Goal: Transaction & Acquisition: Book appointment/travel/reservation

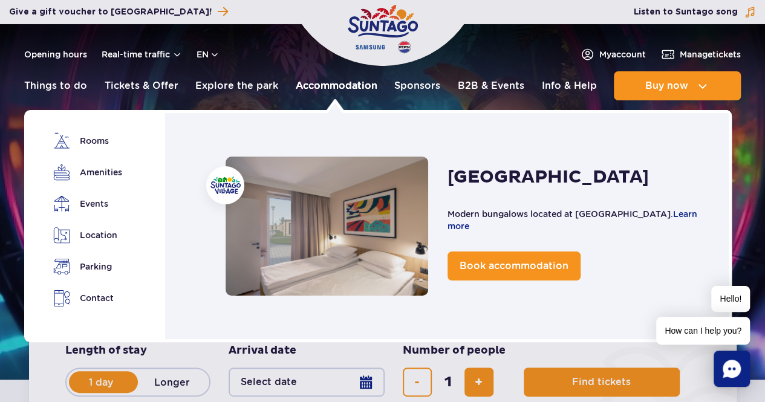
click at [316, 83] on link "Accommodation" at bounding box center [337, 85] width 82 height 29
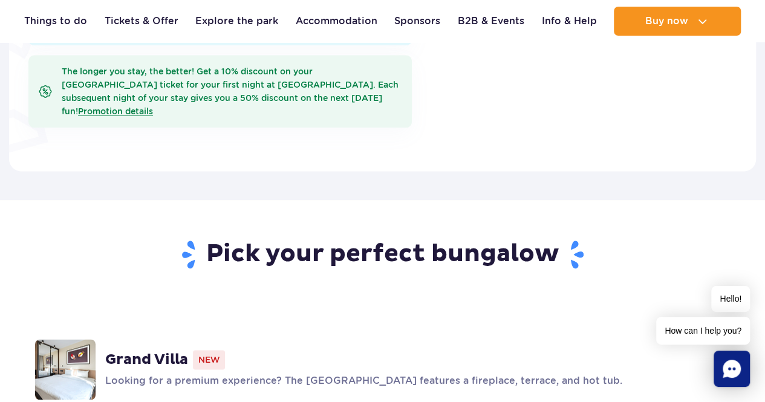
scroll to position [968, 0]
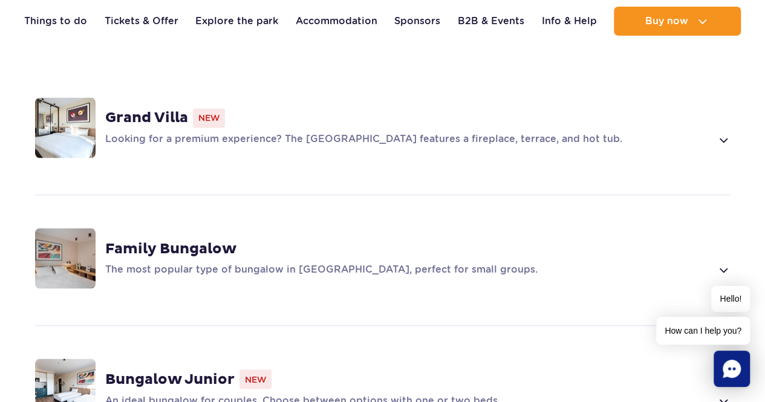
click at [185, 108] on div "Grand Villa New Looking for a premium experience? The [GEOGRAPHIC_DATA] feature…" at bounding box center [417, 127] width 625 height 39
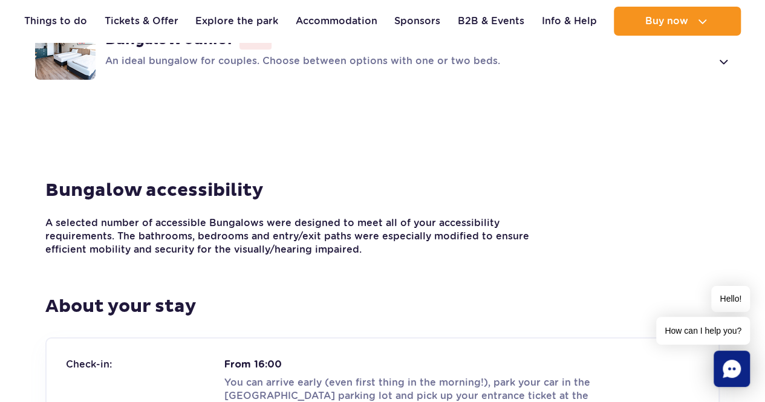
scroll to position [1553, 0]
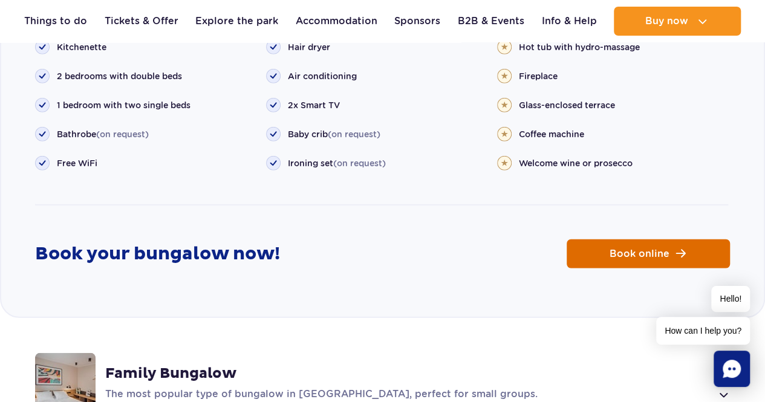
click at [673, 240] on link "Book online" at bounding box center [648, 254] width 163 height 29
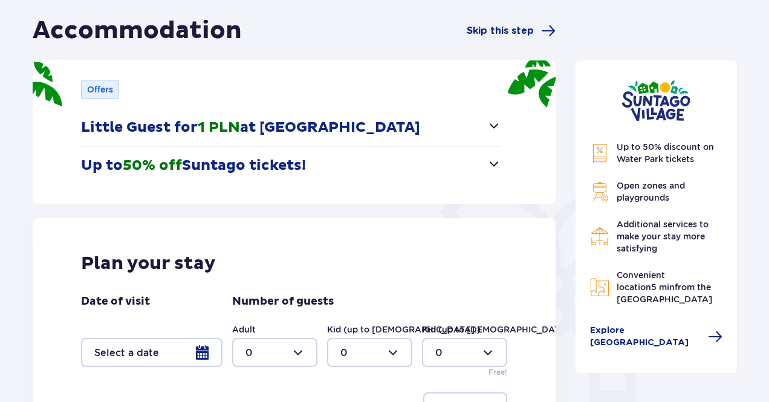
scroll to position [181, 0]
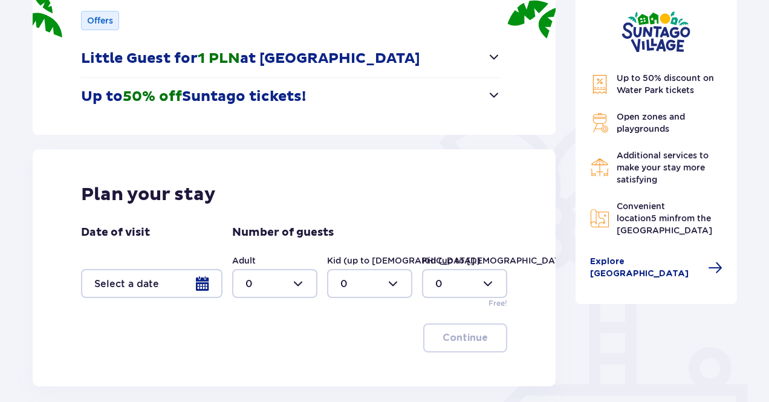
click at [215, 282] on div at bounding box center [152, 283] width 142 height 29
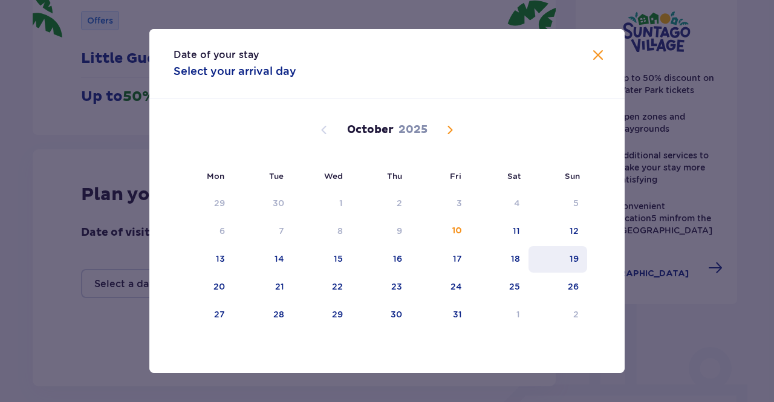
click at [573, 257] on div "19" at bounding box center [574, 259] width 9 height 12
click at [212, 286] on div "20" at bounding box center [204, 287] width 60 height 27
type input "19.10.25 - 20.10.25"
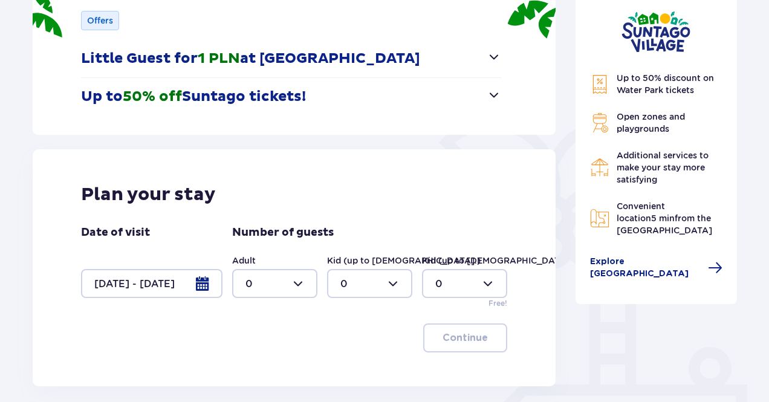
drag, startPoint x: 77, startPoint y: 333, endPoint x: 93, endPoint y: 328, distance: 16.5
click at [76, 333] on div "Plan your stay Date of visit 19.10.25 - 20.10.25 Number of guests Adult 0 Kid (…" at bounding box center [294, 267] width 523 height 237
click at [274, 282] on div at bounding box center [274, 283] width 85 height 29
click at [256, 207] on div "4" at bounding box center [275, 206] width 59 height 13
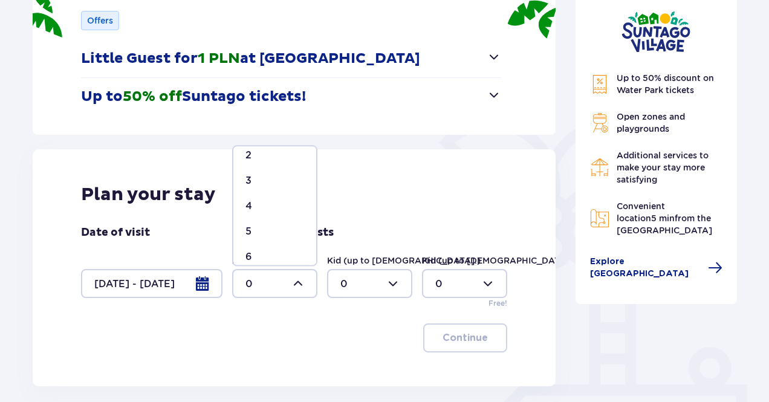
type input "4"
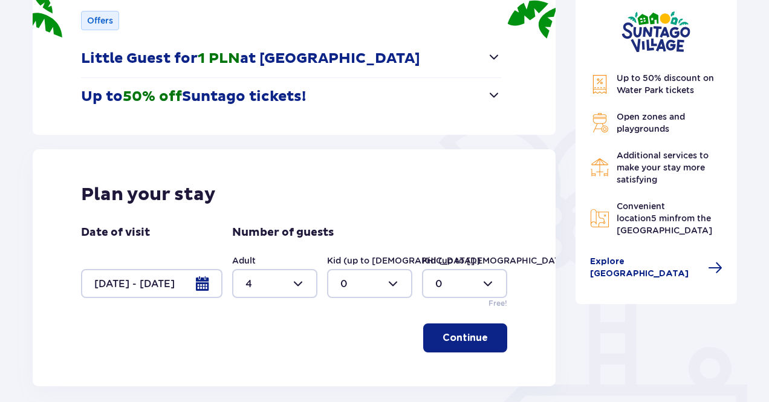
click at [379, 293] on div at bounding box center [369, 283] width 85 height 29
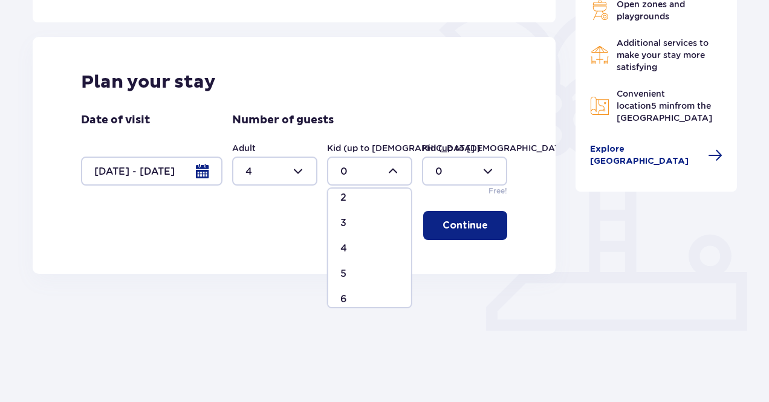
click at [345, 251] on p "4" at bounding box center [344, 248] width 7 height 13
type input "4"
click at [444, 226] on p "Continue" at bounding box center [465, 225] width 45 height 13
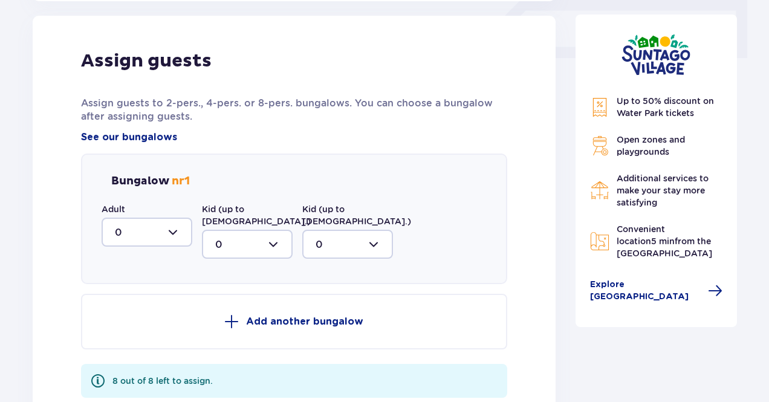
scroll to position [567, 0]
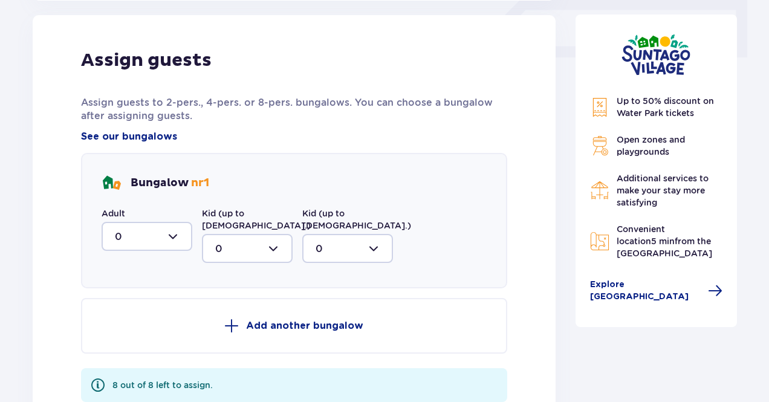
click at [172, 239] on div at bounding box center [147, 236] width 91 height 29
click at [128, 368] on div "4" at bounding box center [147, 374] width 64 height 13
type input "4"
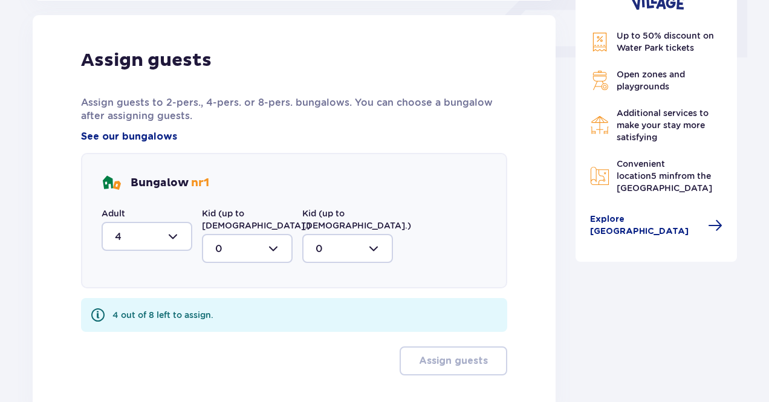
click at [256, 221] on div "Kid (up to 12 y.o.) 0" at bounding box center [247, 235] width 91 height 56
click at [253, 236] on div at bounding box center [247, 248] width 91 height 29
click at [236, 374] on span "4" at bounding box center [247, 386] width 88 height 25
type input "4"
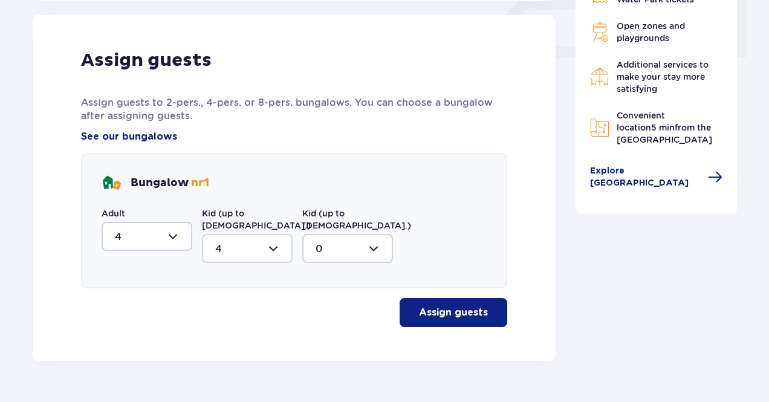
click at [452, 306] on p "Assign guests" at bounding box center [453, 312] width 69 height 13
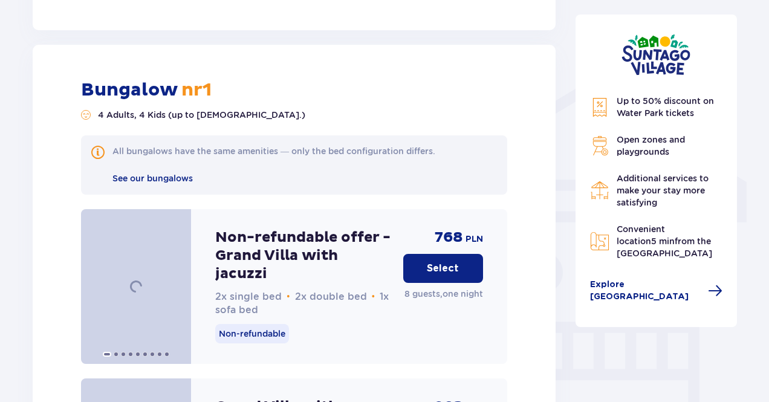
scroll to position [916, 0]
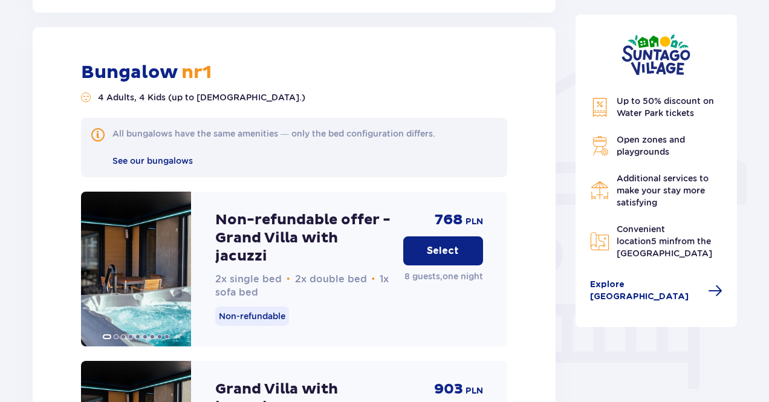
click at [443, 244] on p "Select" at bounding box center [443, 250] width 32 height 13
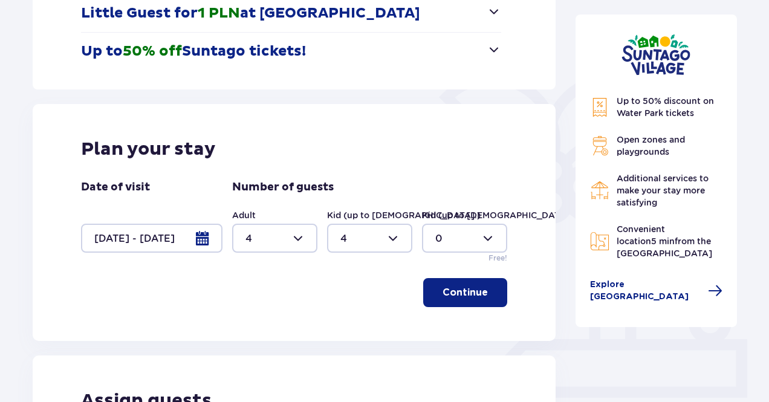
scroll to position [84, 0]
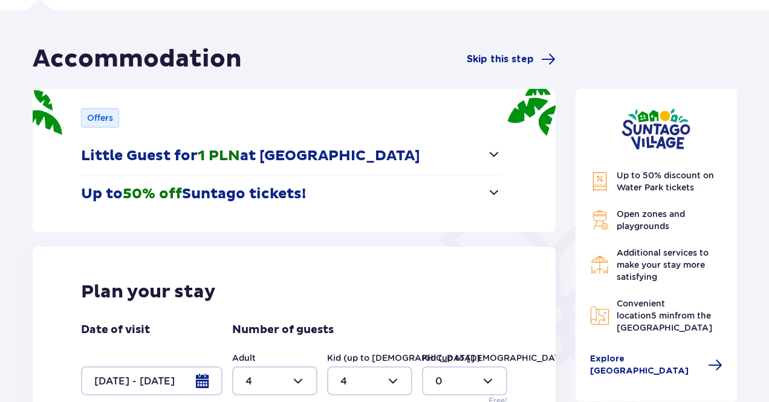
click at [215, 380] on div at bounding box center [152, 381] width 142 height 29
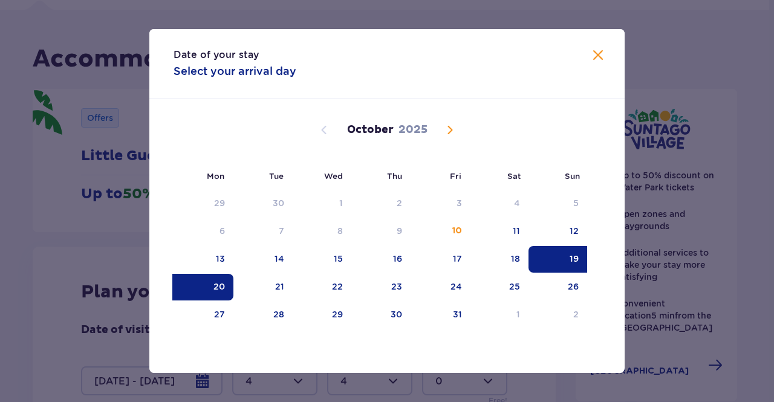
click at [222, 286] on div "20" at bounding box center [219, 287] width 11 height 12
click at [267, 290] on div "21" at bounding box center [263, 287] width 60 height 27
type input "20.10.25 - 21.10.25"
type input "0"
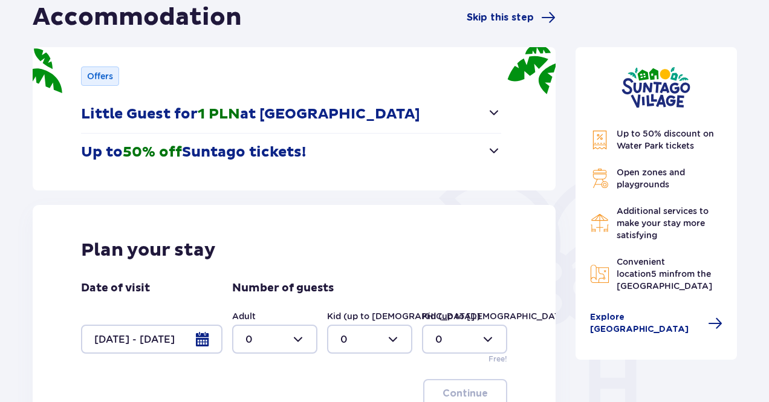
scroll to position [145, 0]
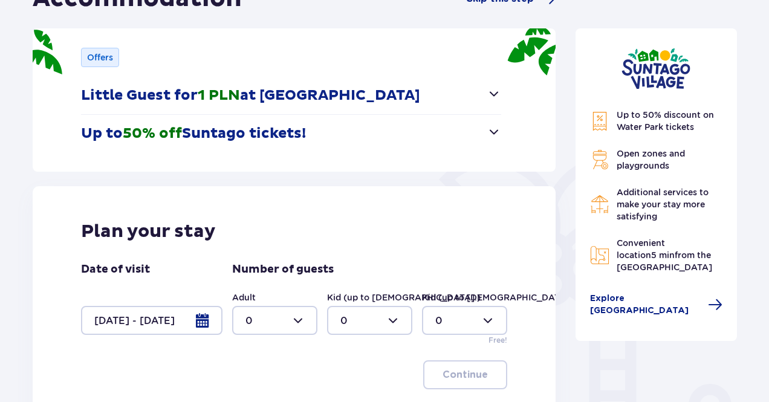
click at [281, 330] on div at bounding box center [274, 320] width 85 height 29
click at [269, 290] on span "3" at bounding box center [274, 278] width 83 height 25
click at [358, 322] on div at bounding box center [369, 320] width 85 height 29
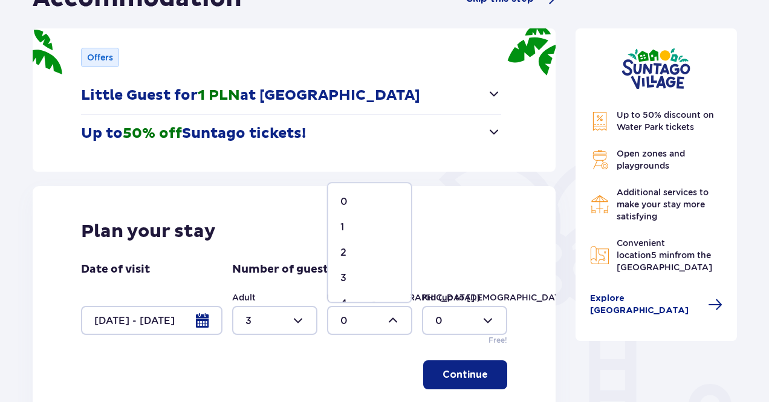
click at [260, 320] on div at bounding box center [274, 320] width 85 height 29
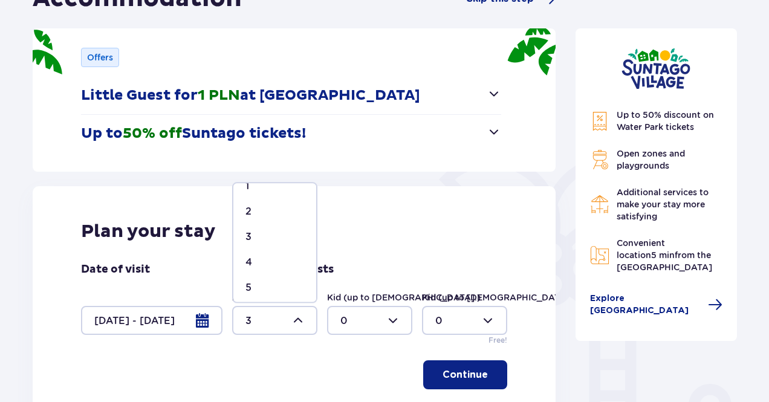
scroll to position [60, 0]
click at [260, 244] on div "4" at bounding box center [275, 243] width 59 height 13
type input "4"
click at [342, 328] on div at bounding box center [369, 320] width 85 height 29
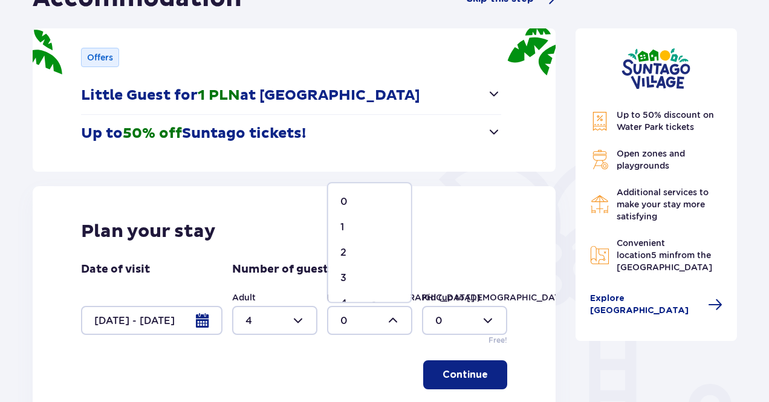
scroll to position [205, 0]
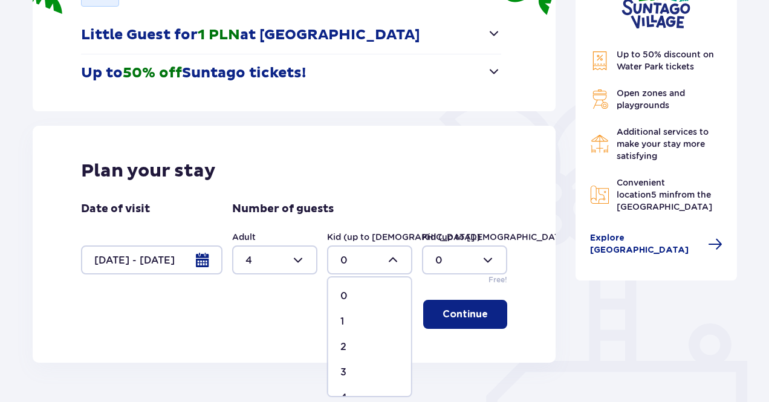
click at [346, 391] on p "4" at bounding box center [344, 397] width 7 height 13
type input "4"
drag, startPoint x: 468, startPoint y: 258, endPoint x: 469, endPoint y: 267, distance: 9.1
click at [468, 258] on div at bounding box center [464, 260] width 85 height 29
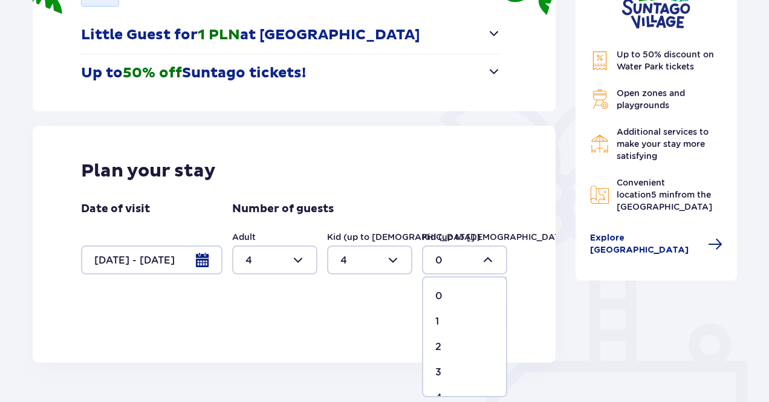
click at [445, 367] on div "3" at bounding box center [465, 372] width 59 height 13
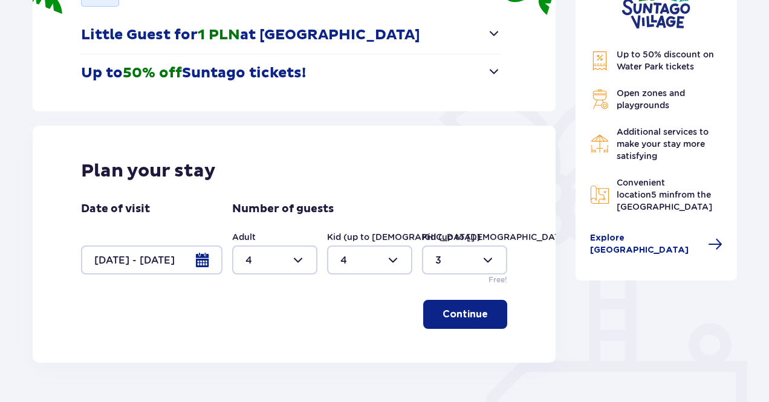
click at [465, 266] on div at bounding box center [464, 260] width 85 height 29
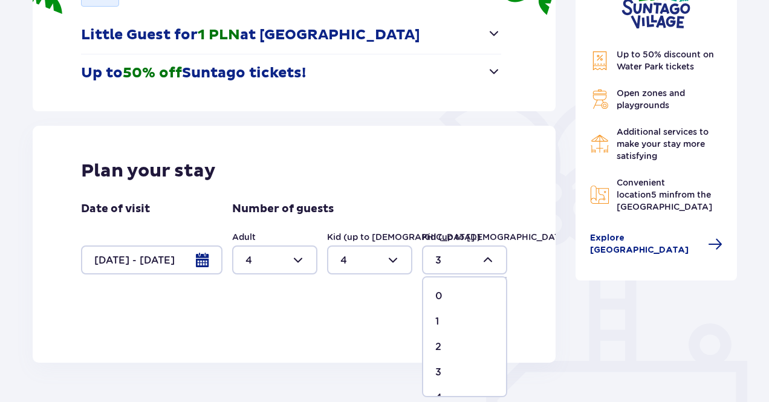
drag, startPoint x: 452, startPoint y: 292, endPoint x: 444, endPoint y: 317, distance: 26.2
click at [452, 293] on div "0" at bounding box center [465, 296] width 59 height 13
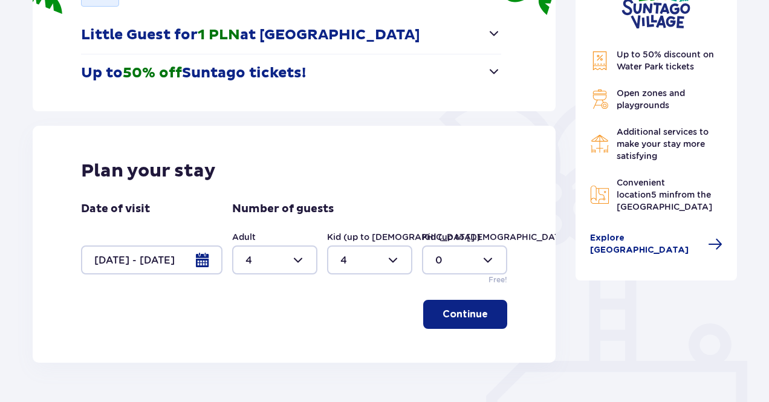
click at [448, 266] on div at bounding box center [464, 260] width 85 height 29
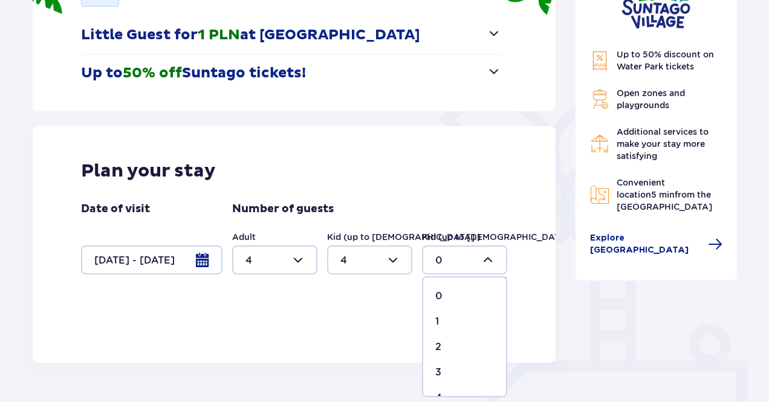
click at [439, 321] on p "1" at bounding box center [438, 321] width 4 height 13
type input "1"
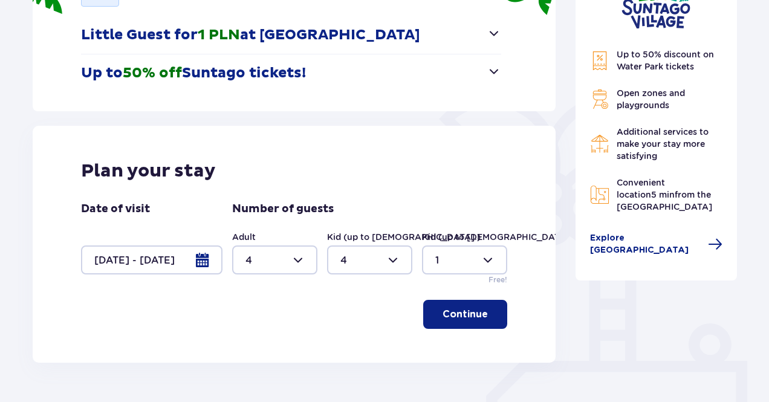
click at [462, 308] on p "Continue" at bounding box center [465, 314] width 45 height 13
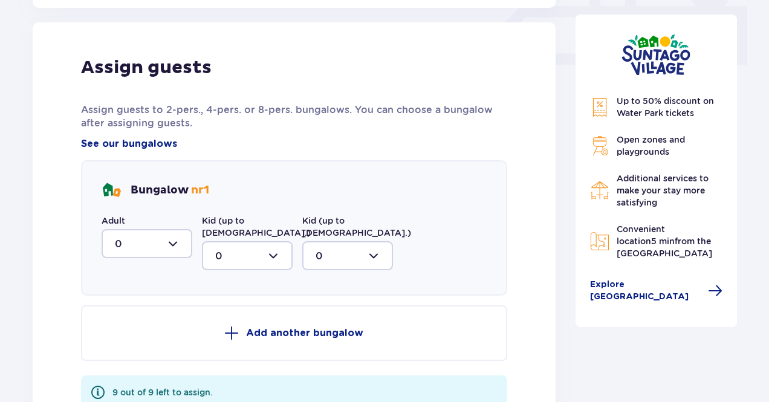
scroll to position [567, 0]
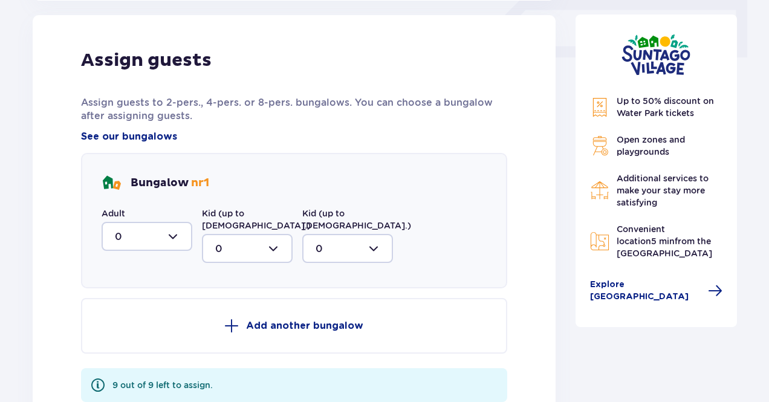
click at [162, 231] on div at bounding box center [147, 236] width 91 height 29
click at [133, 329] on div "2" at bounding box center [147, 324] width 64 height 13
type input "2"
click at [246, 238] on div at bounding box center [247, 248] width 91 height 29
click at [224, 330] on div "2" at bounding box center [247, 336] width 64 height 13
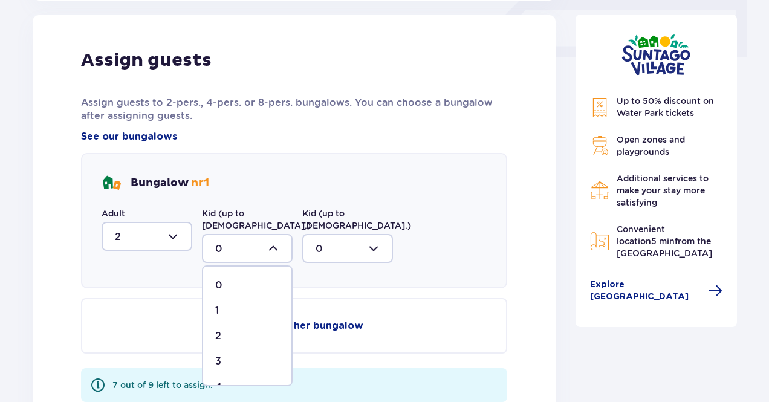
type input "2"
click at [307, 319] on p "Add another bungalow" at bounding box center [304, 325] width 117 height 13
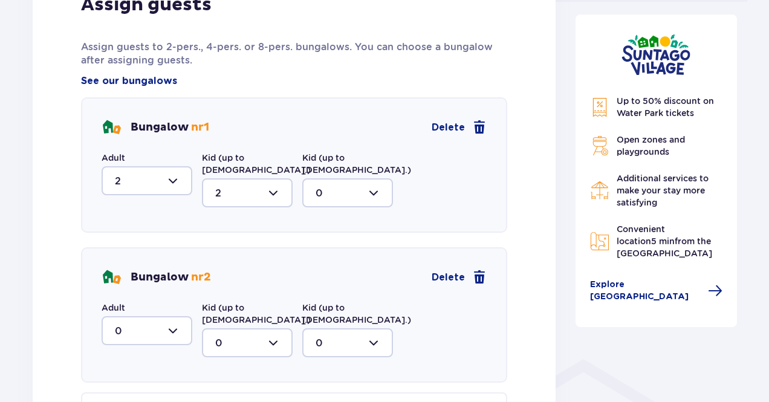
scroll to position [688, 0]
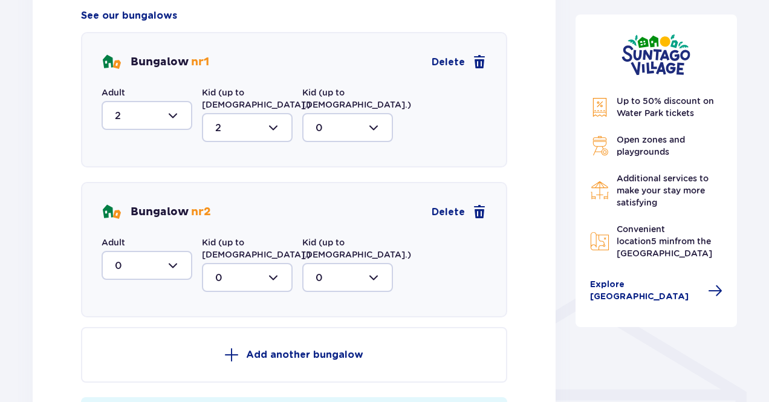
click at [172, 258] on div at bounding box center [147, 265] width 91 height 29
click at [143, 347] on div "2" at bounding box center [147, 353] width 64 height 13
type input "2"
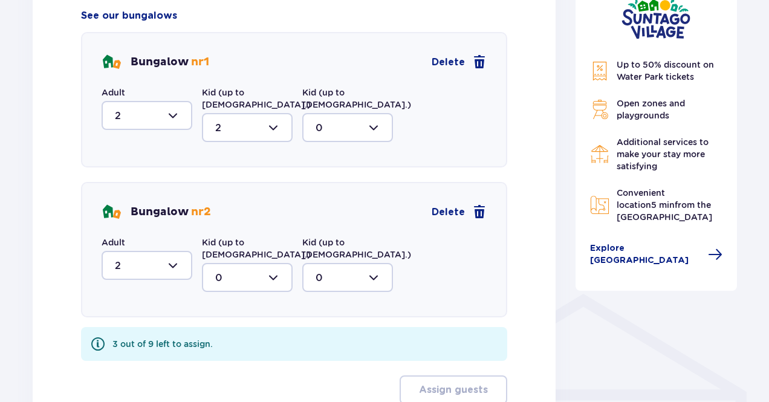
click at [226, 263] on div at bounding box center [247, 277] width 91 height 29
click at [230, 353] on span "2" at bounding box center [247, 365] width 88 height 25
type input "2"
click at [341, 263] on div at bounding box center [347, 277] width 91 height 29
click at [315, 302] on span "0" at bounding box center [348, 314] width 88 height 25
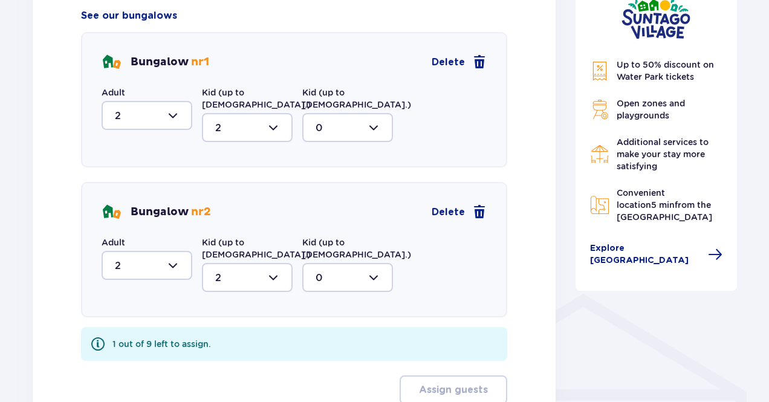
click at [331, 263] on div at bounding box center [347, 277] width 91 height 29
click at [320, 333] on div "1" at bounding box center [348, 339] width 64 height 13
type input "1"
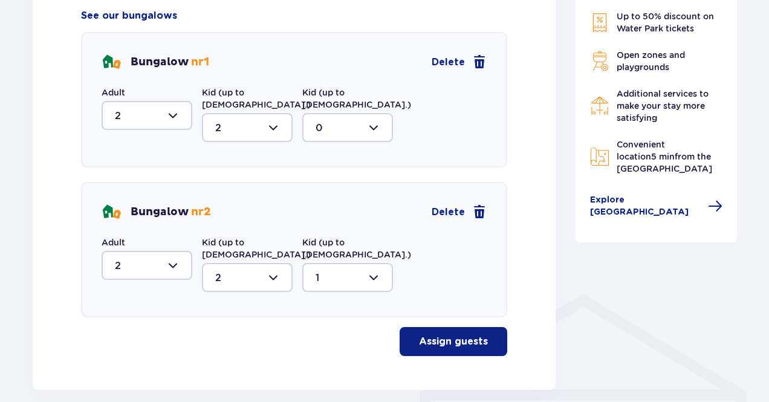
click at [465, 335] on p "Assign guests" at bounding box center [453, 341] width 69 height 13
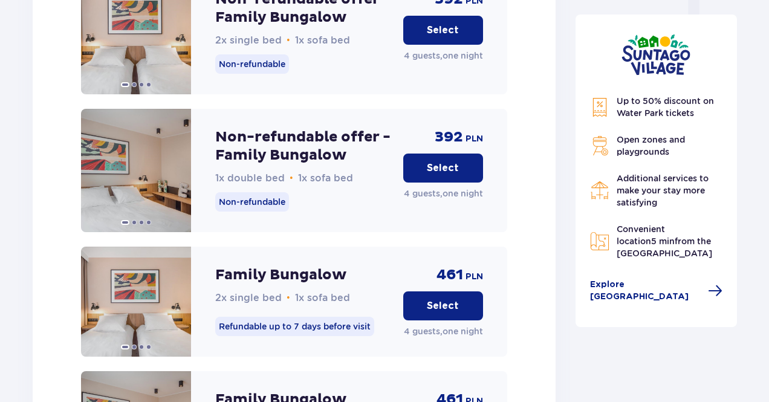
scroll to position [1175, 0]
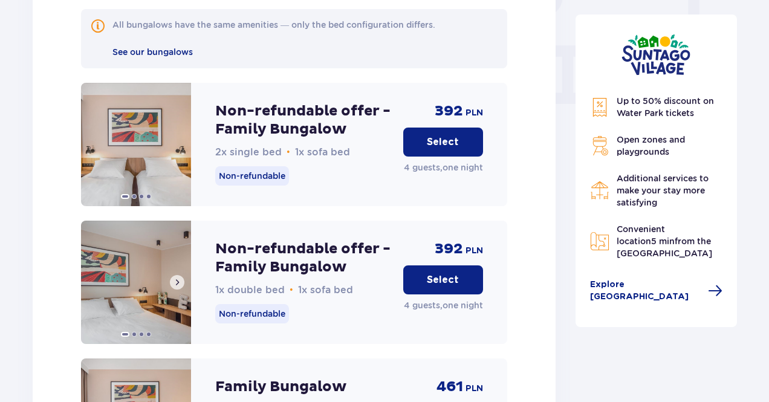
click at [184, 255] on img at bounding box center [136, 282] width 110 height 123
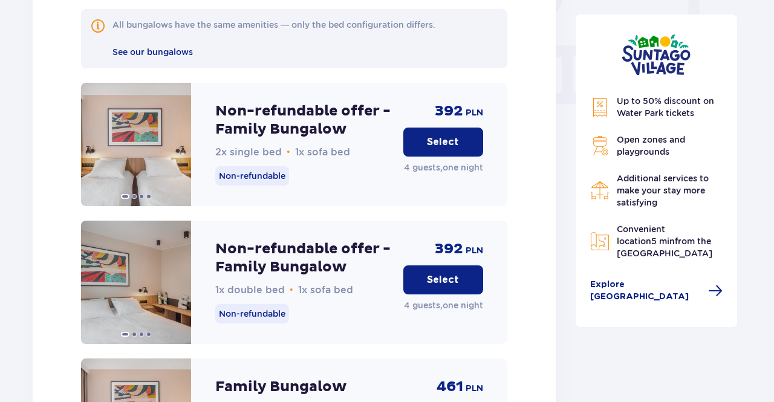
click at [577, 223] on div "Up to 50% discount on Water Park tickets Open zones and playgrounds Additional …" at bounding box center [657, 171] width 162 height 313
click at [171, 275] on button at bounding box center [177, 282] width 15 height 15
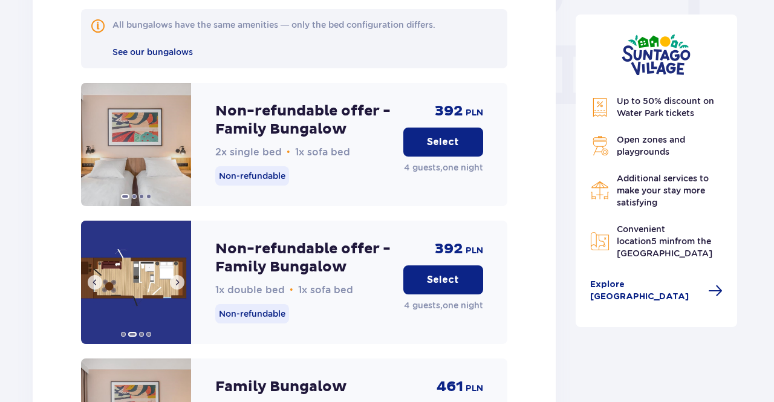
click at [175, 275] on button at bounding box center [177, 282] width 15 height 15
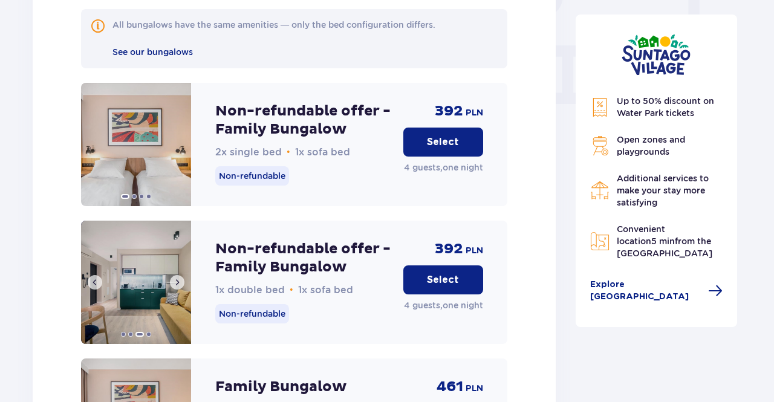
click at [175, 275] on button at bounding box center [177, 282] width 15 height 15
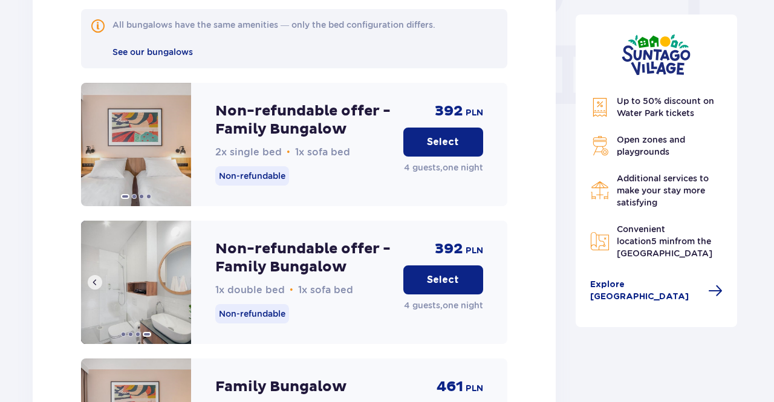
click at [175, 252] on img at bounding box center [136, 282] width 110 height 123
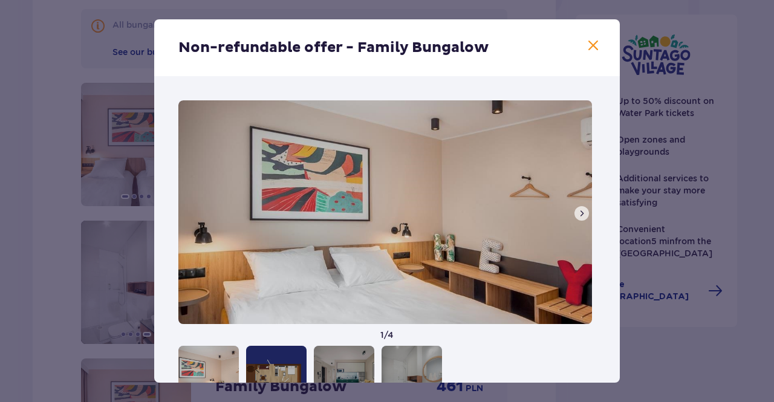
click at [593, 47] on span at bounding box center [593, 46] width 15 height 15
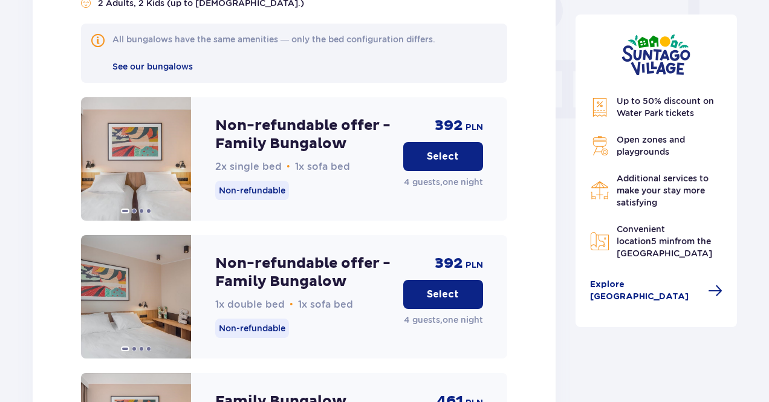
scroll to position [1114, 0]
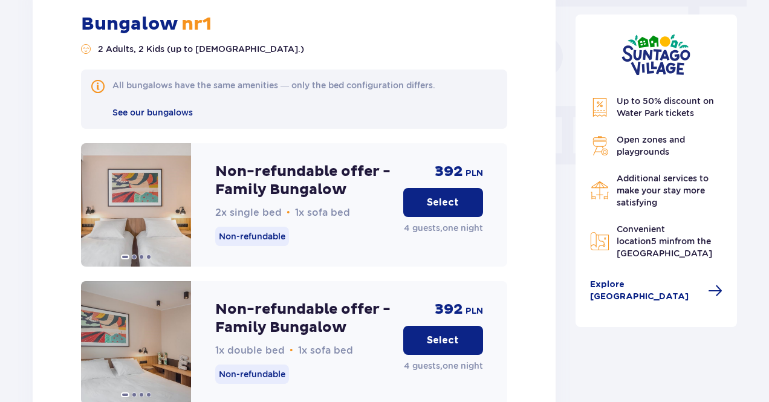
click at [442, 334] on p "Select" at bounding box center [443, 340] width 32 height 13
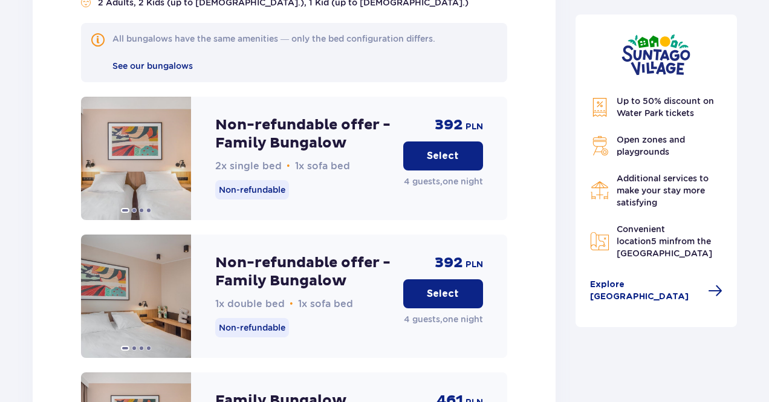
scroll to position [2515, 0]
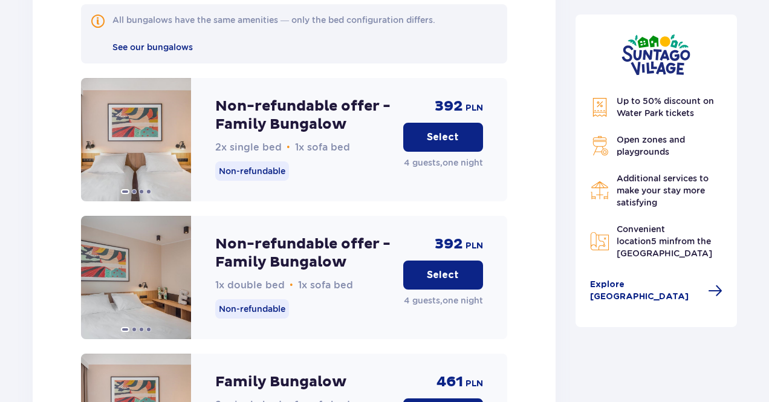
click at [463, 261] on button "Select" at bounding box center [443, 275] width 80 height 29
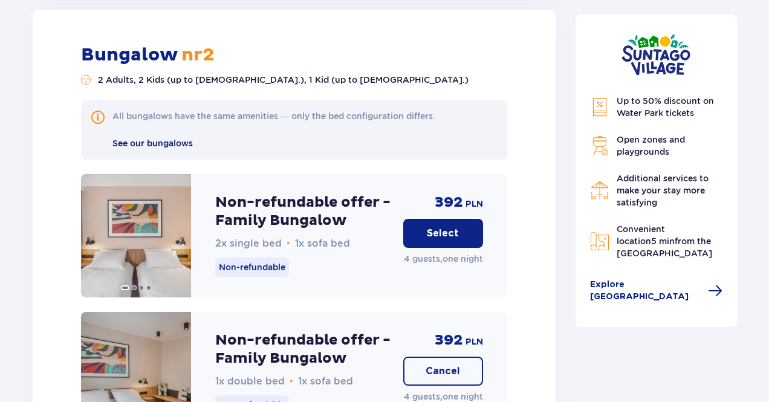
scroll to position [2359, 0]
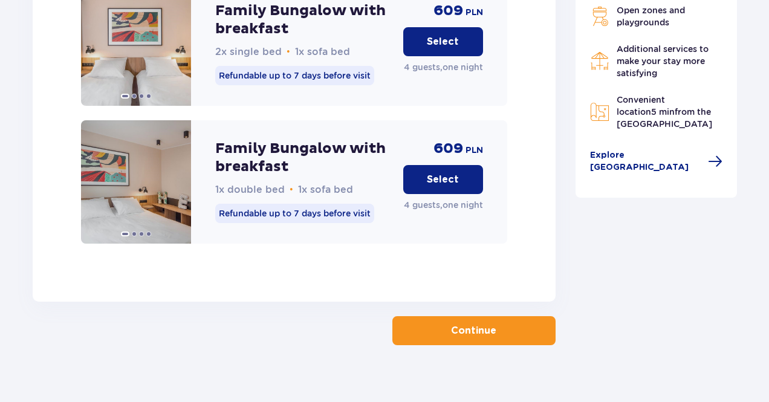
click at [446, 316] on button "Continue" at bounding box center [474, 330] width 163 height 29
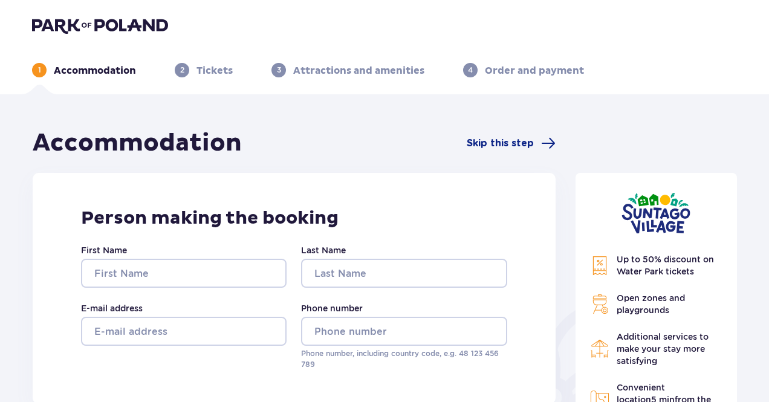
click at [162, 292] on div "First Name Last Name E-mail address Phone number Phone number, including countr…" at bounding box center [294, 307] width 426 height 126
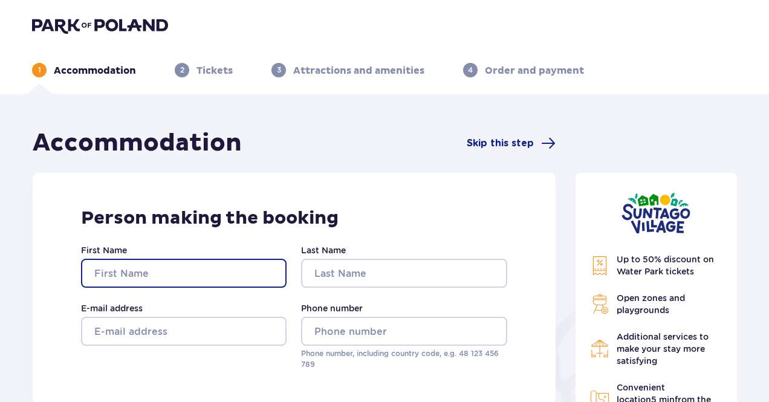
click at [166, 285] on input "First Name" at bounding box center [184, 273] width 206 height 29
type input "Daira"
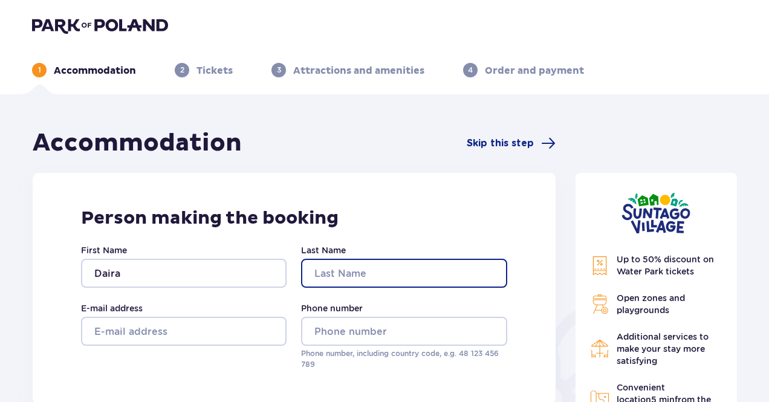
type input "Podiņa"
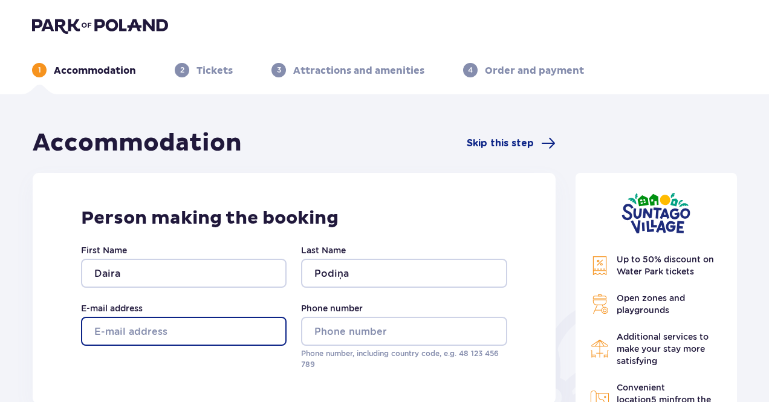
click at [154, 340] on input "E-mail address" at bounding box center [184, 331] width 206 height 29
click at [157, 341] on input "E-mail address" at bounding box center [184, 331] width 206 height 29
type input "daira.podina@gmail.com"
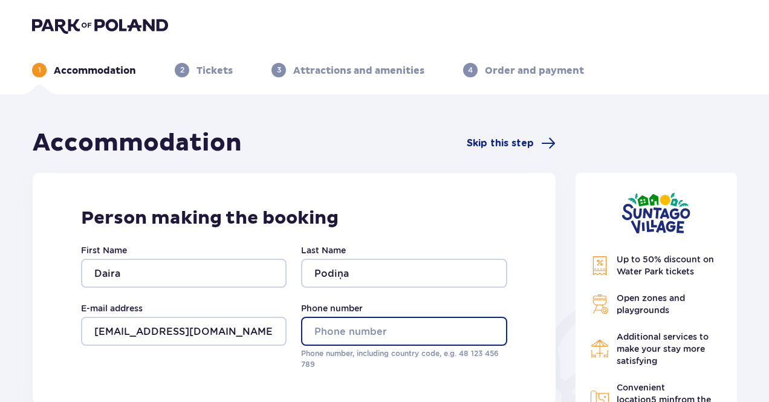
click at [350, 325] on input "Phone number" at bounding box center [404, 331] width 206 height 29
type input "+37126575000"
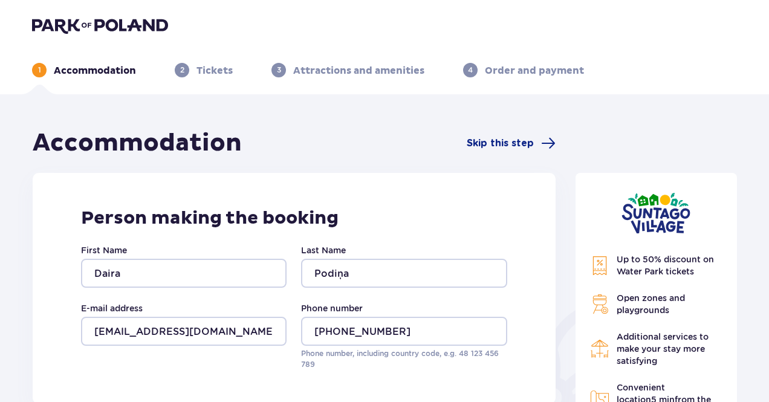
click at [456, 308] on div "Phone number +37126575000 Phone number, including country code, e.g. 48 ​123 ​4…" at bounding box center [404, 336] width 206 height 68
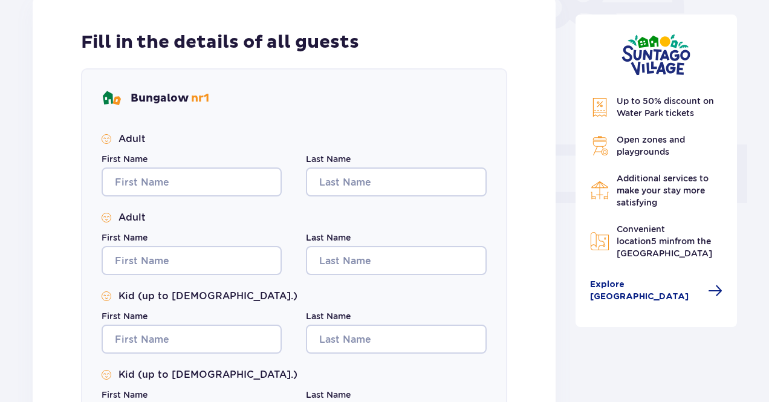
scroll to position [423, 0]
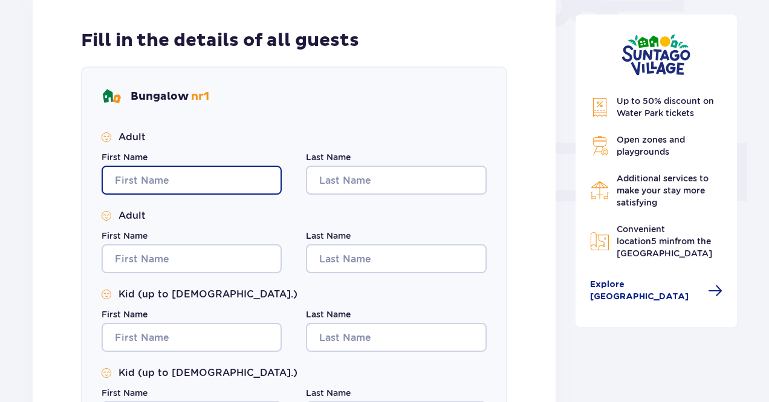
click at [229, 171] on input "First Name" at bounding box center [192, 180] width 180 height 29
type input "Daira"
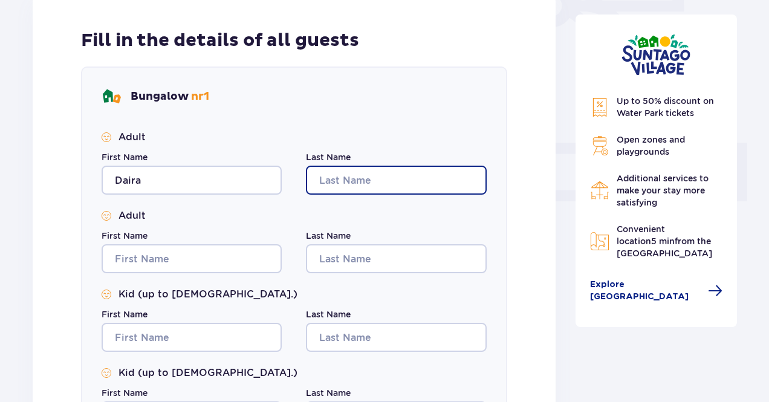
type input "Podiņa"
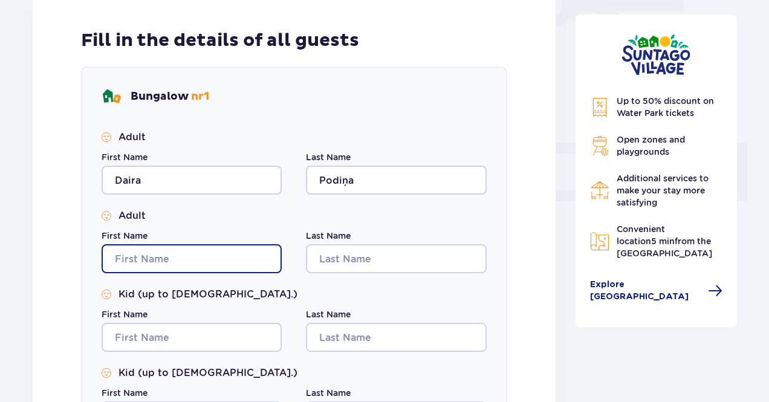
type input "Daira"
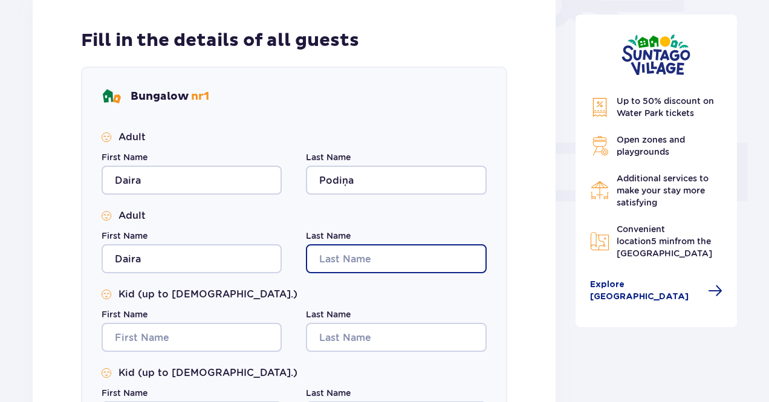
type input "Podiņa"
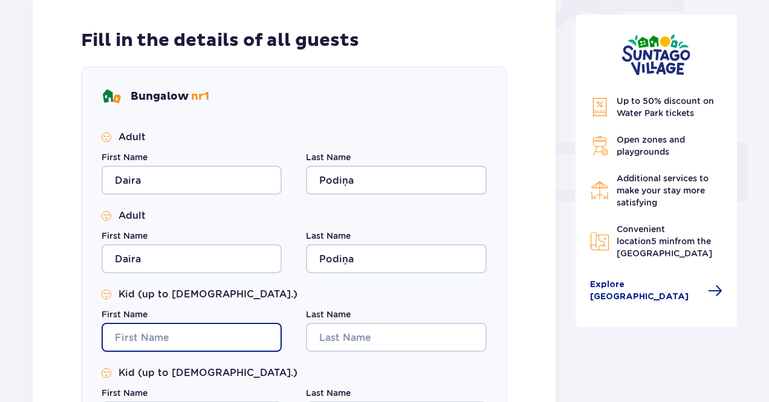
type input "Daira"
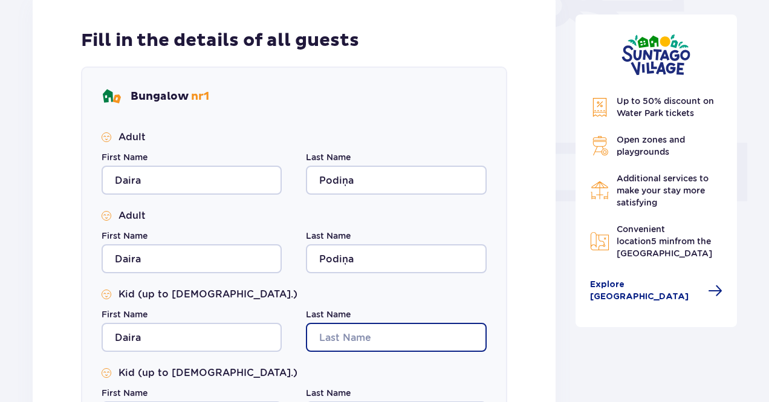
type input "Podiņa"
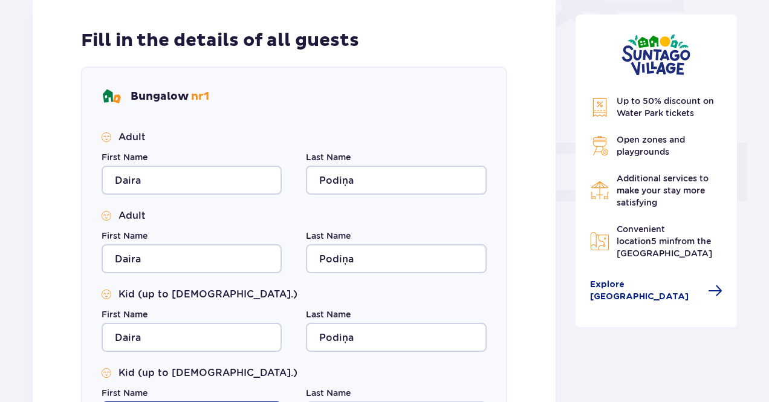
type input "Daira"
type input "Podiņa"
type input "Daira"
type input "Podiņa"
type input "Daira"
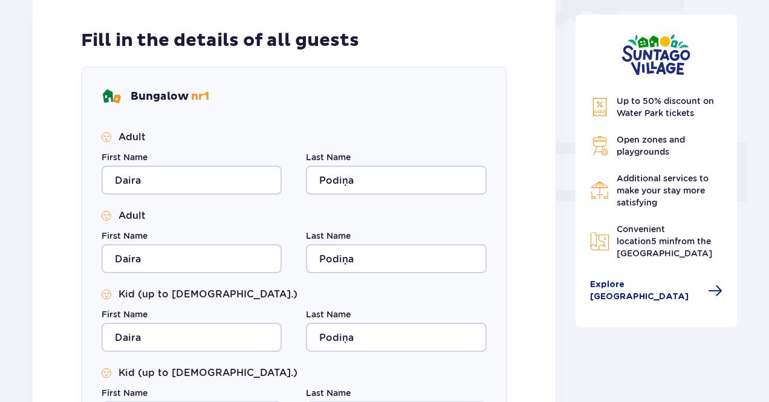
type input "Podiņa"
type input "Daira"
type input "Podiņa"
type input "Daira"
type input "Podiņa"
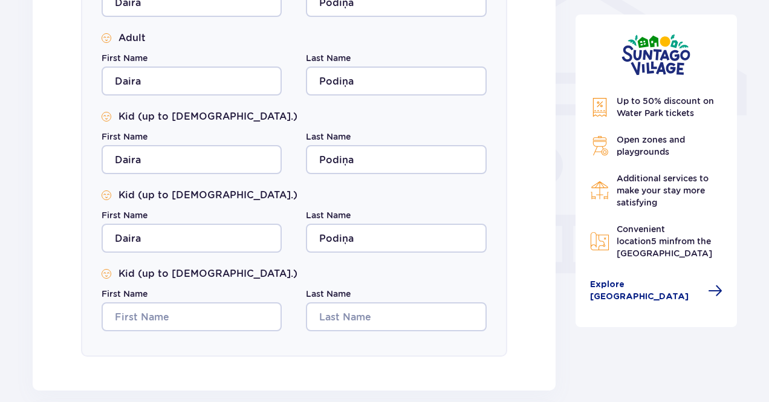
scroll to position [1126, 0]
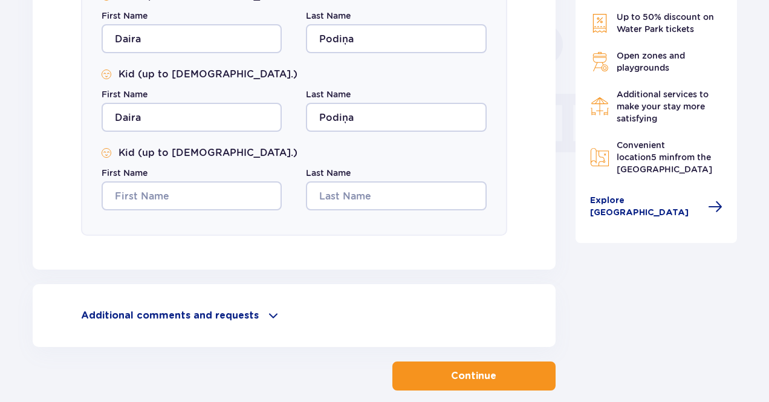
click at [212, 312] on p "Additional comments and requests" at bounding box center [170, 315] width 178 height 13
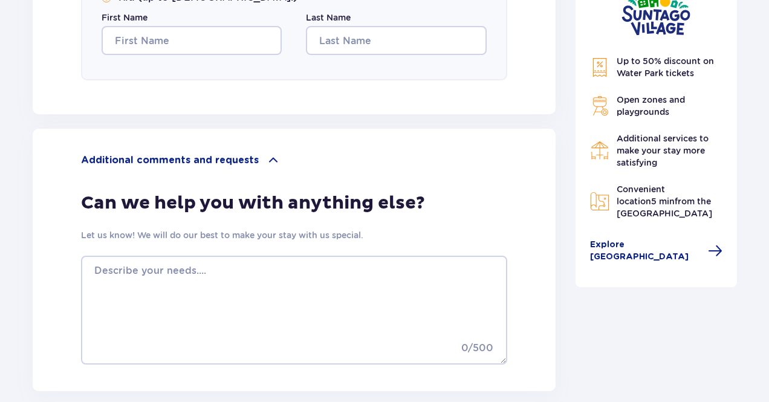
scroll to position [1308, 0]
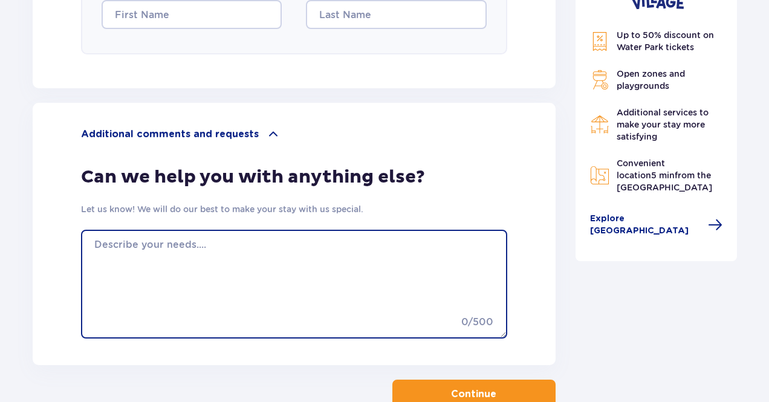
click at [188, 263] on textarea at bounding box center [294, 284] width 426 height 109
type textarea "p"
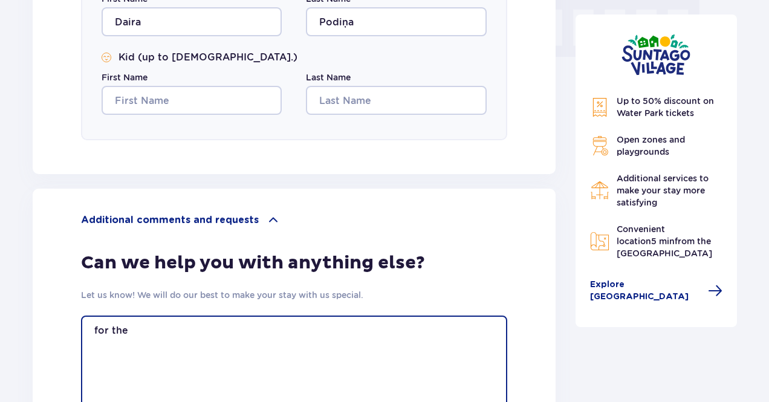
scroll to position [1270, 0]
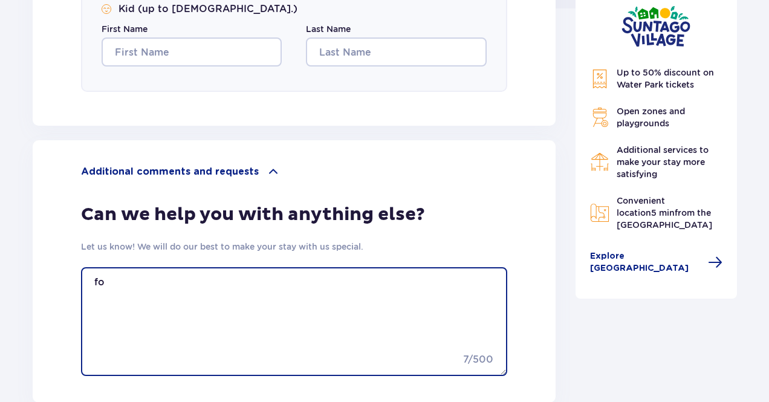
type textarea "f"
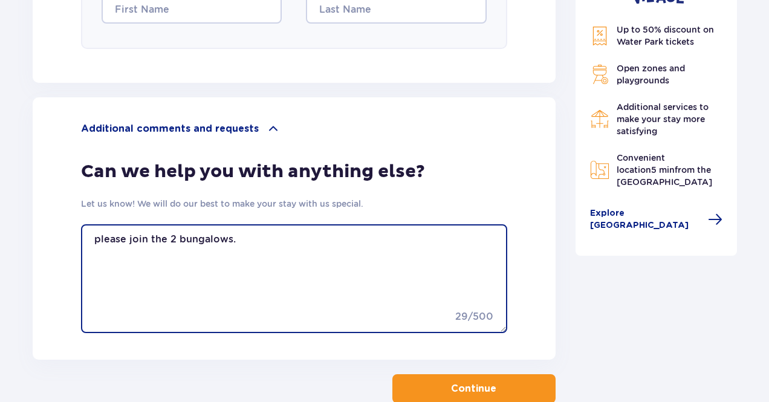
scroll to position [1386, 0]
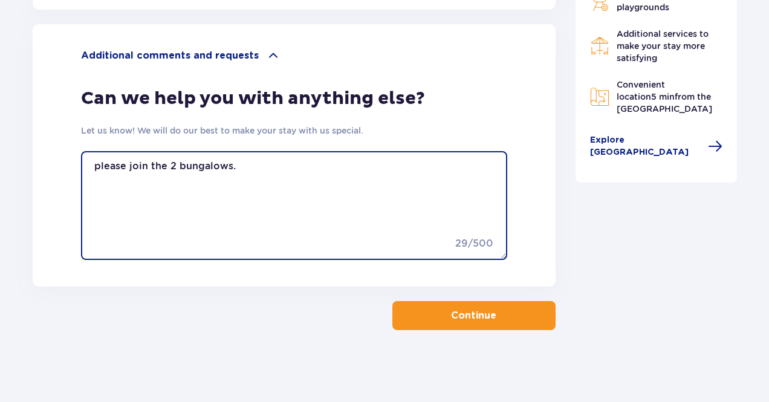
type textarea "please join the 2 bungalows."
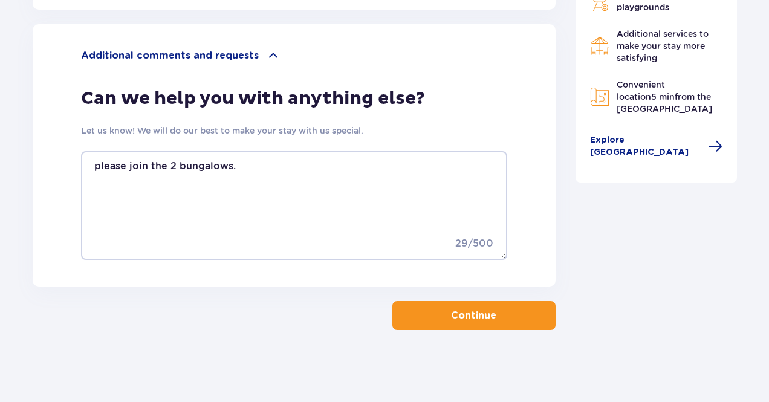
click at [525, 319] on button "Continue" at bounding box center [474, 315] width 163 height 29
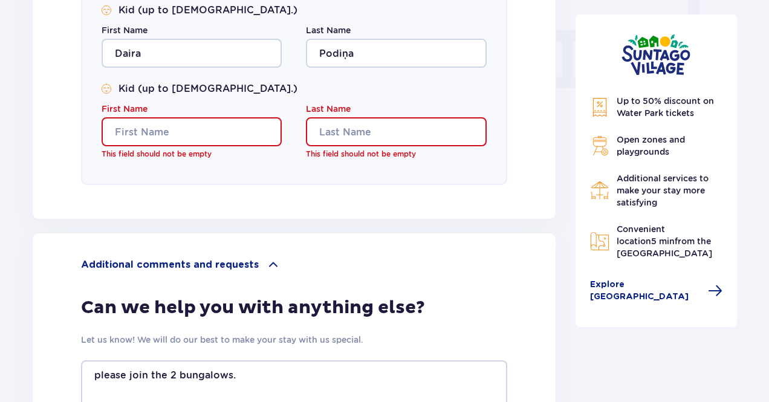
scroll to position [1126, 0]
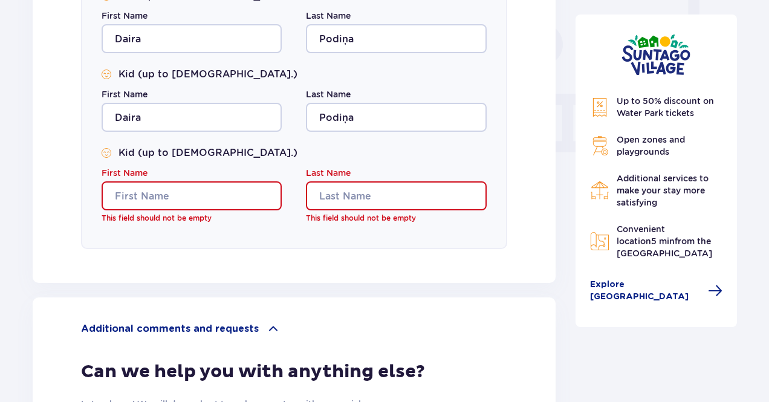
click at [190, 201] on input "First Name" at bounding box center [192, 195] width 180 height 29
type input "A"
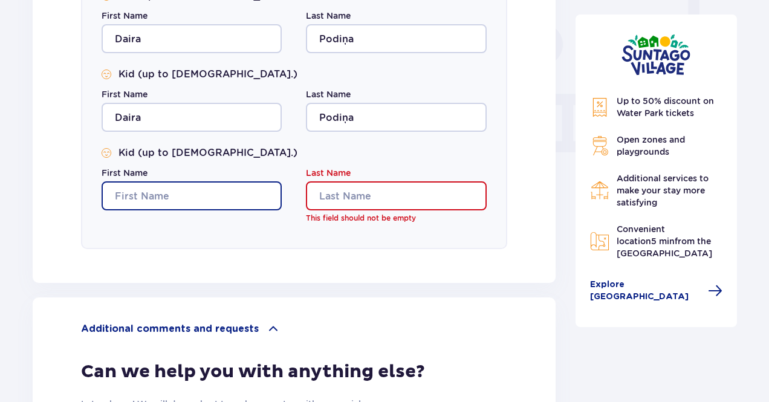
click at [196, 201] on input "First Name" at bounding box center [192, 195] width 180 height 29
click at [196, 189] on input "First Name" at bounding box center [192, 195] width 180 height 29
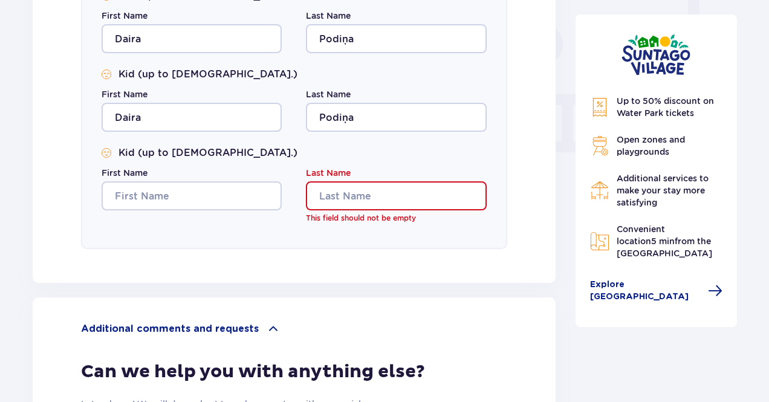
click at [181, 178] on div "First Name" at bounding box center [192, 189] width 180 height 44
click at [338, 189] on input "Last Name" at bounding box center [396, 195] width 180 height 29
click at [354, 191] on input "Last Name" at bounding box center [396, 195] width 180 height 29
click at [339, 191] on input "Last Name" at bounding box center [396, 195] width 180 height 29
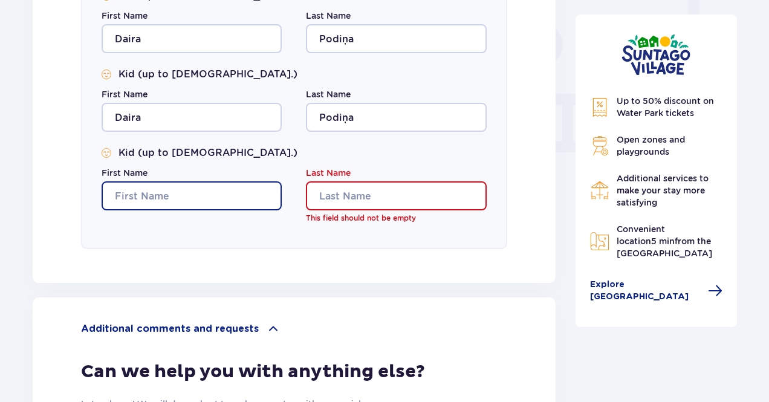
click at [240, 190] on input "First Name" at bounding box center [192, 195] width 180 height 29
type input "Anete"
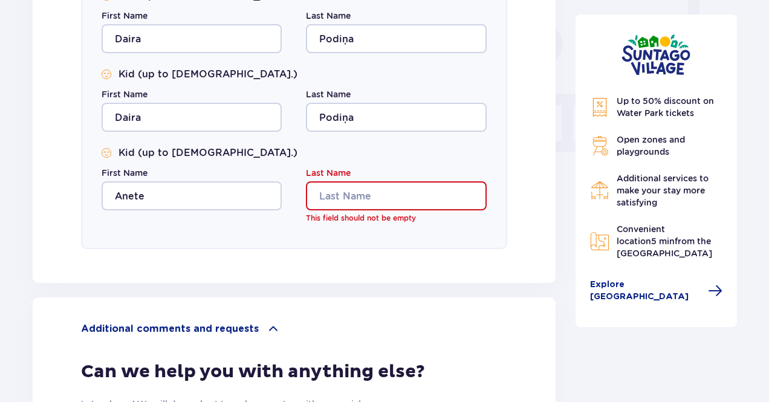
click at [385, 203] on input "Last Name" at bounding box center [396, 195] width 180 height 29
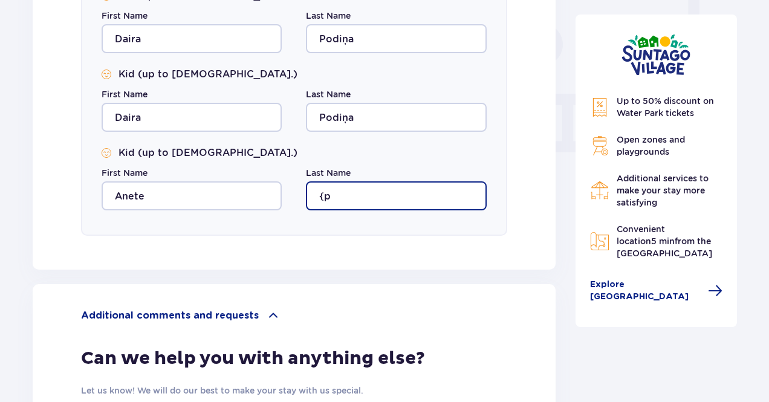
type input "{"
type input "Podina"
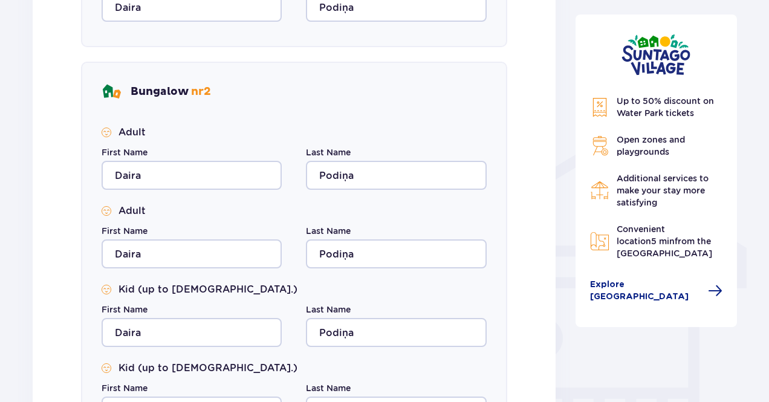
scroll to position [763, 0]
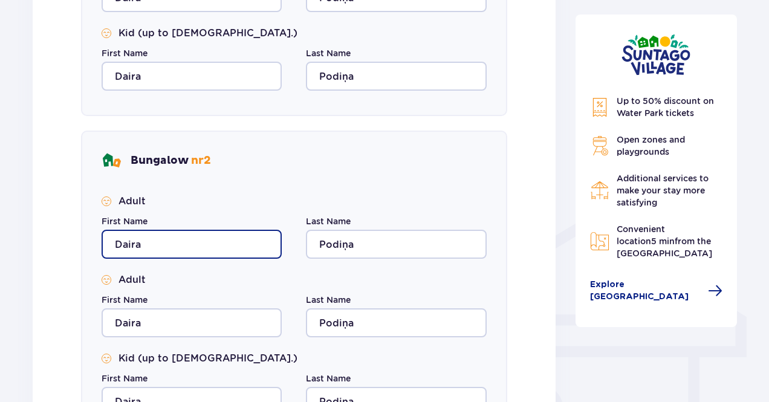
click at [132, 241] on input "Daira" at bounding box center [192, 244] width 180 height 29
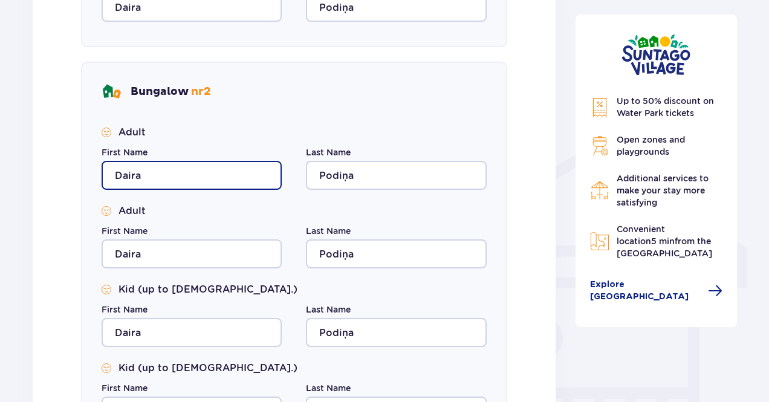
scroll to position [884, 0]
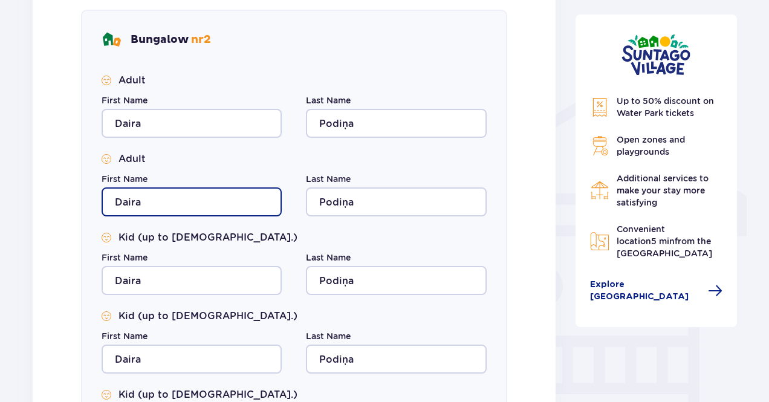
click at [138, 208] on input "Daira" at bounding box center [192, 202] width 180 height 29
click at [138, 206] on input "Daira" at bounding box center [192, 202] width 180 height 29
click at [133, 205] on input "Daira" at bounding box center [192, 202] width 180 height 29
click at [132, 206] on input "Daira" at bounding box center [192, 202] width 180 height 29
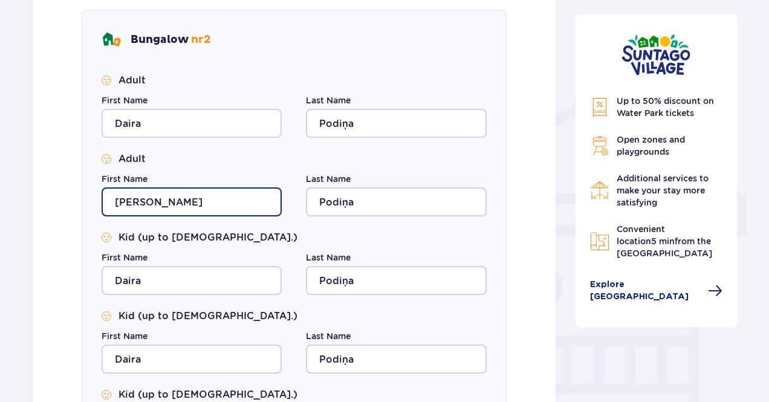
type input "Janis"
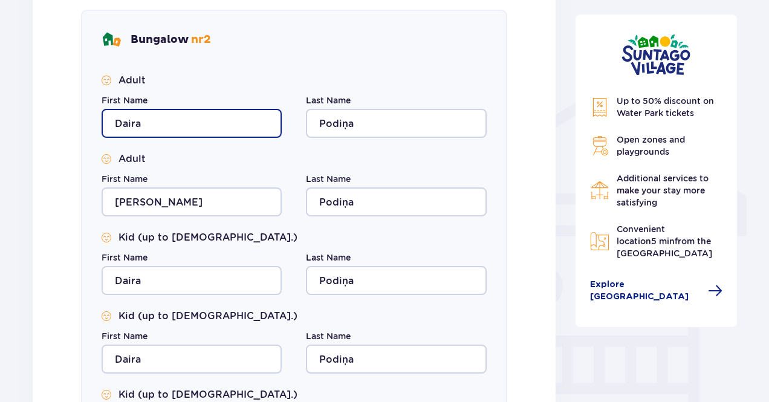
click at [151, 123] on input "Daira" at bounding box center [192, 123] width 180 height 29
click at [143, 123] on input "Daira" at bounding box center [192, 123] width 180 height 29
type input "Kaspars"
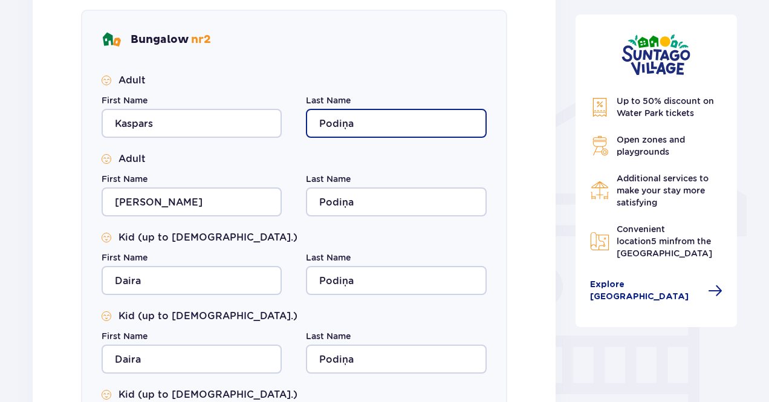
click at [330, 129] on input "Podiņa" at bounding box center [396, 123] width 180 height 29
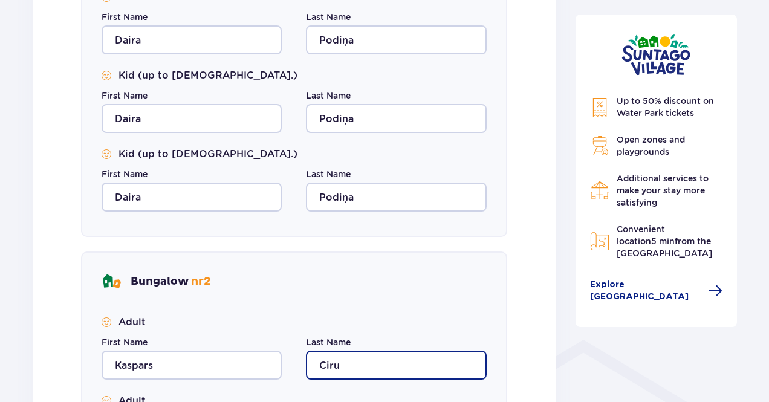
scroll to position [400, 0]
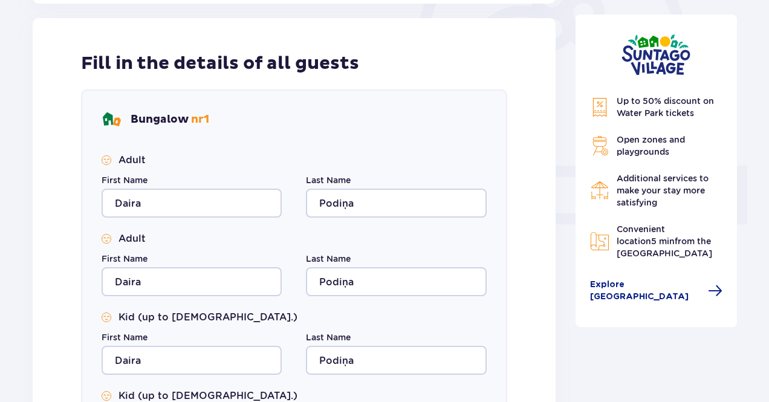
type input "Ciru"
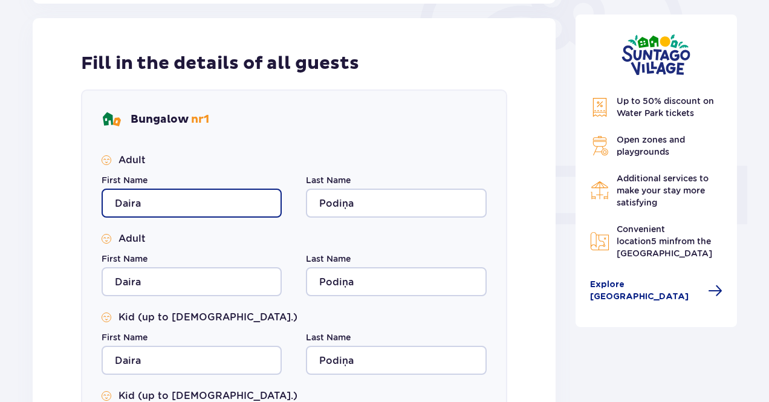
click at [148, 196] on input "Daira" at bounding box center [192, 203] width 180 height 29
click at [145, 204] on input "Daira" at bounding box center [192, 203] width 180 height 29
type input "Kaspars"
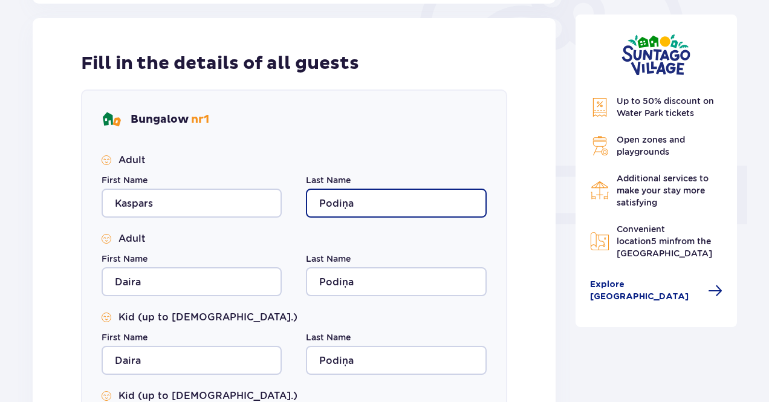
click at [350, 206] on input "Podiņa" at bounding box center [396, 203] width 180 height 29
type input "Cirulnieks"
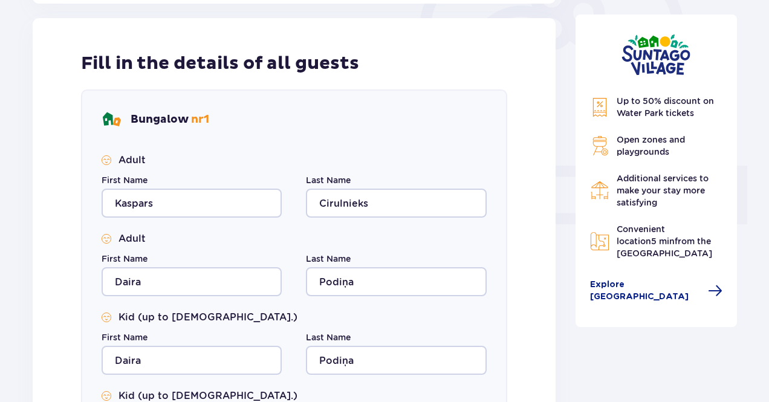
click at [167, 260] on div "First Name Daira" at bounding box center [192, 275] width 180 height 44
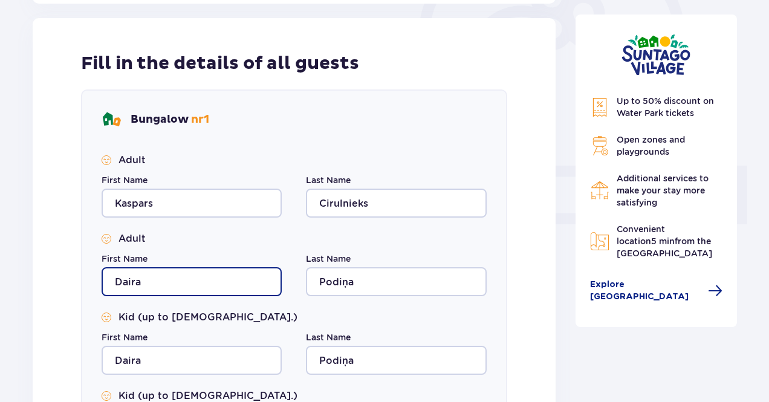
click at [156, 290] on input "Daira" at bounding box center [192, 281] width 180 height 29
type input "D"
type input "Jolanta"
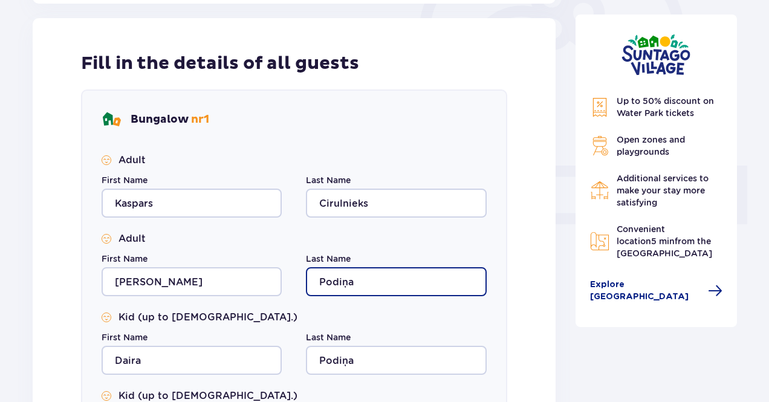
click at [328, 280] on input "Podiņa" at bounding box center [396, 281] width 180 height 29
click at [328, 279] on input "PCodiņa" at bounding box center [396, 281] width 180 height 29
click at [347, 278] on input "PCodiņa" at bounding box center [396, 281] width 180 height 29
type input "Cirulniece"
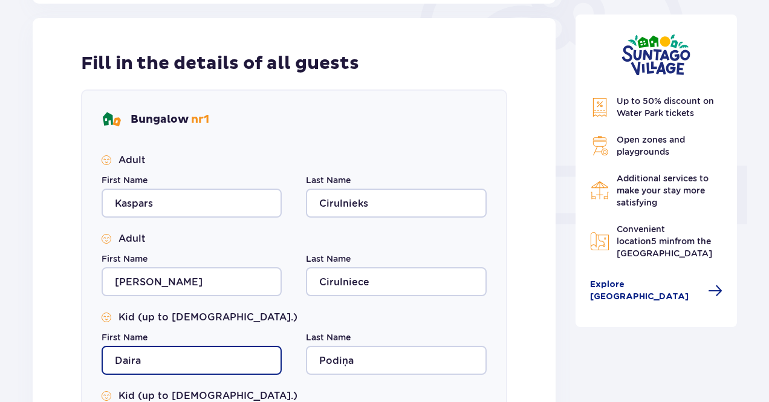
drag, startPoint x: 184, startPoint y: 365, endPoint x: 140, endPoint y: 357, distance: 44.8
click at [184, 365] on input "Daira" at bounding box center [192, 360] width 180 height 29
click at [128, 363] on input "Daira" at bounding box center [192, 360] width 180 height 29
type input "Reino"
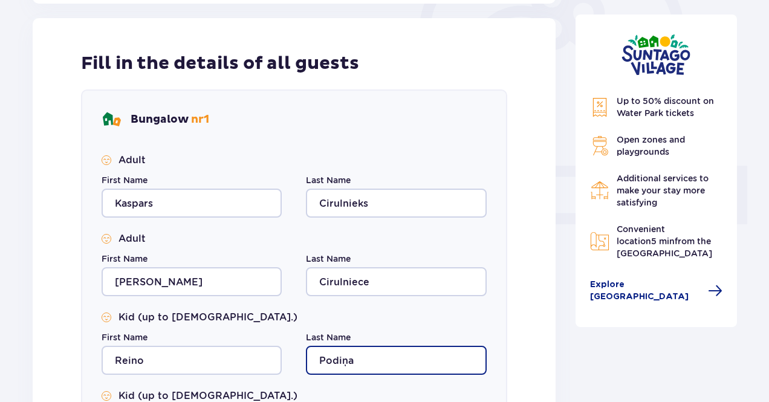
click at [324, 359] on input "Podiņa" at bounding box center [396, 360] width 180 height 29
drag, startPoint x: 324, startPoint y: 359, endPoint x: 330, endPoint y: 357, distance: 6.9
click at [325, 359] on input "Podiņa" at bounding box center [396, 360] width 180 height 29
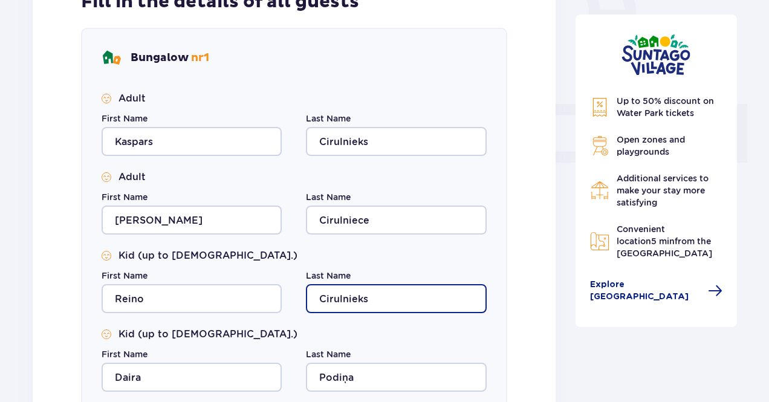
scroll to position [521, 0]
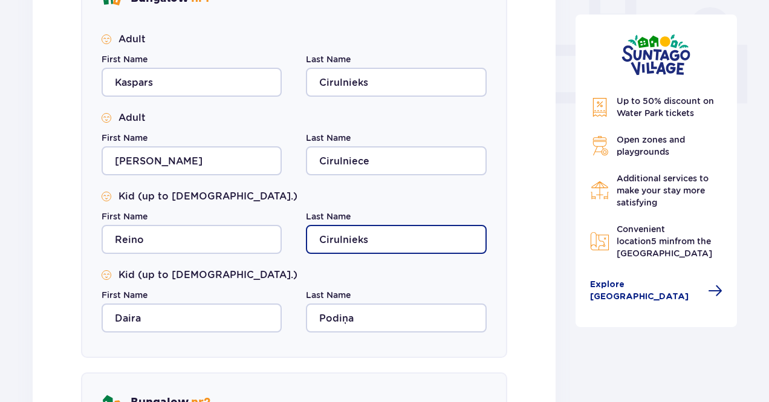
type input "Cirulnieks"
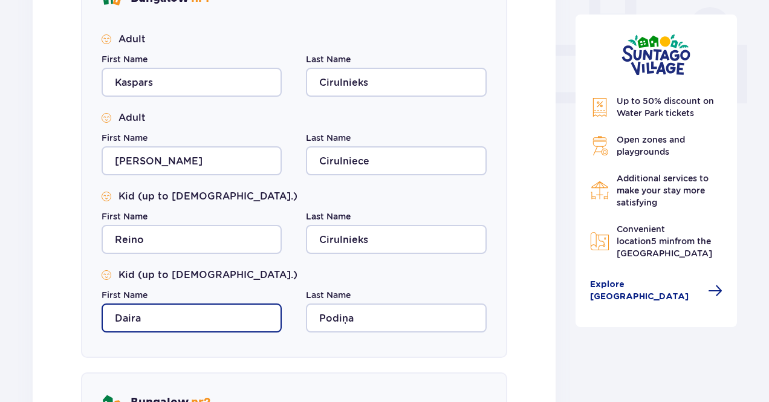
click at [137, 319] on input "Daira" at bounding box center [192, 318] width 180 height 29
click at [137, 317] on input "Daira" at bounding box center [192, 318] width 180 height 29
type input "Odrija"
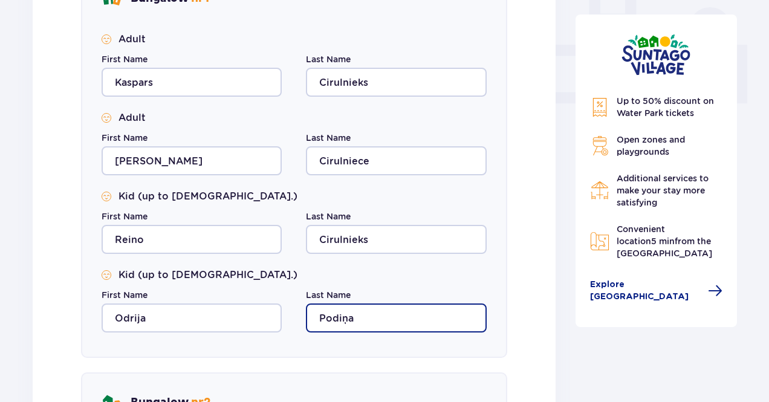
click at [347, 315] on input "Podiņa" at bounding box center [396, 318] width 180 height 29
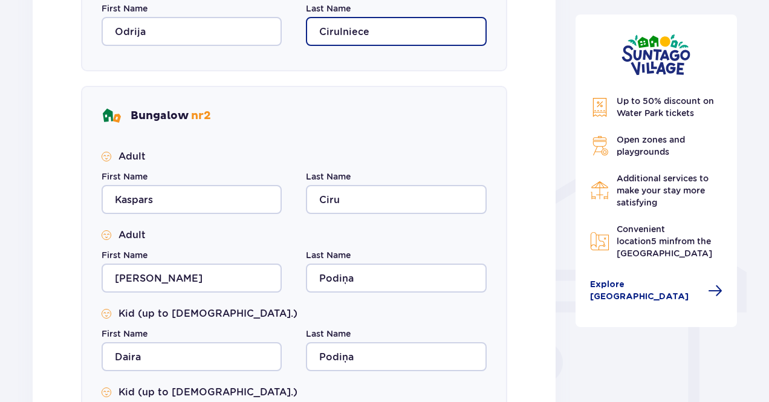
scroll to position [884, 0]
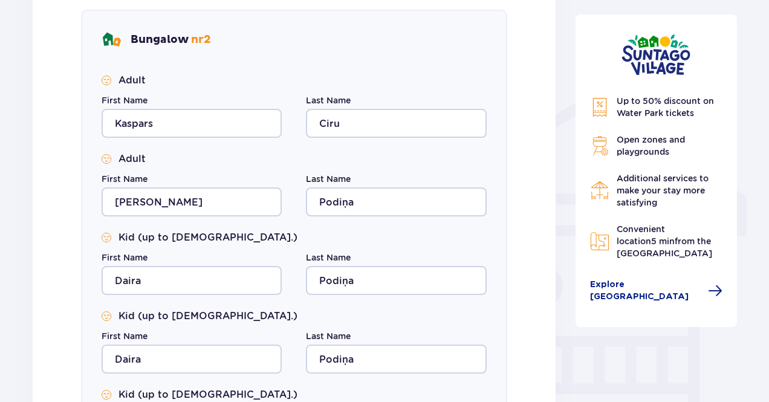
type input "Cirulniece"
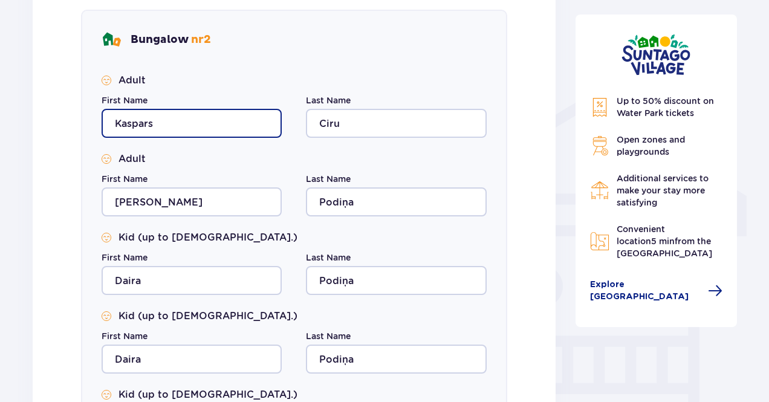
click at [140, 126] on input "Kaspars" at bounding box center [192, 123] width 180 height 29
type input "Daira"
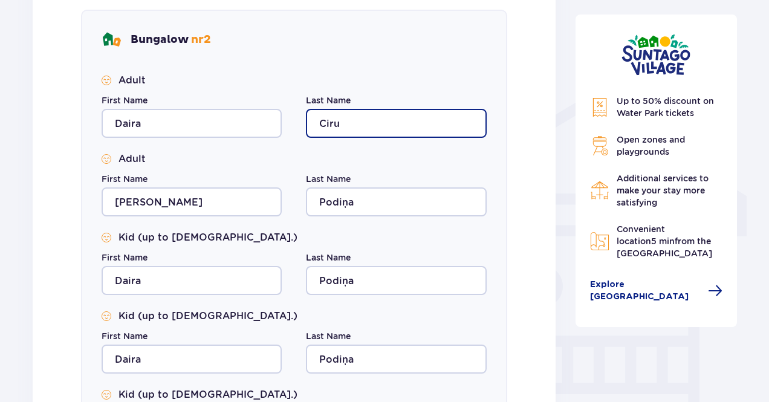
click at [355, 123] on input "Ciru" at bounding box center [396, 123] width 180 height 29
click at [335, 124] on input "Ciru" at bounding box center [396, 123] width 180 height 29
type input "Podiņa"
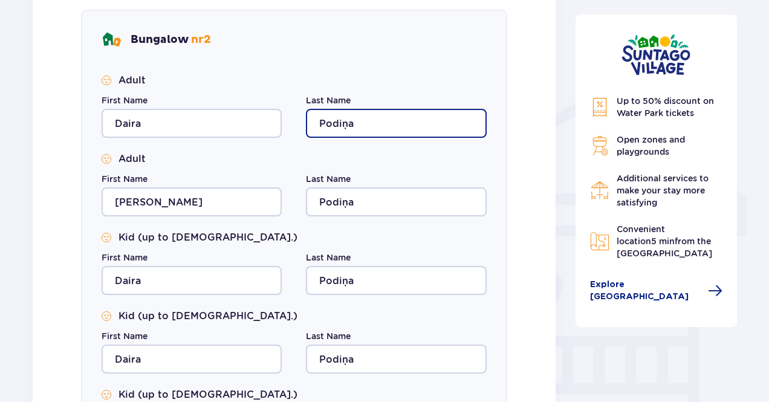
click at [369, 123] on input "Podiņa" at bounding box center [396, 123] width 180 height 29
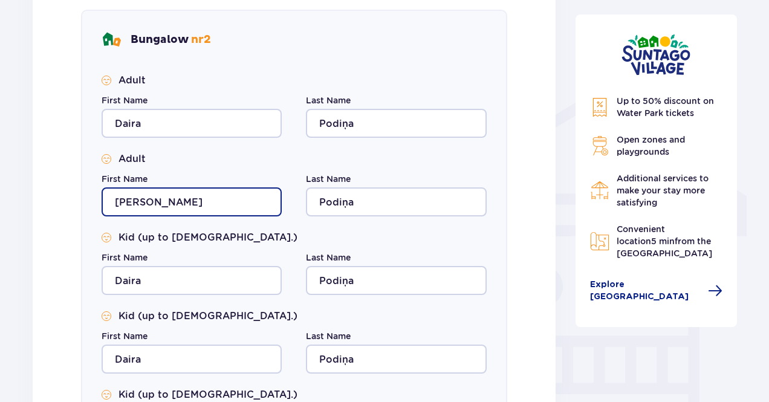
click at [173, 191] on input "Janis" at bounding box center [192, 202] width 180 height 29
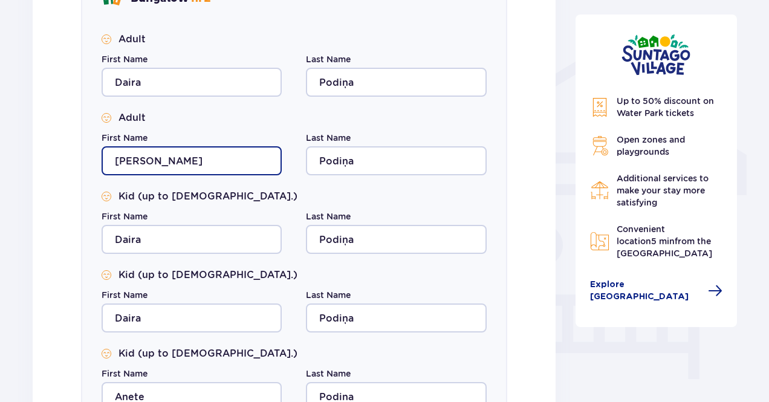
scroll to position [945, 0]
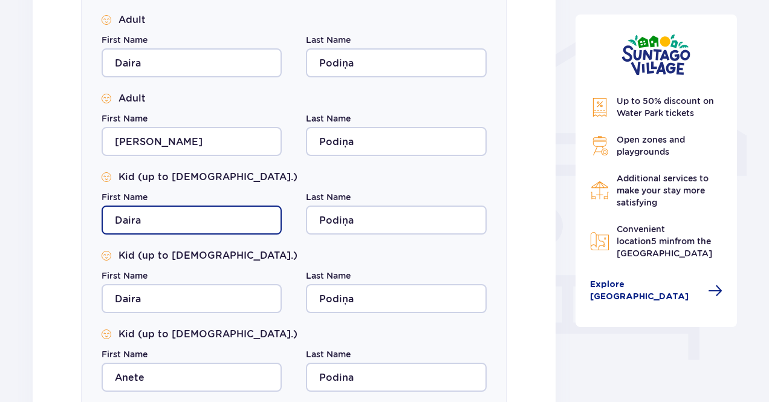
click at [123, 216] on input "Daira" at bounding box center [192, 220] width 180 height 29
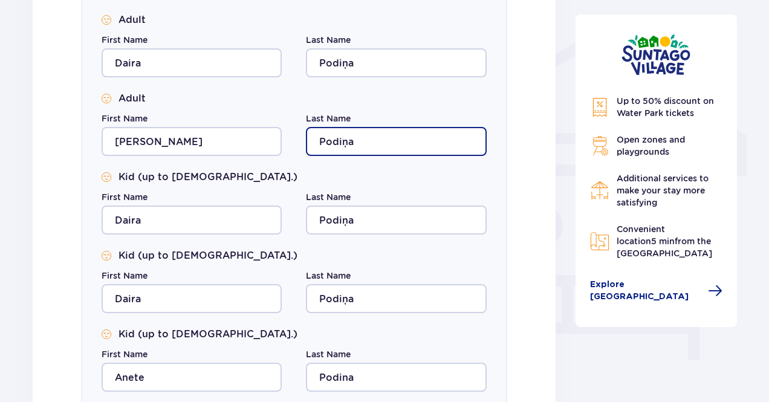
click at [379, 140] on input "Podiņa" at bounding box center [396, 141] width 180 height 29
type input "Podiņs"
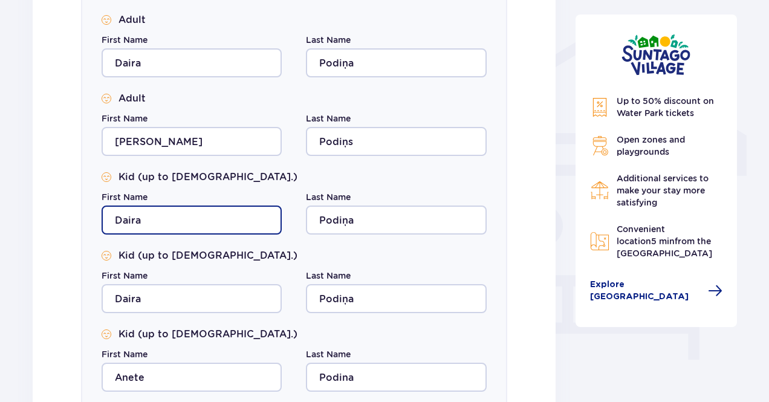
click at [145, 221] on input "Daira" at bounding box center [192, 220] width 180 height 29
type input "S"
type input "Lota"
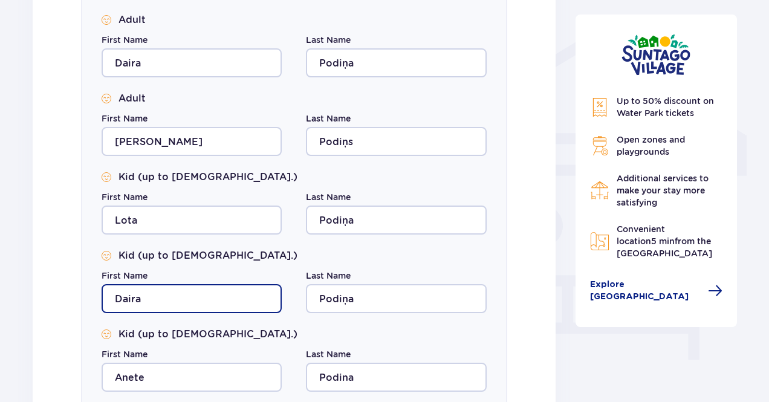
click at [147, 304] on input "Daira" at bounding box center [192, 298] width 180 height 29
click at [139, 298] on input "Daira" at bounding box center [192, 298] width 180 height 29
type input "Monta"
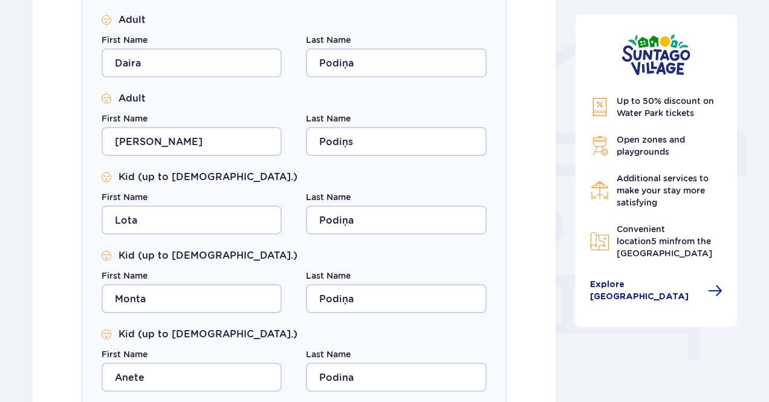
click at [252, 266] on div "Kid (up to 12 y.o.) First Name Monta Last Name Podiņa" at bounding box center [294, 281] width 385 height 64
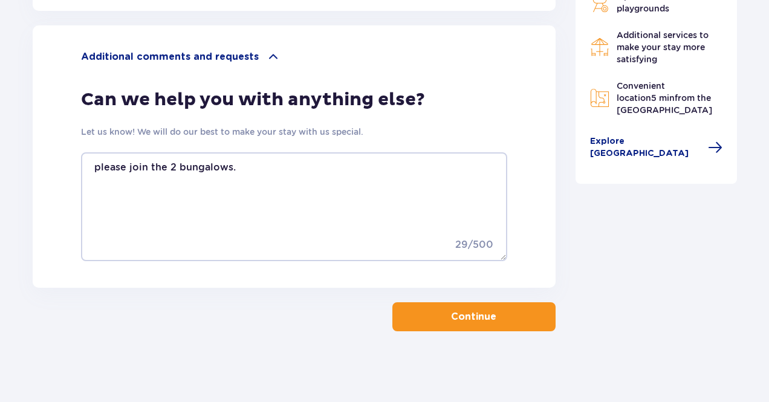
scroll to position [1386, 0]
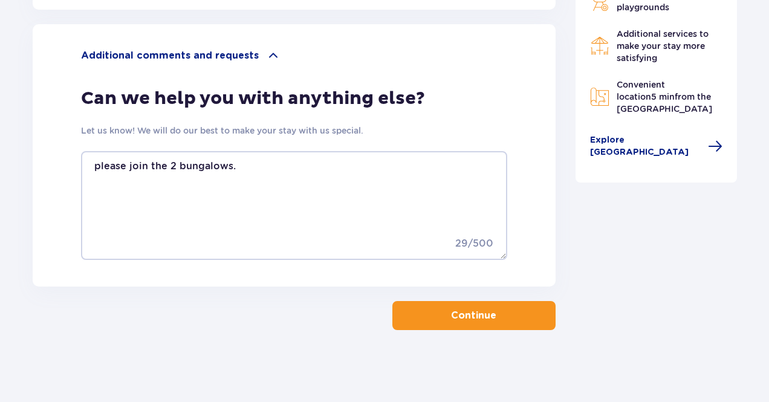
click at [496, 320] on span "button" at bounding box center [499, 315] width 15 height 15
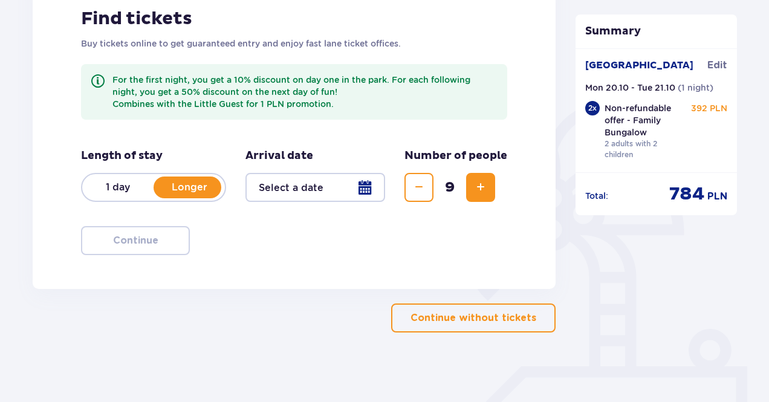
scroll to position [202, 0]
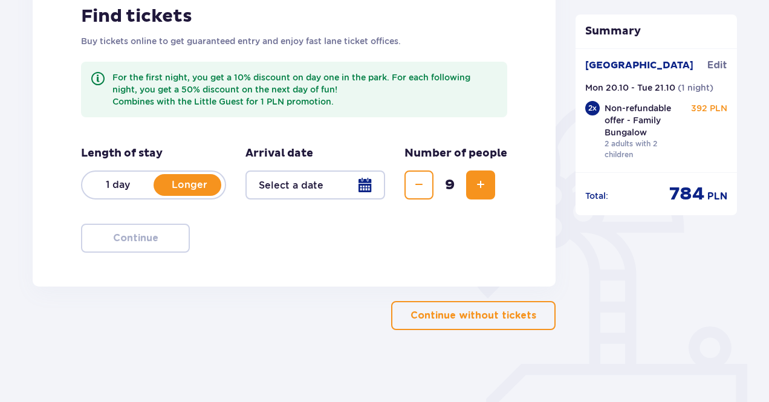
click at [684, 194] on span "784" at bounding box center [688, 194] width 36 height 23
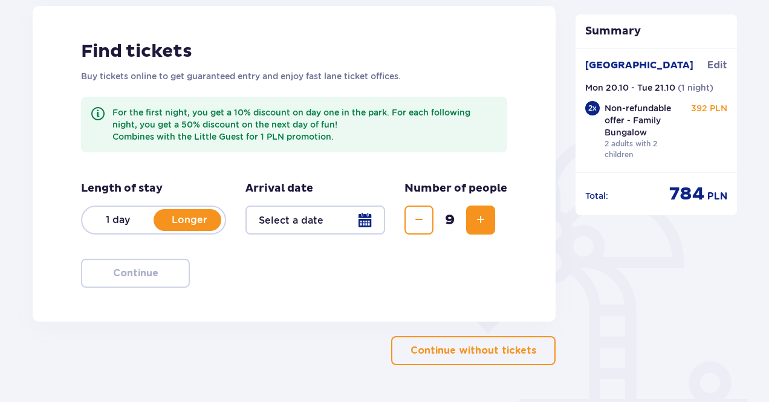
scroll to position [142, 0]
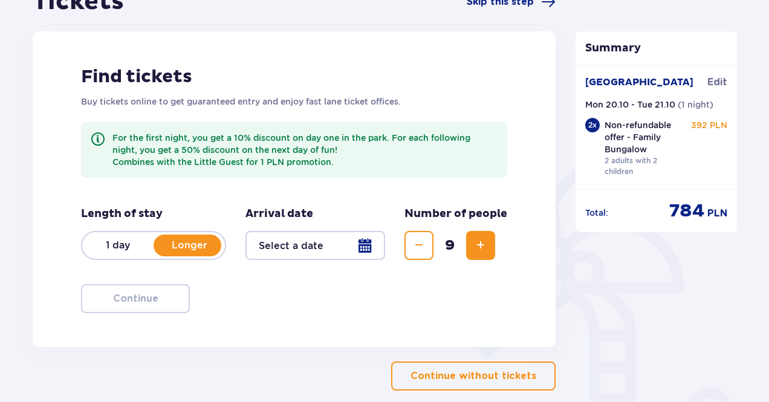
click at [299, 241] on div at bounding box center [316, 245] width 140 height 29
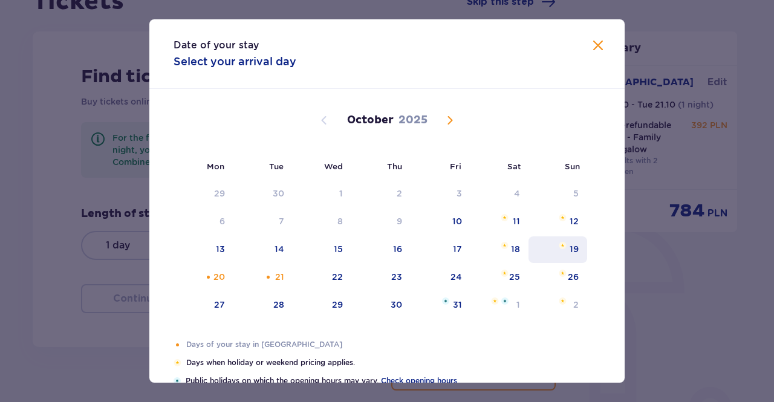
click at [552, 237] on div "19" at bounding box center [558, 250] width 59 height 27
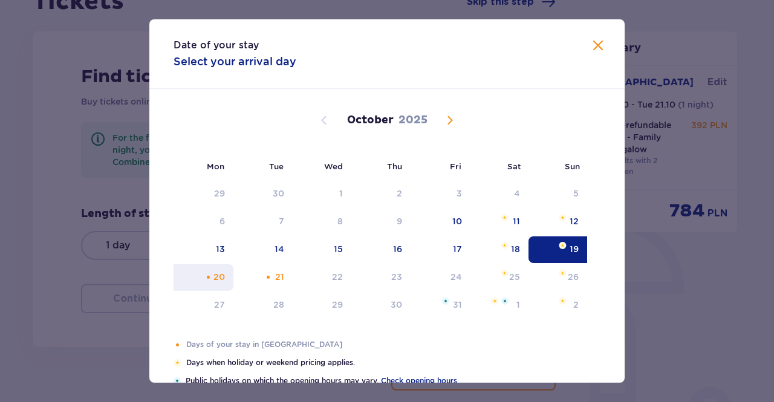
click at [209, 279] on div "Orange dot" at bounding box center [208, 277] width 8 height 8
type input "19.10.25 - 20.10.25"
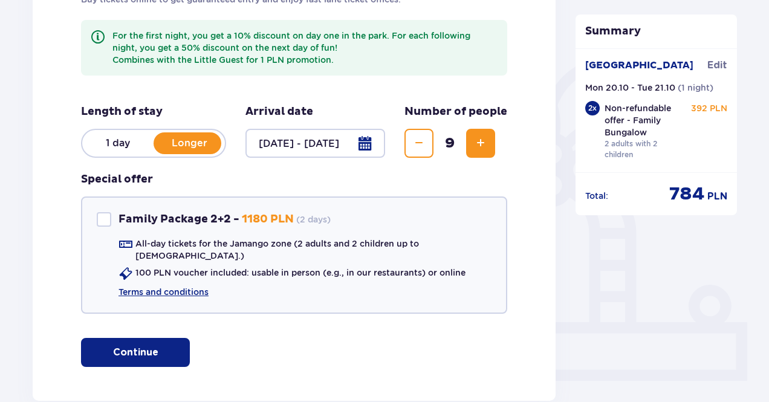
scroll to position [263, 0]
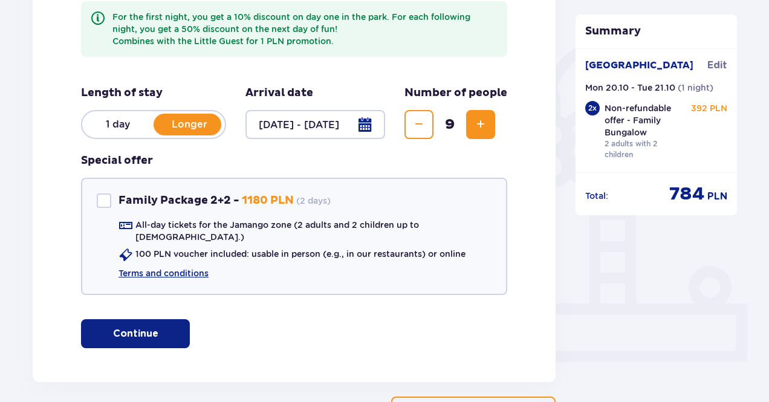
click at [558, 217] on div "Tickets Skip this step Find tickets Buy tickets online to get guaranteed entry …" at bounding box center [294, 146] width 543 height 560
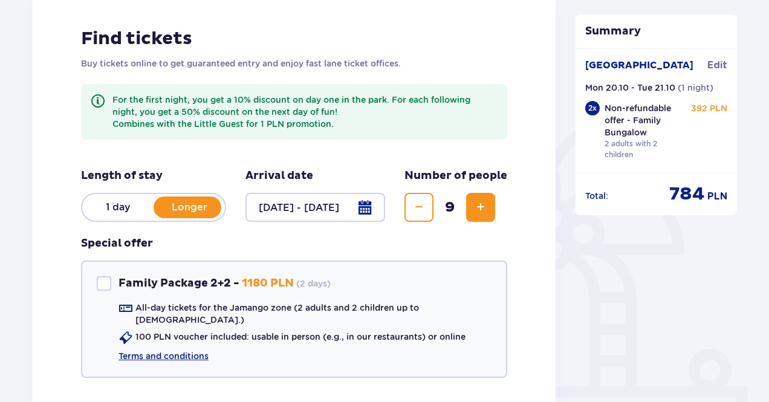
scroll to position [202, 0]
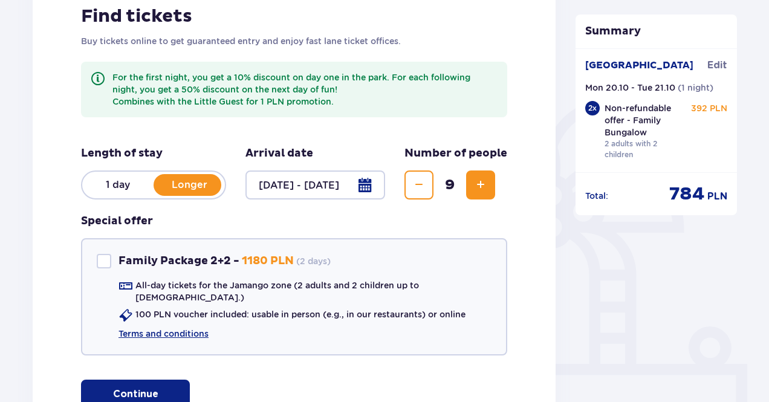
click at [284, 147] on p "Arrival date" at bounding box center [280, 153] width 68 height 15
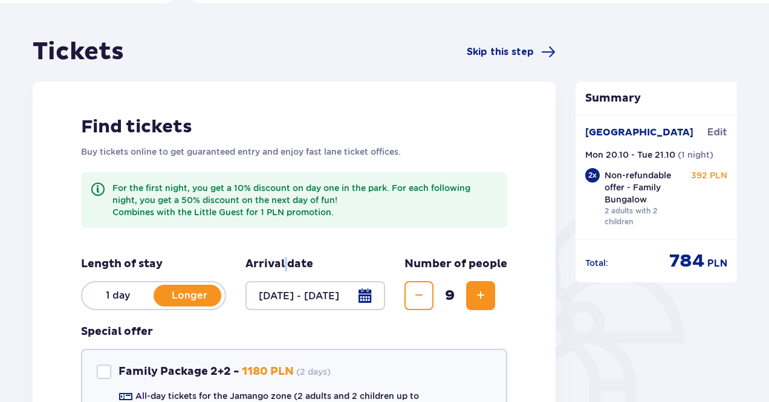
scroll to position [242, 0]
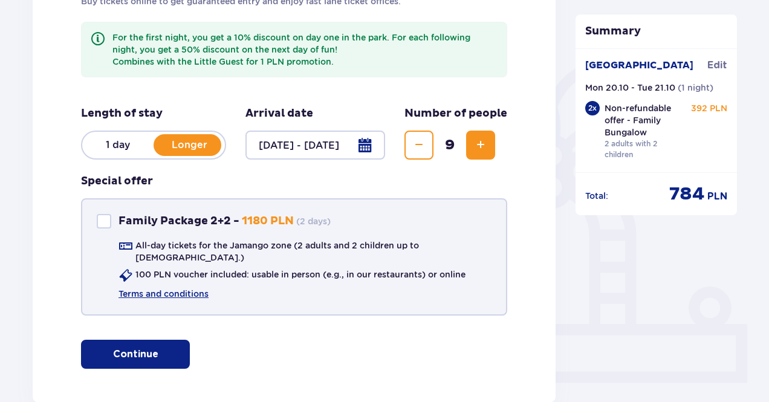
click at [99, 215] on div "Family Package 2+2" at bounding box center [104, 221] width 15 height 15
checkbox input "true"
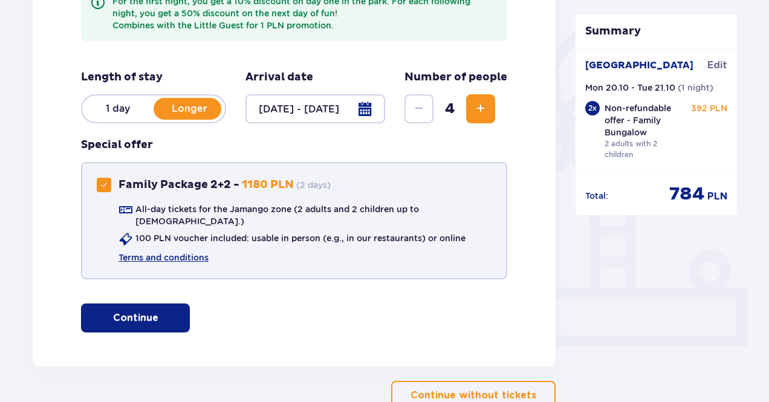
scroll to position [302, 0]
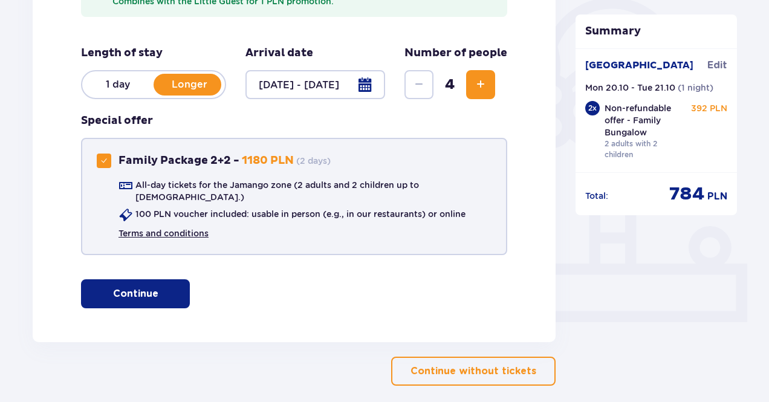
click at [190, 227] on link "Terms and conditions" at bounding box center [164, 233] width 90 height 12
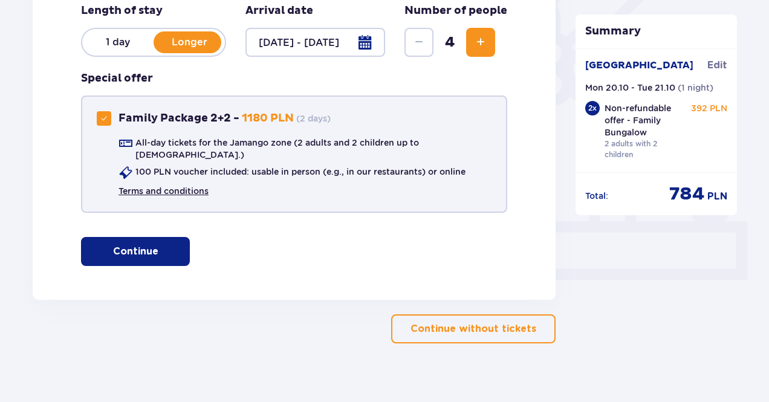
scroll to position [348, 0]
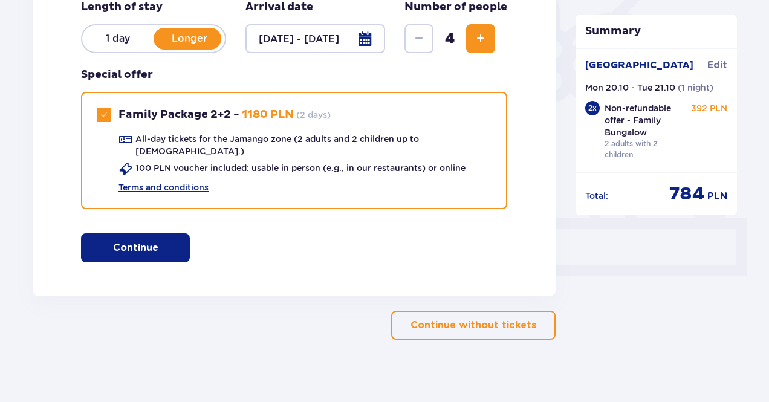
drag, startPoint x: 534, startPoint y: 306, endPoint x: 573, endPoint y: 277, distance: 48.9
click at [534, 311] on button "Continue without tickets" at bounding box center [473, 325] width 165 height 29
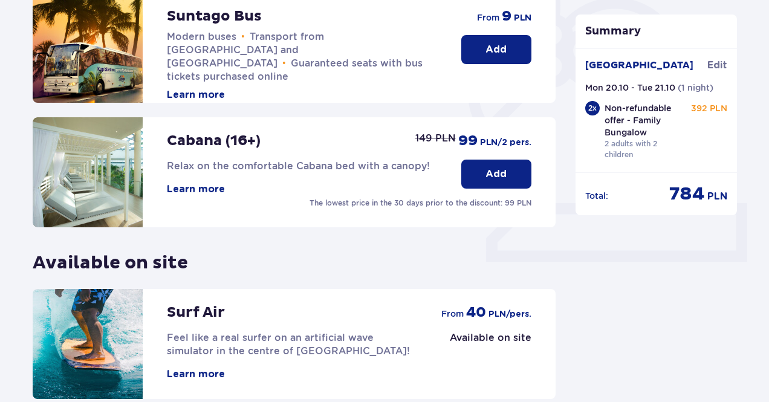
scroll to position [475, 0]
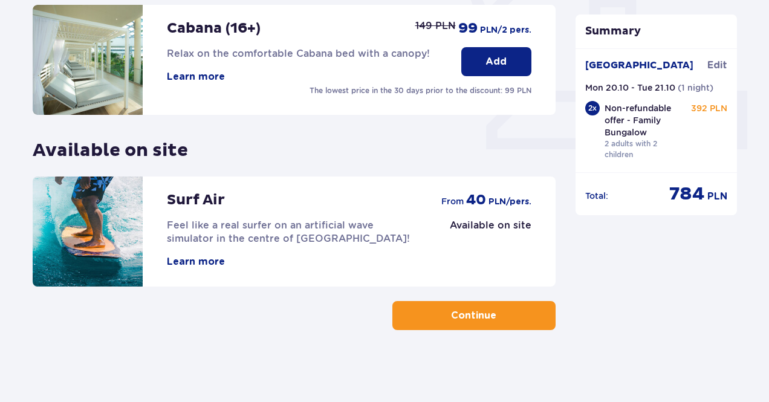
click at [495, 304] on button "Continue" at bounding box center [474, 315] width 163 height 29
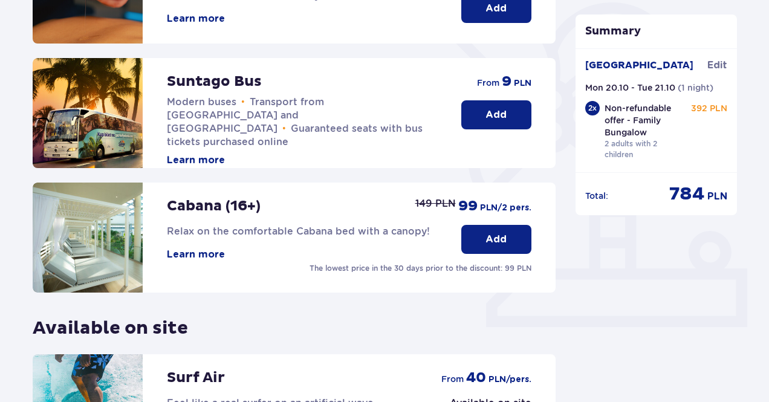
scroll to position [173, 0]
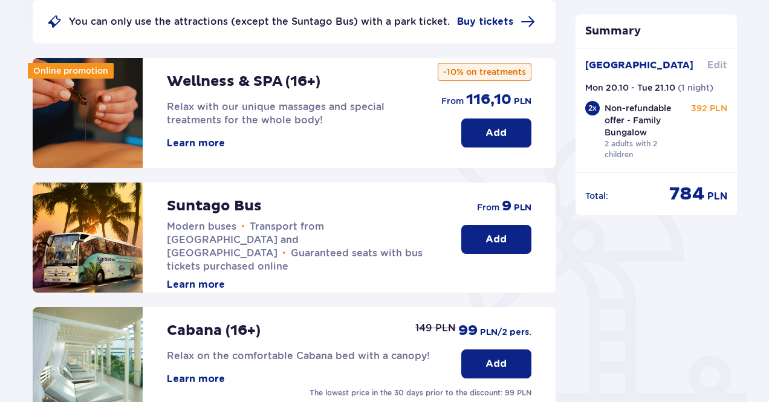
click at [709, 66] on span "Edit" at bounding box center [718, 65] width 20 height 13
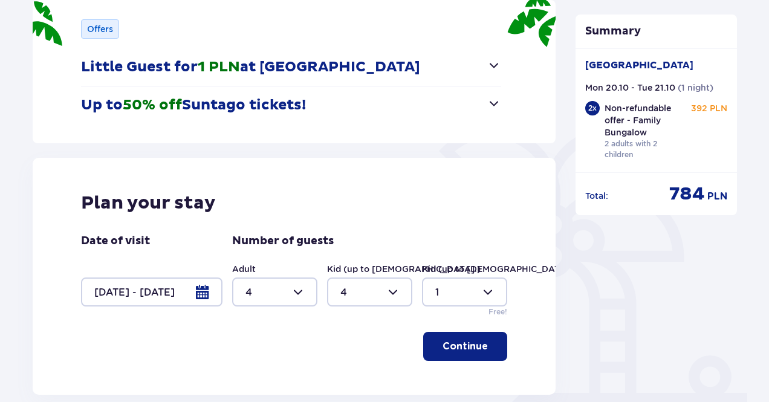
click at [187, 280] on div at bounding box center [152, 292] width 142 height 29
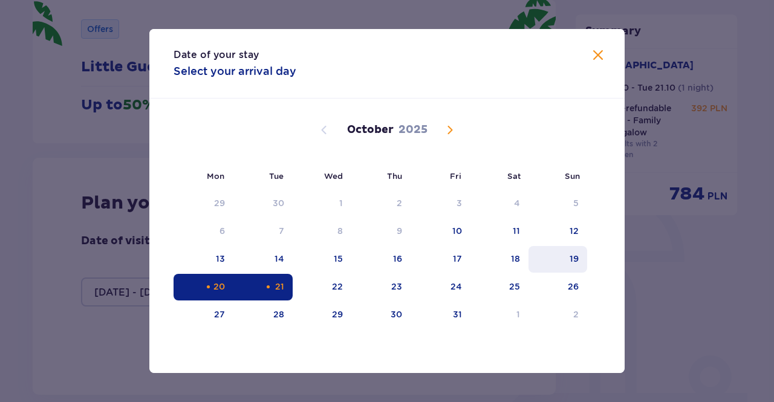
click at [572, 264] on div "19" at bounding box center [574, 259] width 9 height 12
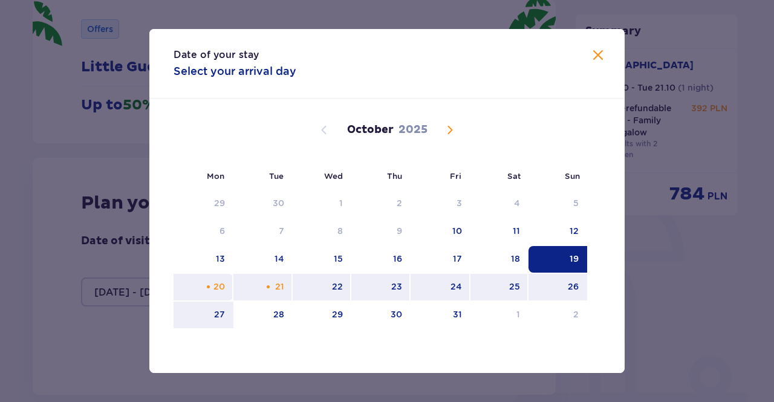
click at [215, 284] on div "20" at bounding box center [219, 287] width 11 height 12
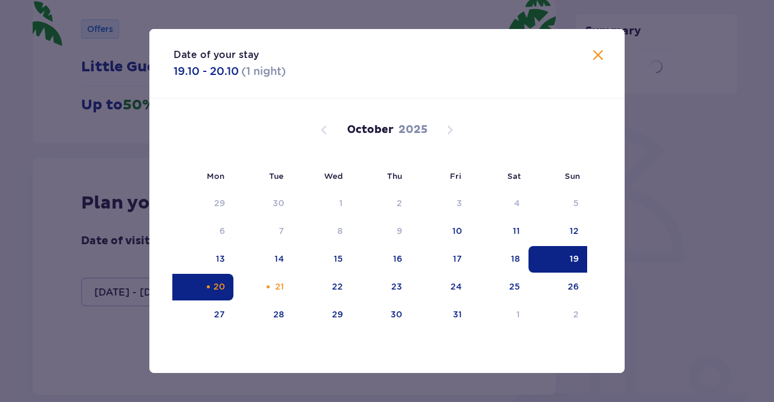
type input "19.10.25 - 20.10.25"
type input "0"
click at [76, 338] on div "Date of your stay 19.10 - 20.10 ( 1 night ) Mon Tue Wed Thu Fri Sat Sun Septemb…" at bounding box center [387, 201] width 774 height 402
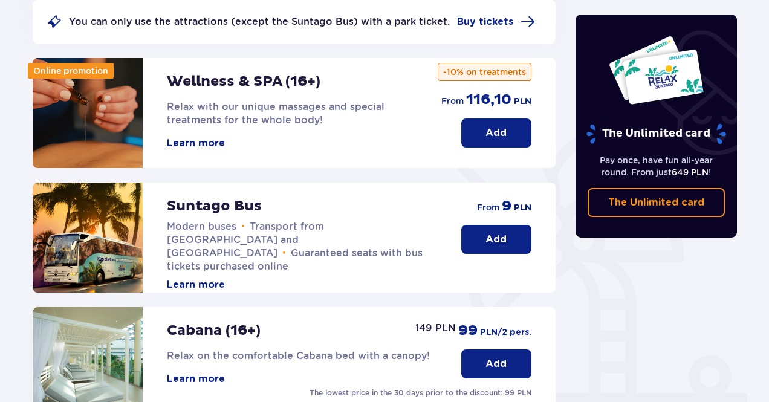
click at [306, 295] on div "Online promotion Wellness & SPA (16+) Relax with our unique massages and specia…" at bounding box center [294, 323] width 523 height 531
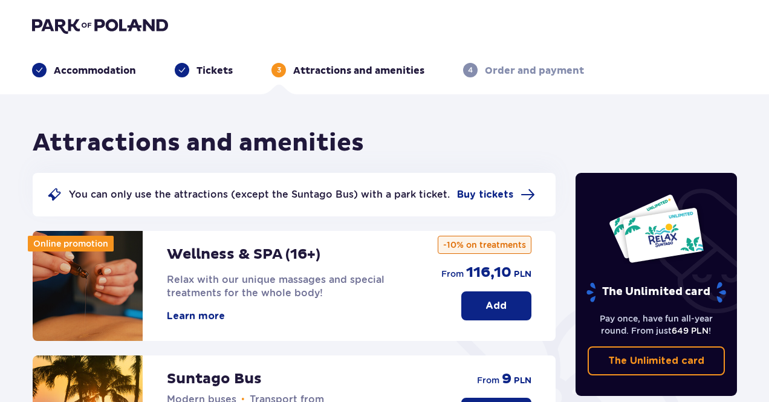
click at [214, 79] on header "Accommodation Tickets 3 Attractions and amenities 4 Order and payment" at bounding box center [384, 47] width 769 height 94
click at [212, 74] on p "Tickets" at bounding box center [215, 70] width 36 height 13
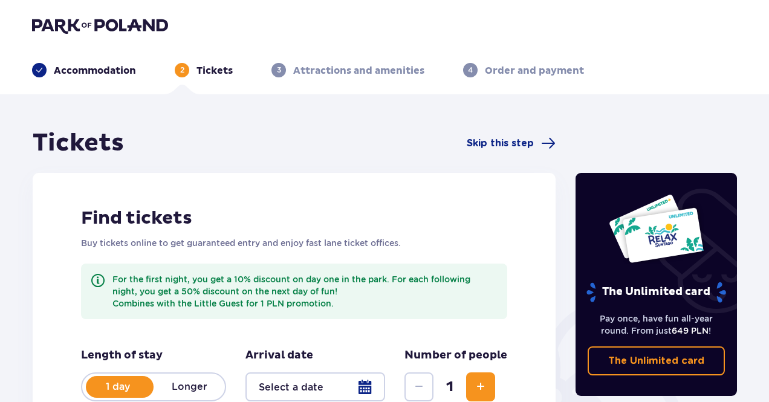
click at [96, 69] on p "Accommodation" at bounding box center [95, 70] width 82 height 13
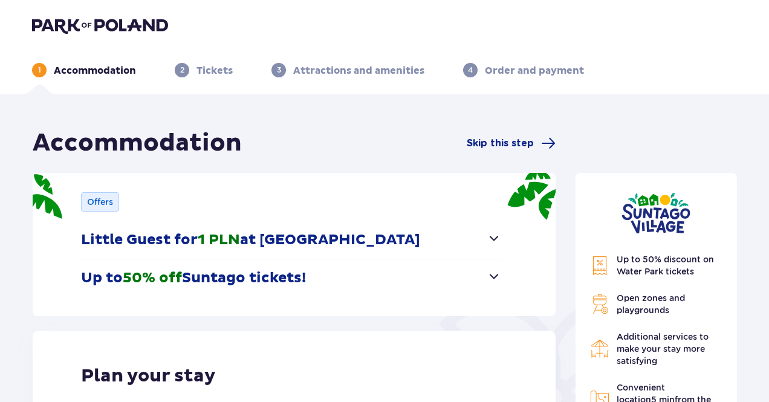
click at [271, 239] on p "Little Guest for 1 PLN at Suntago Village" at bounding box center [250, 240] width 339 height 18
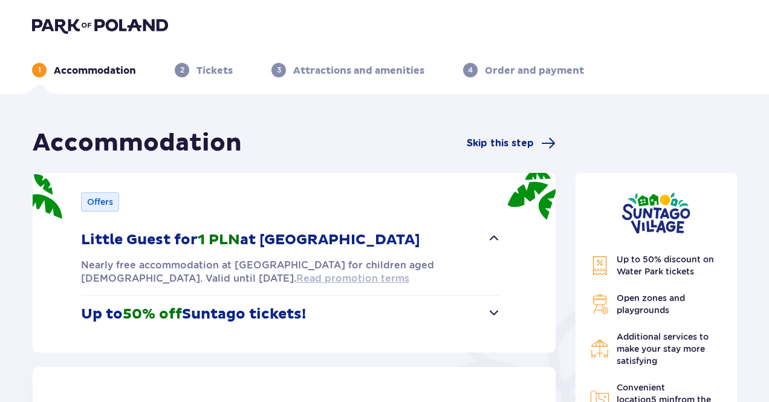
click at [296, 283] on span "Read promotion terms" at bounding box center [352, 278] width 113 height 13
click at [260, 240] on p "Little Guest for 1 PLN at Suntago Village" at bounding box center [250, 240] width 339 height 18
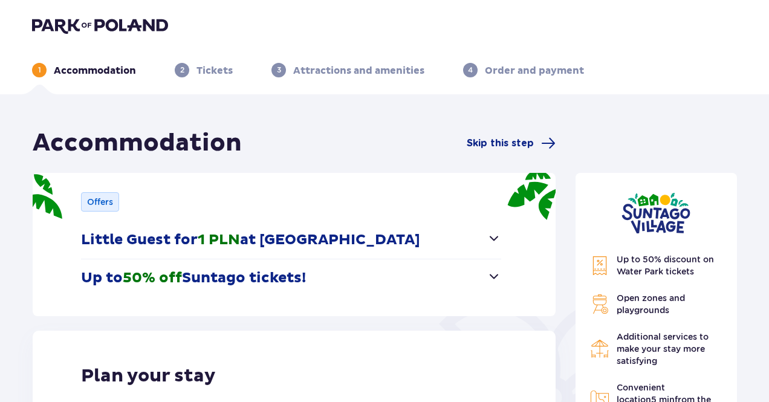
click at [260, 238] on p "Little Guest for 1 PLN at Suntago Village" at bounding box center [250, 240] width 339 height 18
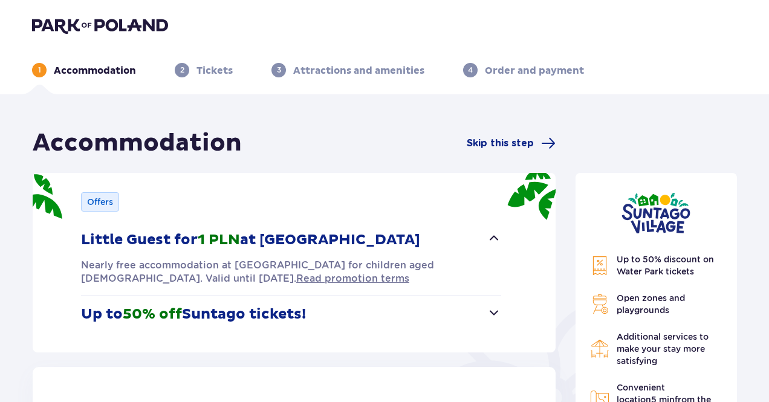
drag, startPoint x: 129, startPoint y: 243, endPoint x: 402, endPoint y: 236, distance: 272.3
click at [402, 236] on button "Little Guest for 1 PLN at Suntago Village" at bounding box center [291, 240] width 420 height 38
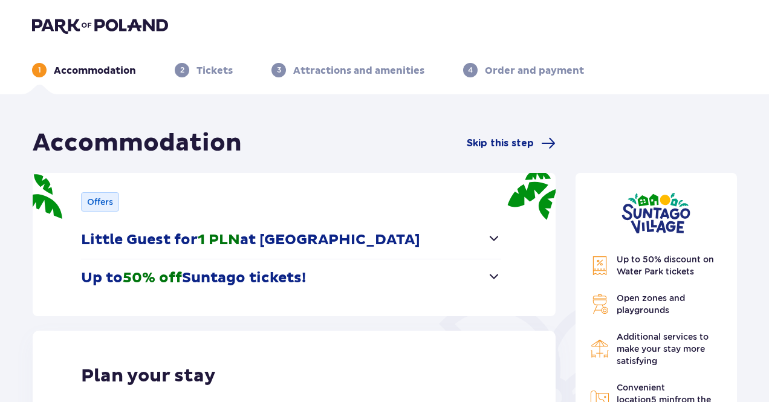
drag, startPoint x: 377, startPoint y: 232, endPoint x: 331, endPoint y: 233, distance: 46.6
click at [331, 233] on p "Little Guest for 1 PLN at Suntago Village" at bounding box center [250, 240] width 339 height 18
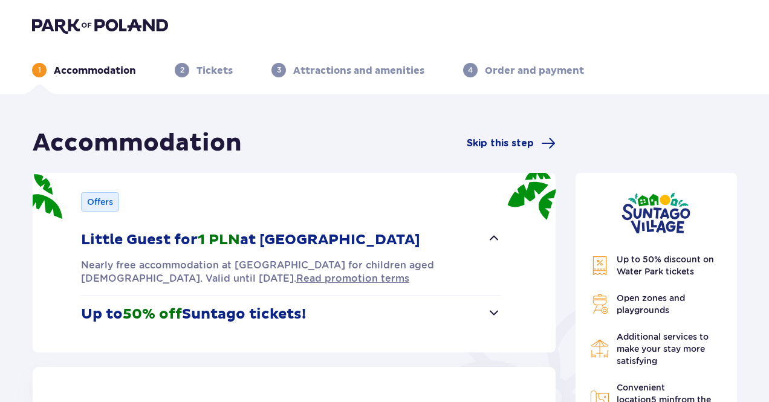
drag, startPoint x: 402, startPoint y: 246, endPoint x: 160, endPoint y: 229, distance: 242.6
click at [155, 253] on button "Little Guest for 1 PLN at Suntago Village" at bounding box center [291, 240] width 420 height 38
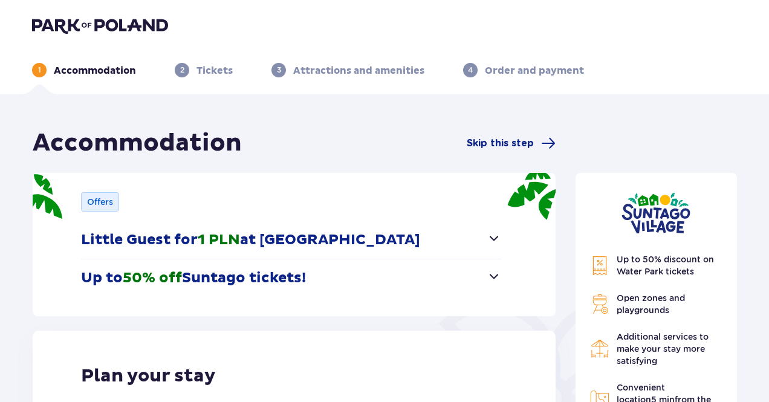
click at [103, 242] on p "Little Guest for 1 PLN at Suntago Village" at bounding box center [250, 240] width 339 height 18
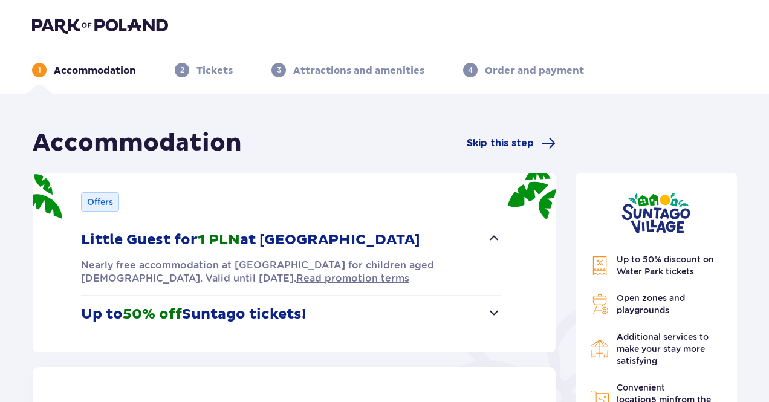
click at [189, 308] on p "Up to 50% off Suntago tickets!" at bounding box center [193, 314] width 225 height 18
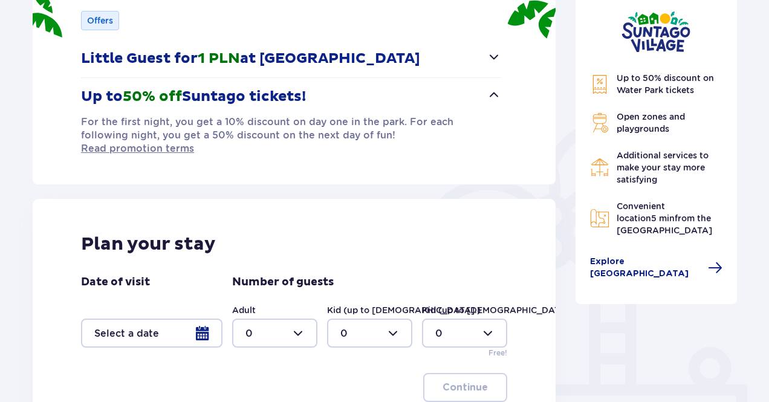
scroll to position [121, 0]
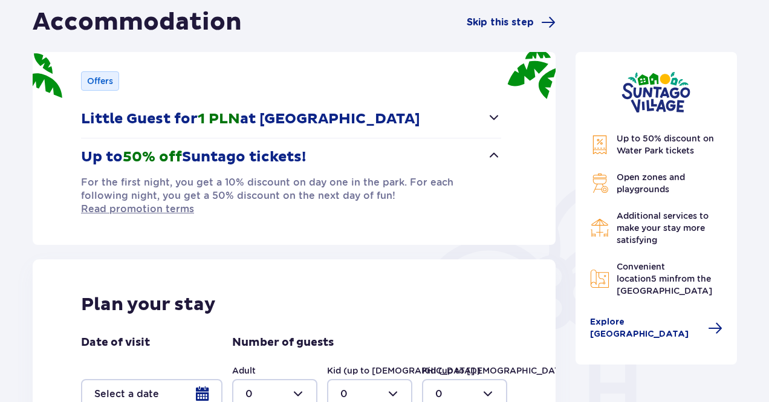
click at [490, 116] on span "button" at bounding box center [494, 117] width 15 height 15
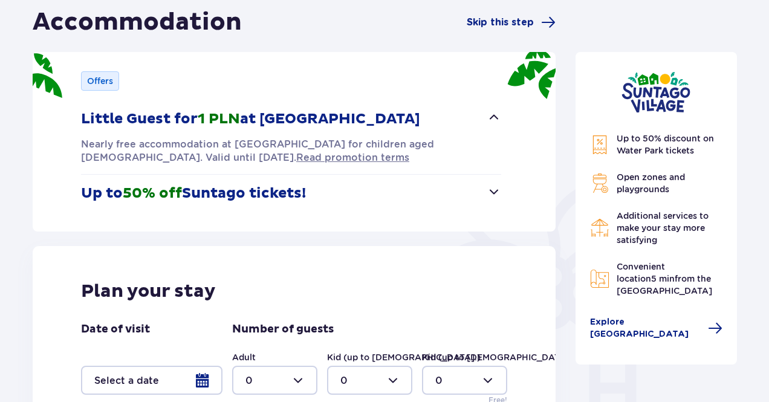
click at [490, 116] on span "button" at bounding box center [494, 117] width 15 height 15
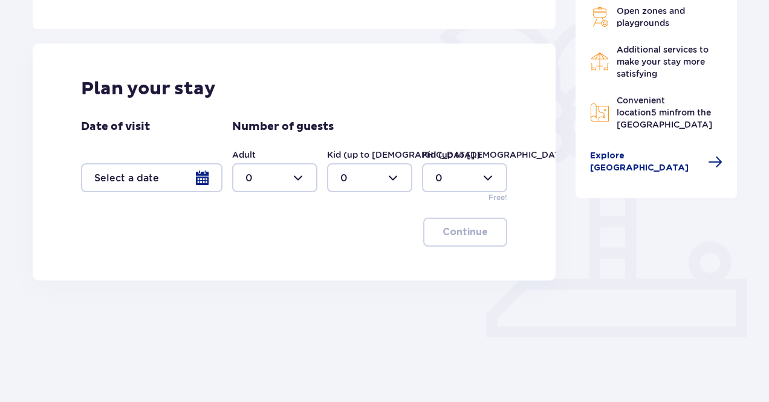
scroll to position [294, 0]
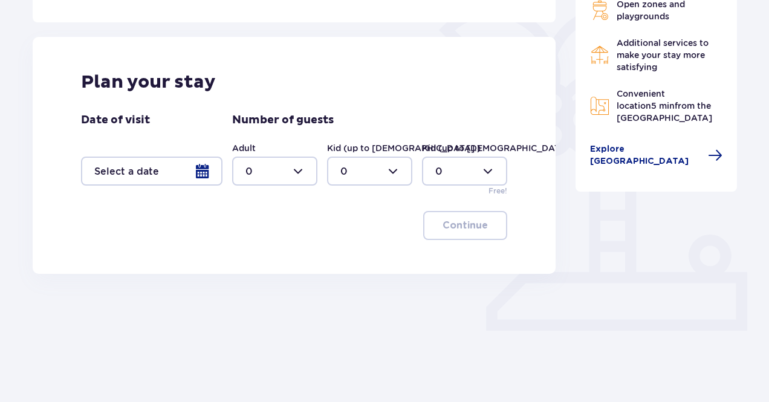
click at [296, 177] on div at bounding box center [274, 171] width 85 height 29
click at [253, 260] on div "2" at bounding box center [275, 258] width 59 height 13
type input "2"
click at [154, 166] on div at bounding box center [152, 171] width 142 height 29
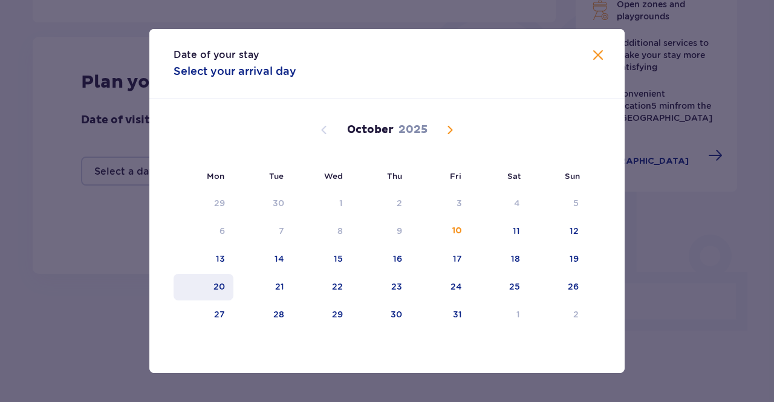
click at [221, 282] on div "20" at bounding box center [219, 287] width 11 height 12
click at [273, 281] on div "21" at bounding box center [263, 287] width 60 height 27
type input "20.10.25 - 21.10.25"
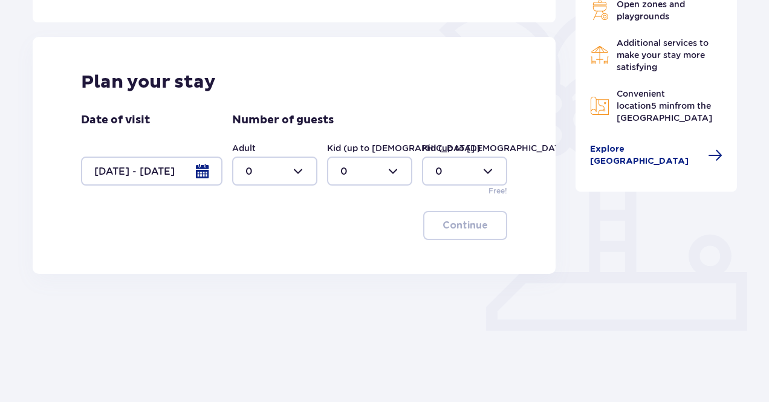
click at [304, 166] on div at bounding box center [274, 171] width 85 height 29
click at [250, 253] on p "2" at bounding box center [249, 258] width 6 height 13
type input "2"
click at [490, 226] on span "button" at bounding box center [490, 225] width 15 height 15
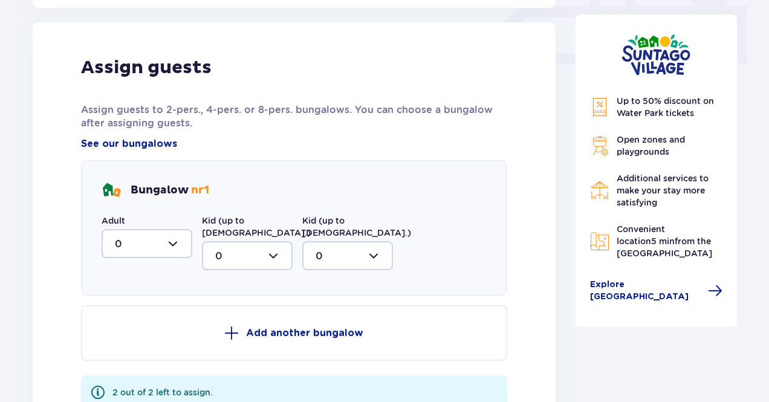
scroll to position [567, 0]
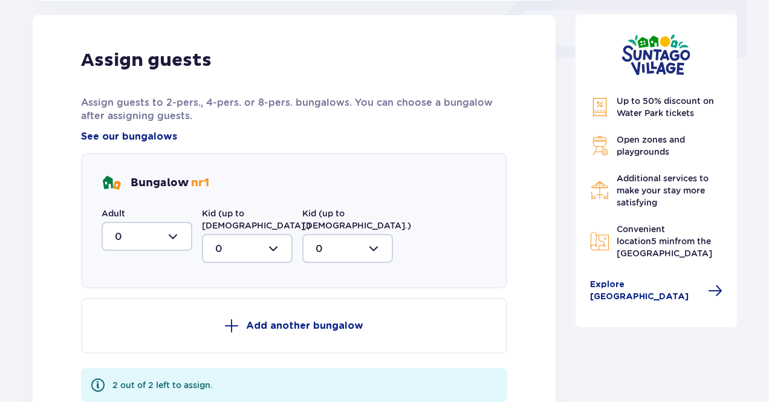
click at [179, 233] on div at bounding box center [147, 236] width 91 height 29
click at [119, 322] on p "2" at bounding box center [118, 324] width 6 height 13
type input "2"
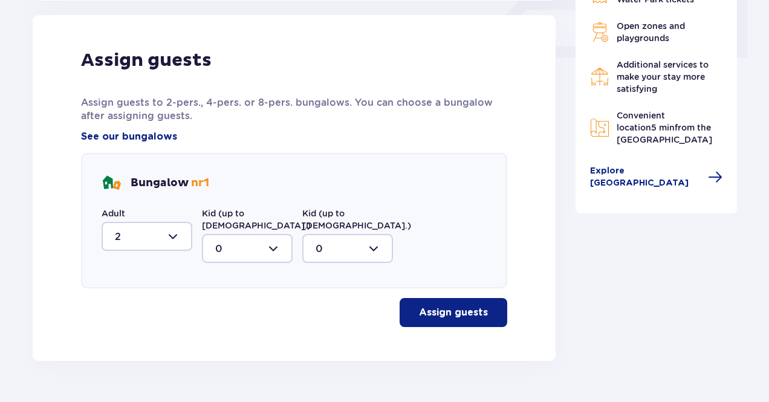
click at [419, 306] on p "Assign guests" at bounding box center [453, 312] width 69 height 13
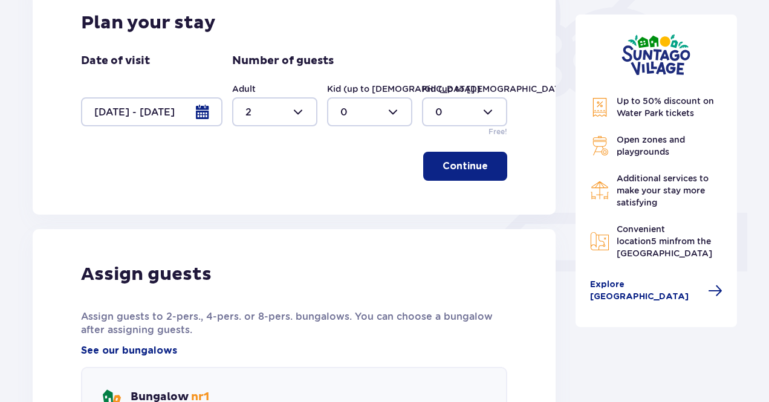
scroll to position [0, 0]
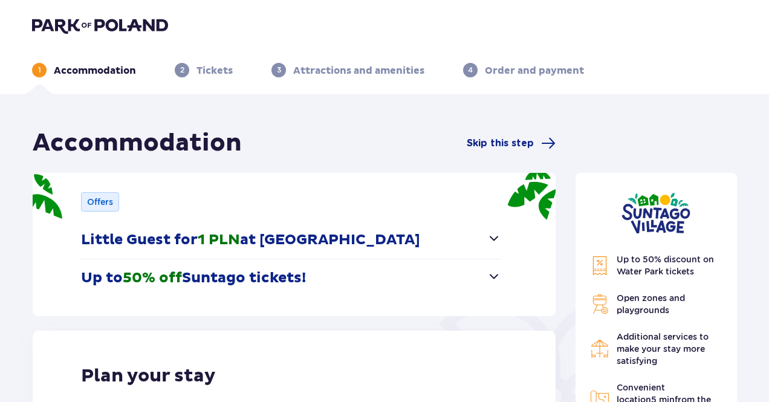
click at [188, 64] on div "2 Tickets" at bounding box center [204, 70] width 58 height 15
click at [189, 69] on span "2" at bounding box center [182, 70] width 15 height 15
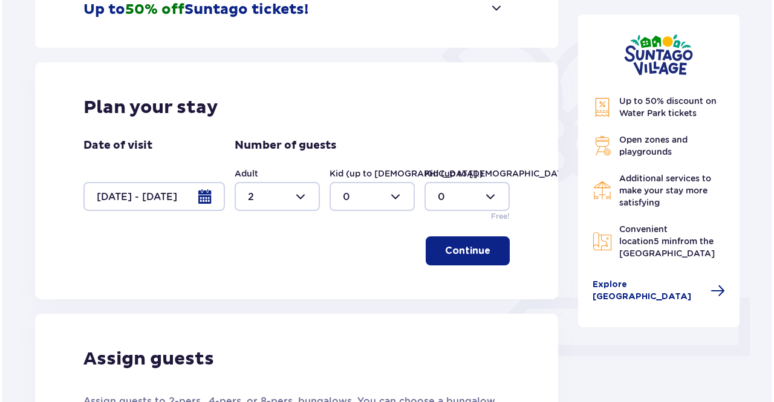
scroll to position [363, 0]
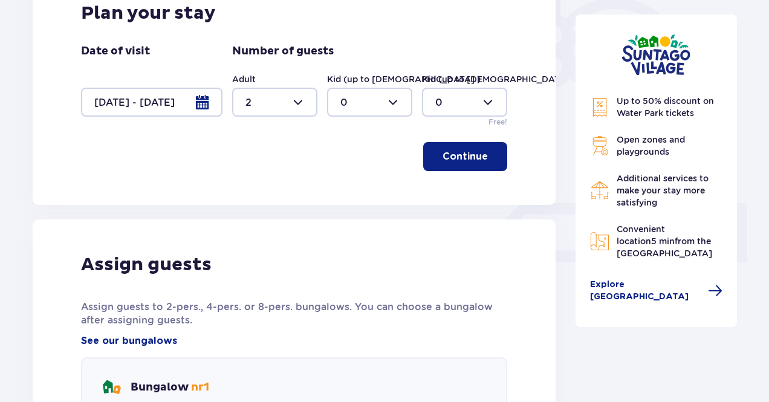
click at [209, 102] on div at bounding box center [152, 102] width 142 height 29
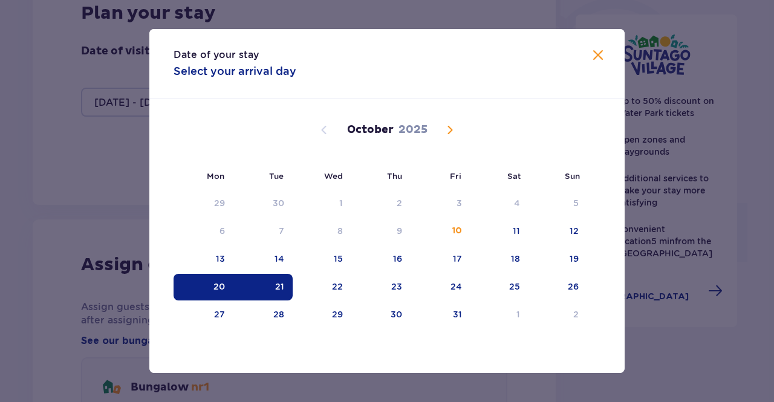
click at [577, 246] on table "29 30 1 2 3 4 5 6 7 8 9 10 11 12 13 14 15 16 17 18 19 20 21 22 23 24 25 26 27 2…" at bounding box center [381, 259] width 414 height 140
click at [571, 256] on div "19" at bounding box center [574, 259] width 9 height 12
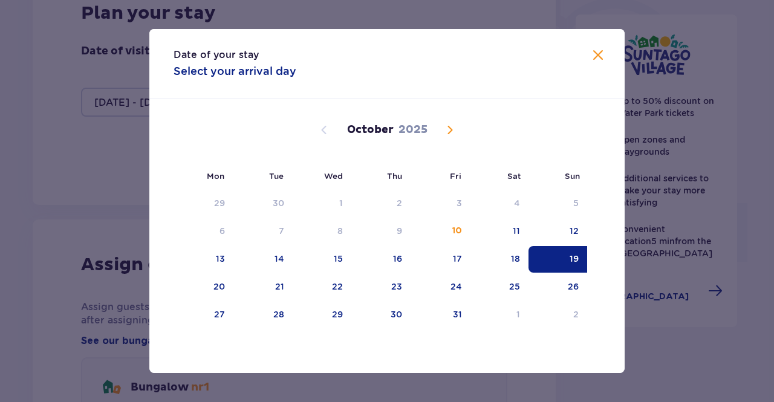
click at [595, 54] on span "Close" at bounding box center [598, 55] width 15 height 15
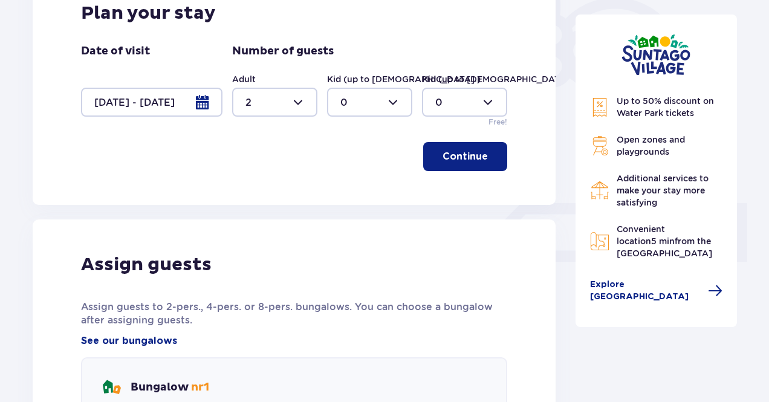
click at [195, 103] on div at bounding box center [152, 102] width 142 height 29
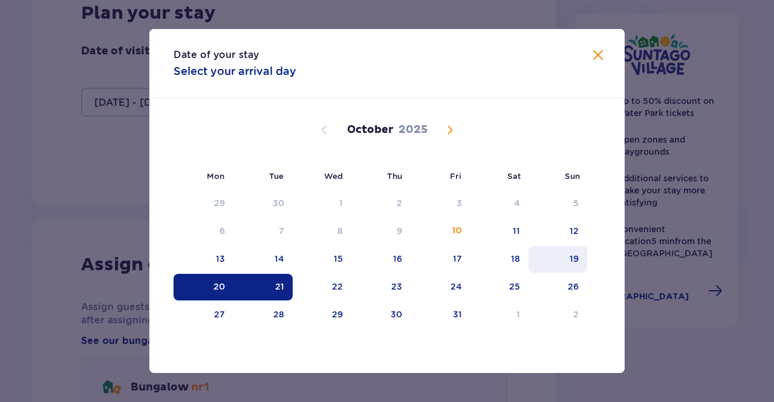
click at [574, 260] on div "19" at bounding box center [574, 259] width 9 height 12
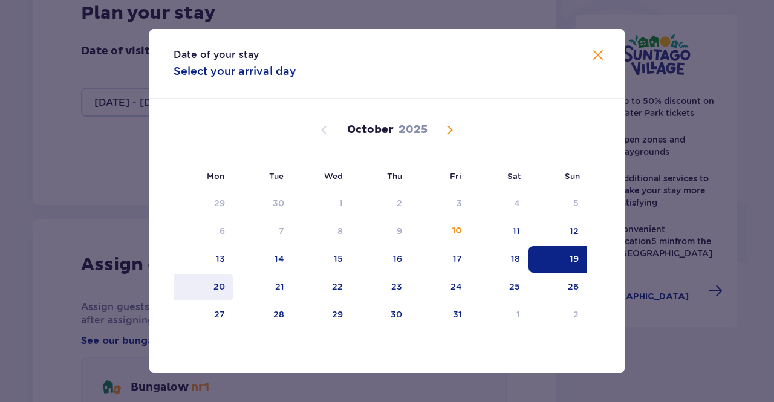
click at [221, 291] on div "20" at bounding box center [219, 287] width 11 height 12
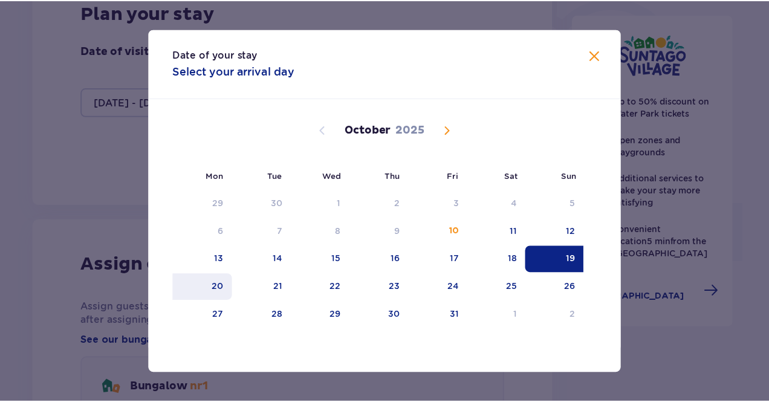
scroll to position [294, 0]
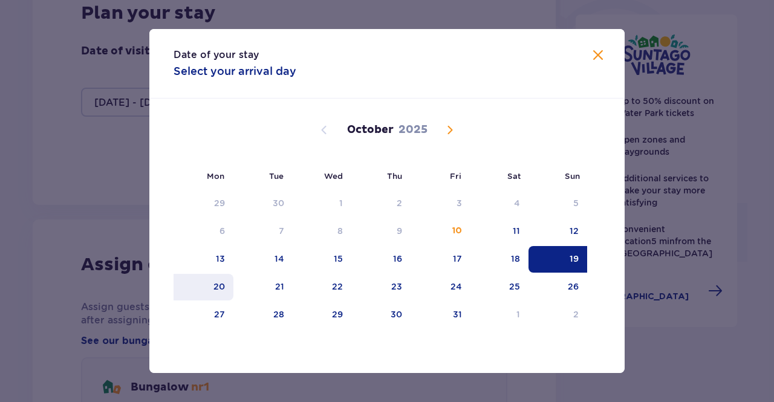
type input "19.10.25 - 20.10.25"
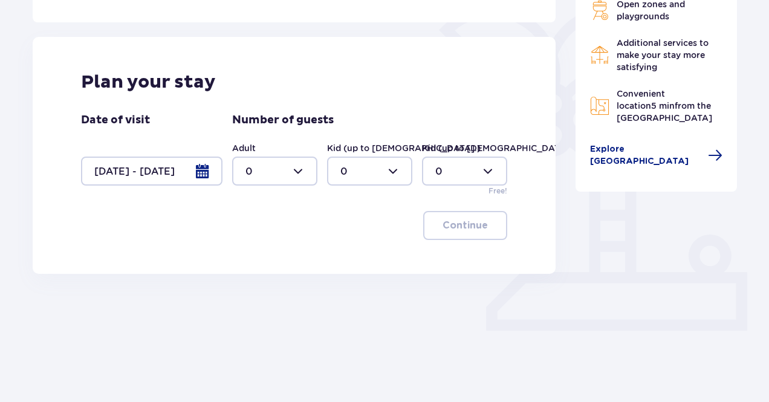
click at [278, 181] on div at bounding box center [274, 171] width 85 height 29
click at [267, 298] on span "4" at bounding box center [274, 308] width 83 height 25
type input "4"
click at [380, 172] on div at bounding box center [369, 171] width 85 height 29
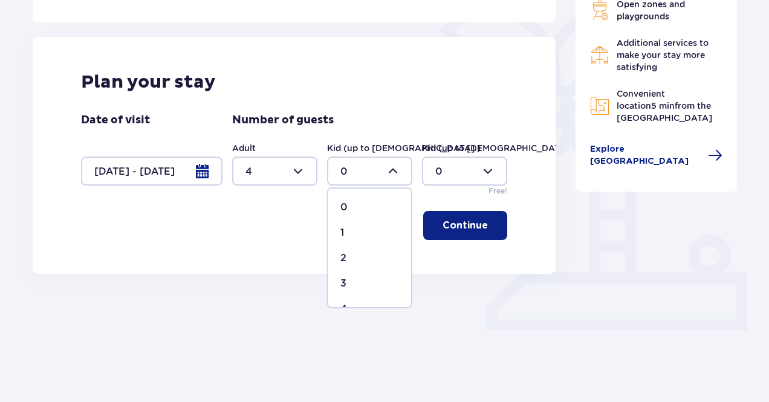
click at [353, 305] on div "4" at bounding box center [370, 308] width 59 height 13
type input "4"
click at [458, 227] on p "Continue" at bounding box center [465, 225] width 45 height 13
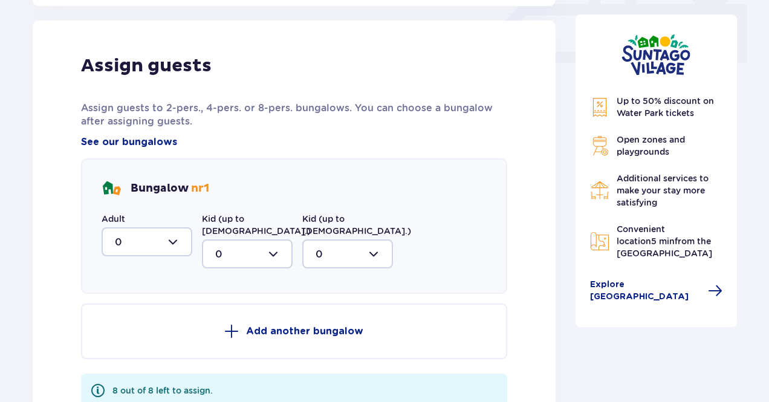
scroll to position [567, 0]
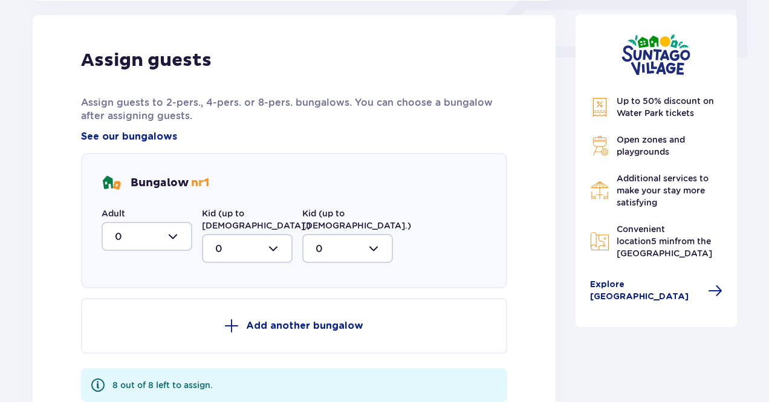
click at [167, 226] on div at bounding box center [147, 236] width 91 height 29
click at [131, 364] on span "4" at bounding box center [147, 374] width 88 height 25
type input "4"
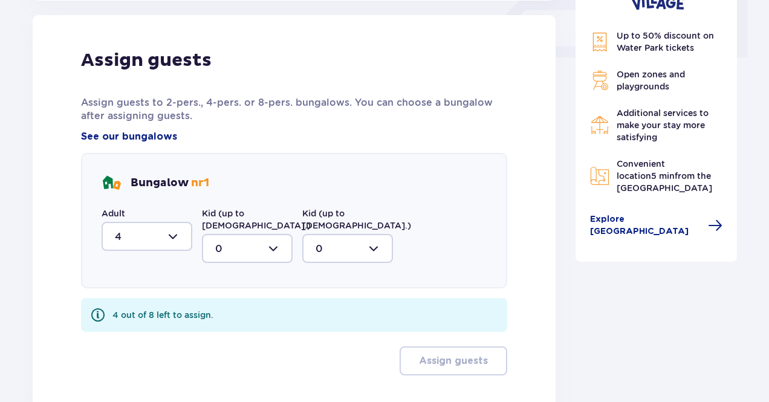
click at [252, 240] on div at bounding box center [247, 248] width 91 height 29
click at [233, 374] on span "4" at bounding box center [247, 386] width 88 height 25
type input "4"
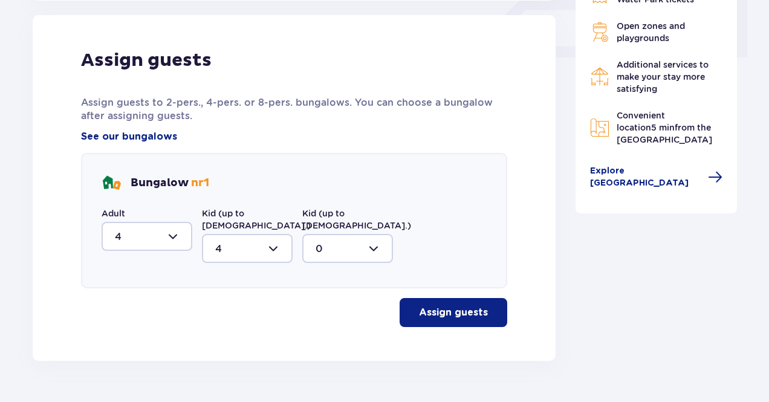
click at [448, 298] on button "Assign guests" at bounding box center [454, 312] width 108 height 29
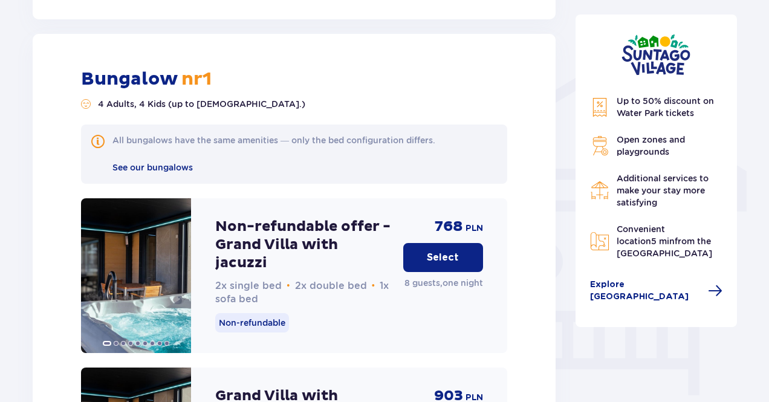
scroll to position [916, 0]
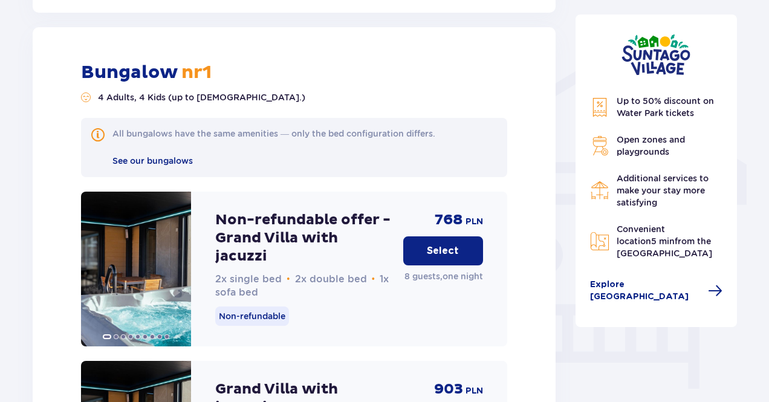
click at [446, 244] on p "Select" at bounding box center [443, 250] width 32 height 13
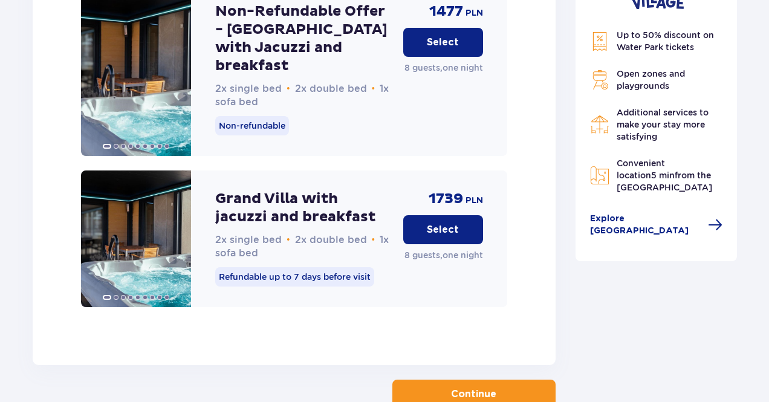
scroll to position [2141, 0]
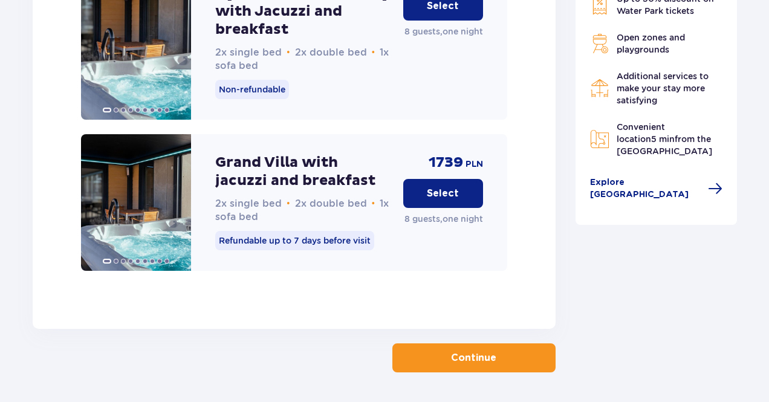
click at [485, 351] on p "Continue" at bounding box center [473, 357] width 45 height 13
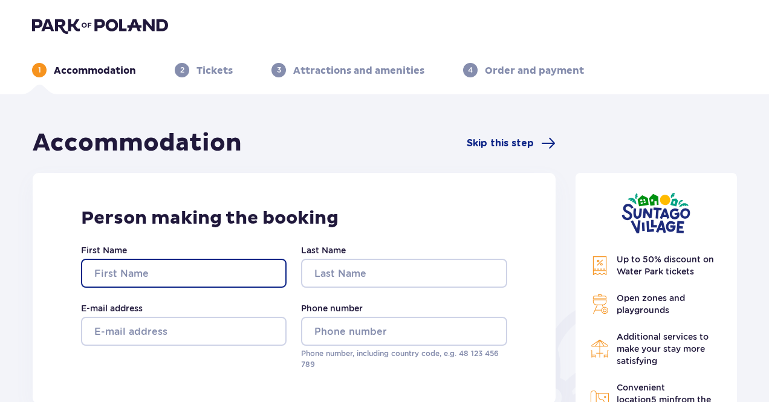
click at [194, 278] on input "First Name" at bounding box center [184, 273] width 206 height 29
type input "Daira"
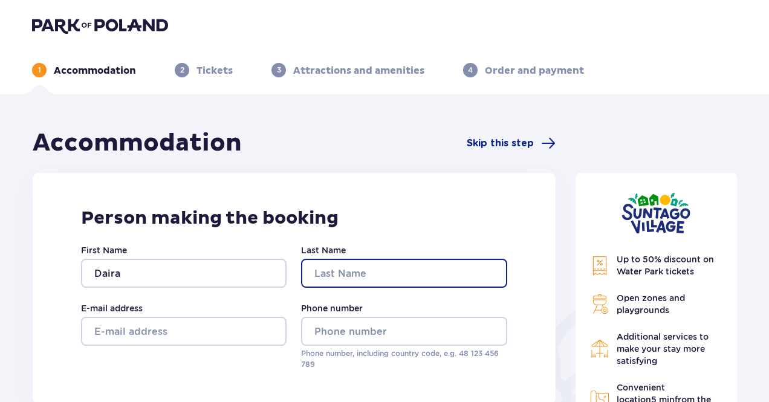
type input "Podiņa"
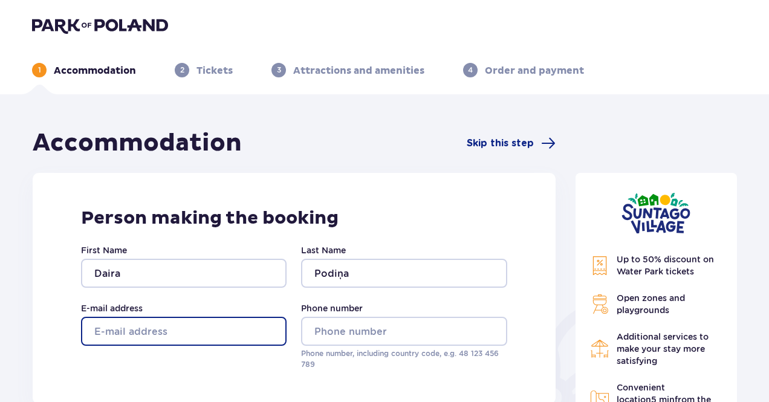
click at [180, 334] on input "E-mail address" at bounding box center [184, 331] width 206 height 29
type input "daira.podina@gmail.com"
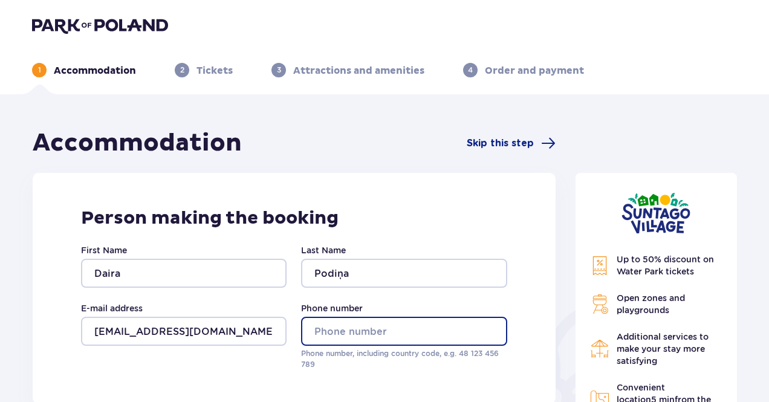
click at [377, 325] on input "Phone number" at bounding box center [404, 331] width 206 height 29
type input "3"
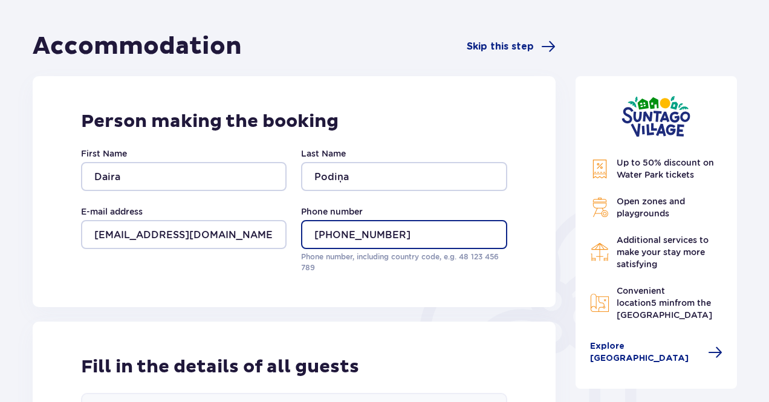
scroll to position [242, 0]
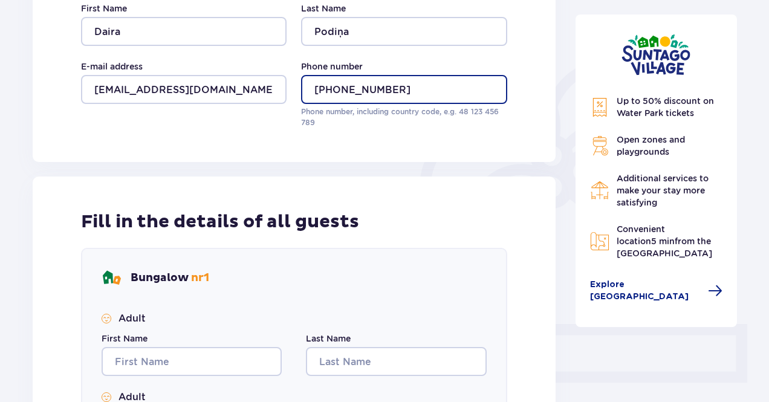
type input "+37126575000"
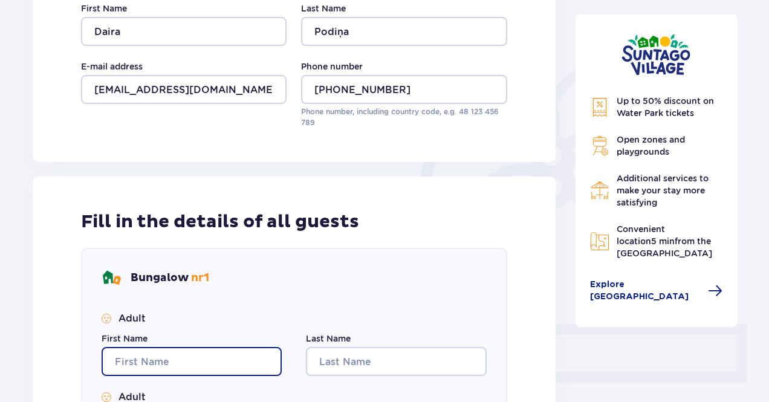
click at [144, 356] on input "First Name" at bounding box center [192, 361] width 180 height 29
type input "Daira"
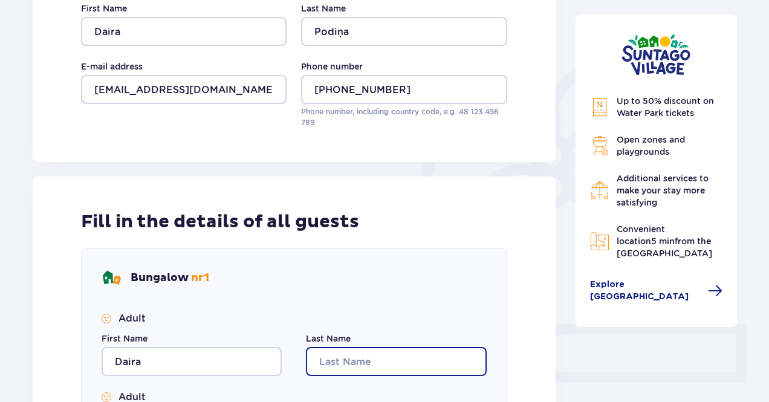
type input "Podiņa"
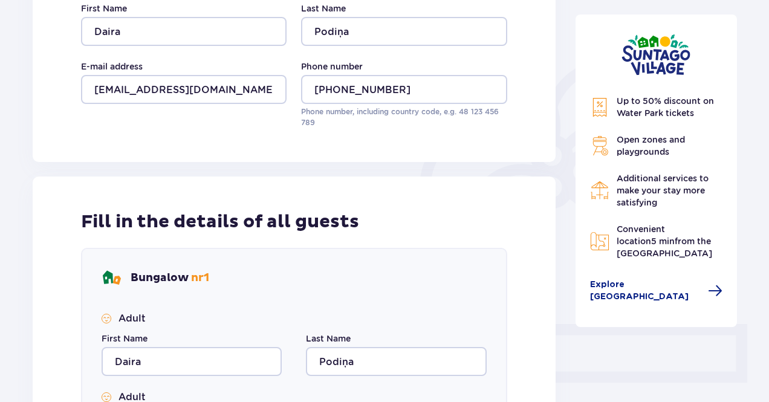
type input "Daira"
type input "Podiņa"
type input "Daira"
type input "Podiņa"
type input "Daira"
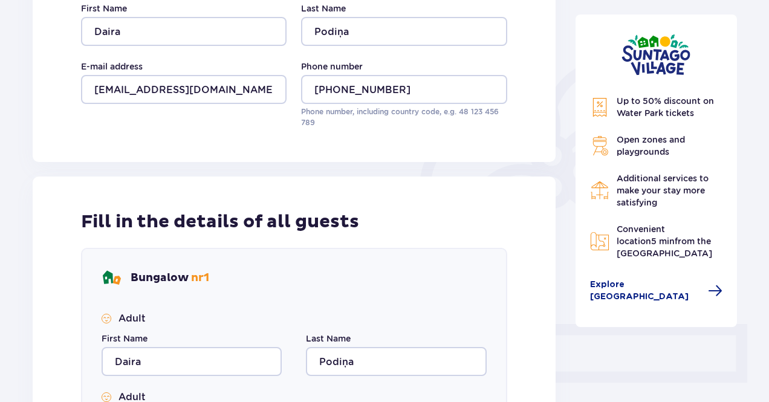
type input "Podiņa"
type input "Daira"
type input "Podiņa"
type input "Daira"
type input "Podiņa"
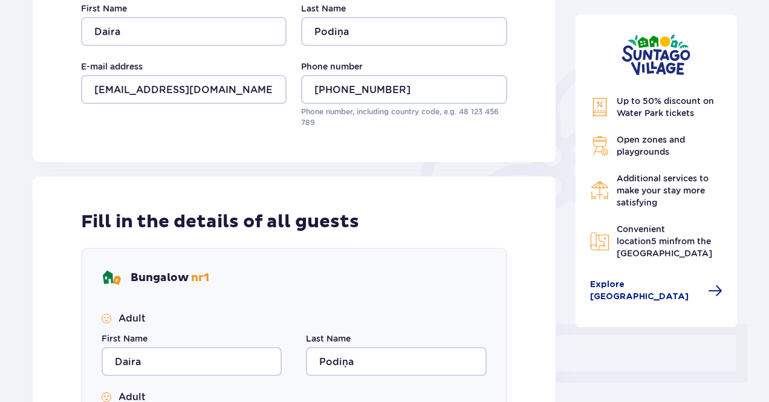
type input "Daira"
type input "Podiņa"
type input "Daira"
type input "Podiņa"
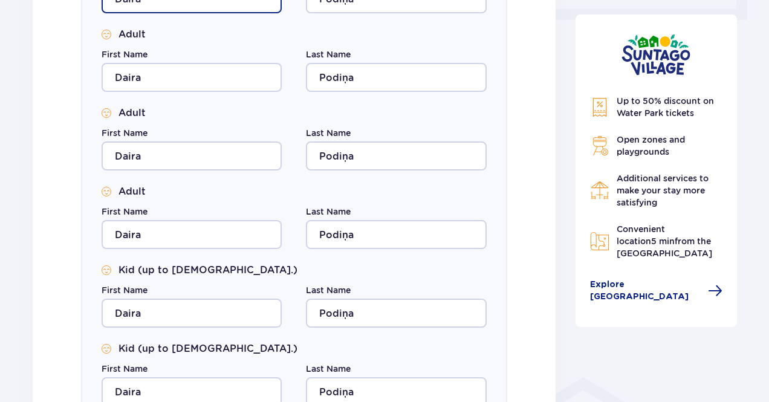
scroll to position [968, 0]
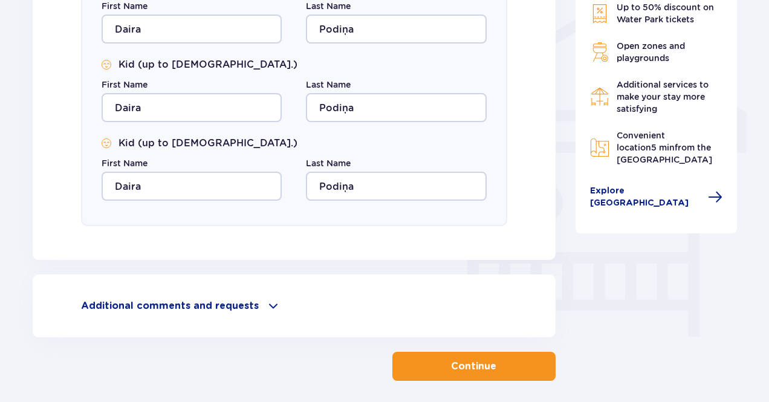
click at [452, 364] on p "Continue" at bounding box center [473, 366] width 45 height 13
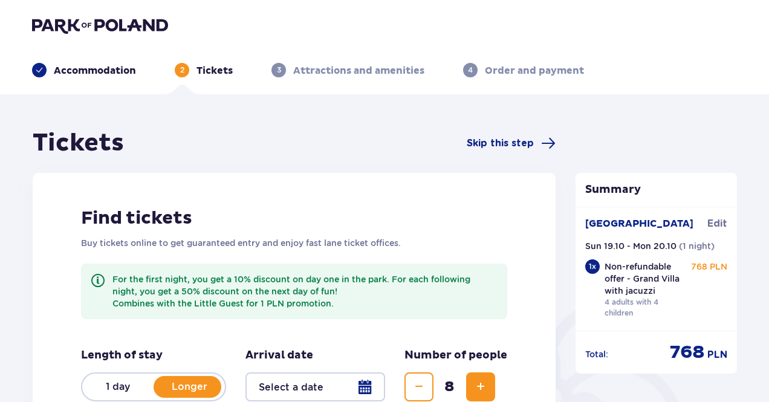
scroll to position [202, 0]
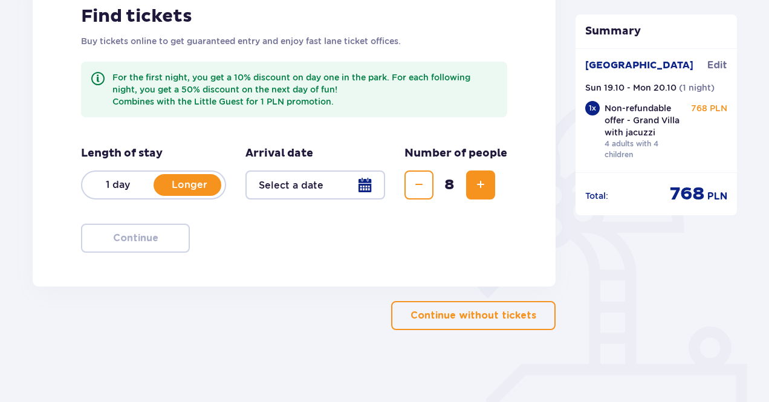
click at [443, 310] on p "Continue without tickets" at bounding box center [474, 315] width 126 height 13
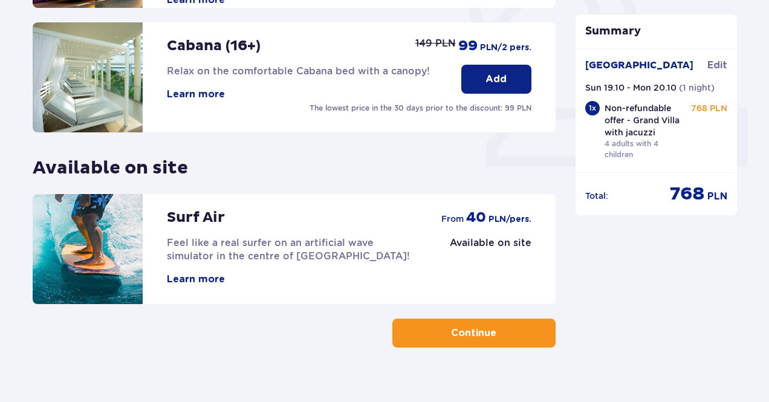
scroll to position [475, 0]
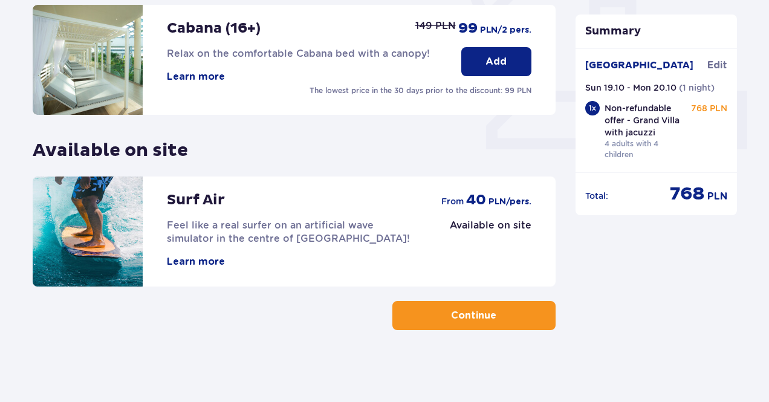
click at [451, 309] on p "Continue" at bounding box center [473, 315] width 45 height 13
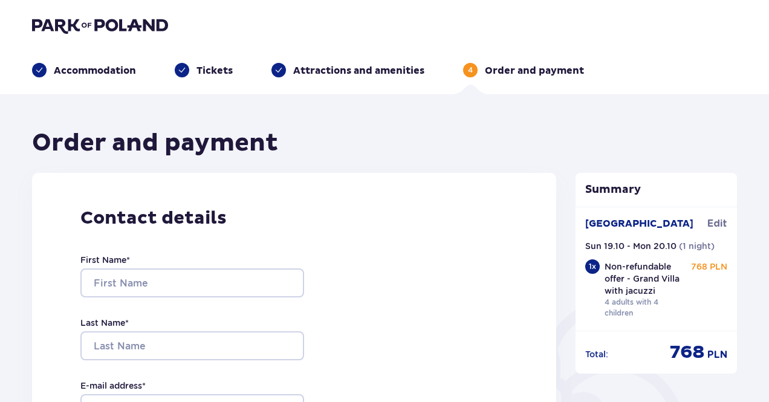
click at [272, 298] on div "First Name * Last Name * E-mail address * Confirm e-mail address * Phone number…" at bounding box center [192, 408] width 224 height 357
click at [263, 280] on input "First Name *" at bounding box center [192, 283] width 224 height 29
type input "Daira"
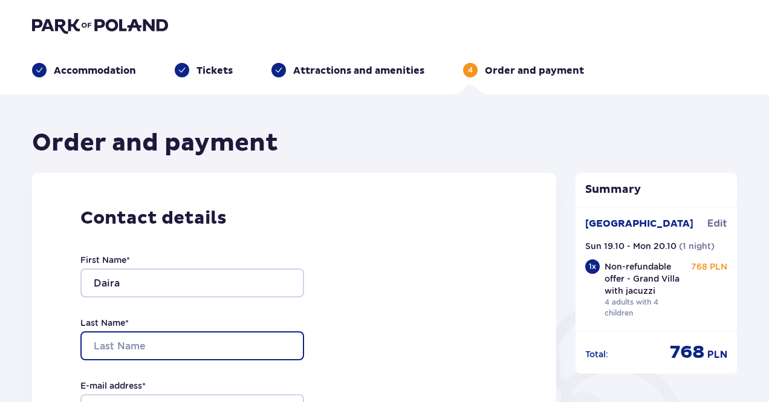
type input "Podiņa"
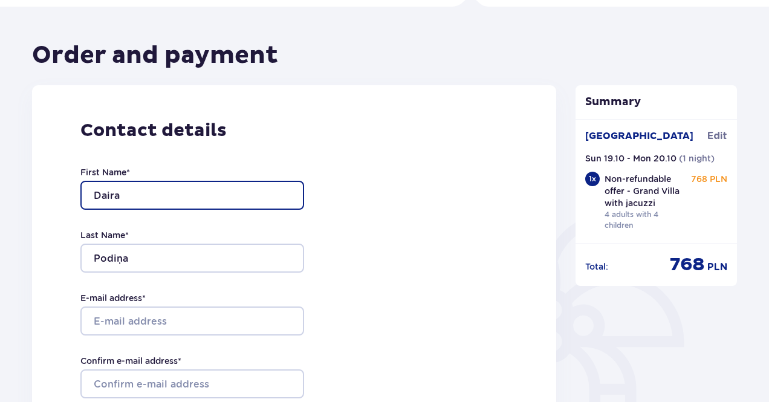
scroll to position [242, 0]
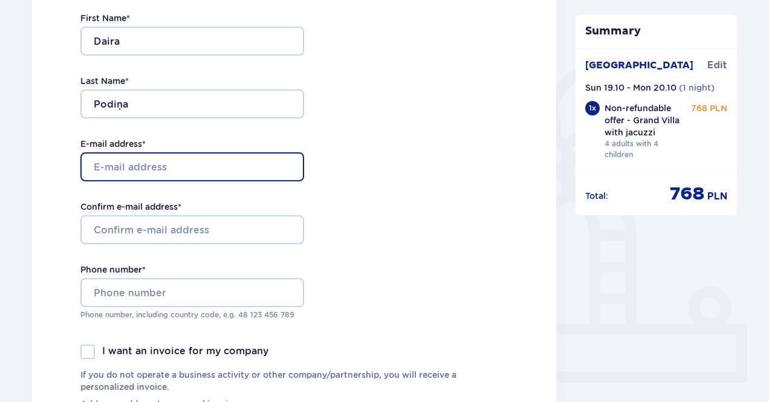
click at [172, 171] on input "E-mail address *" at bounding box center [192, 166] width 224 height 29
click at [167, 166] on input "19898" at bounding box center [192, 166] width 224 height 29
click at [131, 169] on input "19898" at bounding box center [192, 166] width 224 height 29
type input "1"
click at [135, 168] on input "E-mail address *" at bounding box center [192, 166] width 224 height 29
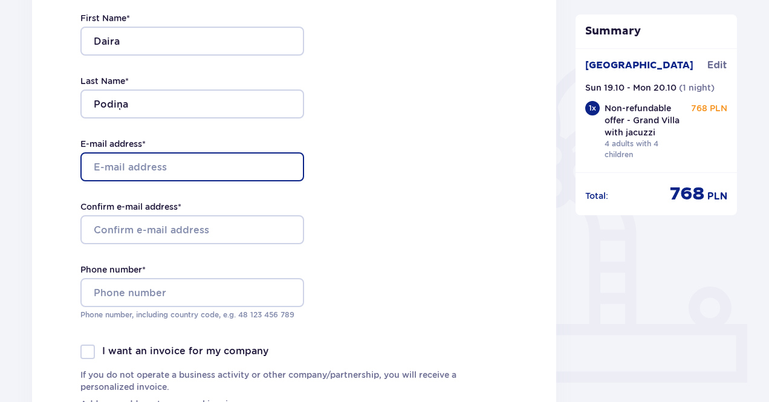
type input "daira.podina@gmail.com"
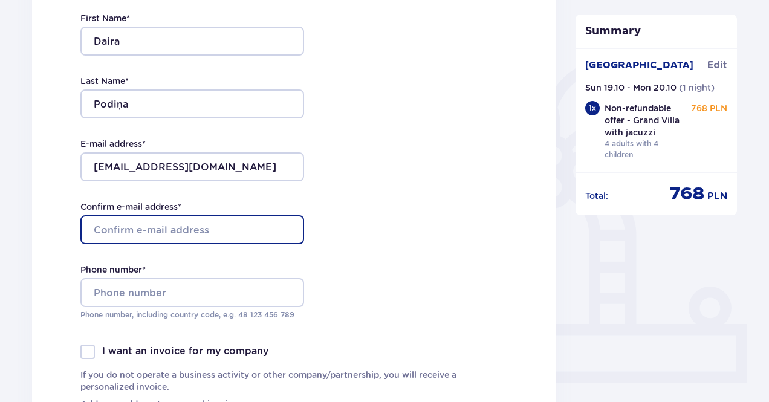
click at [145, 230] on input "Confirm e-mail address *" at bounding box center [192, 229] width 224 height 29
type input "daira.podina@gmail.com"
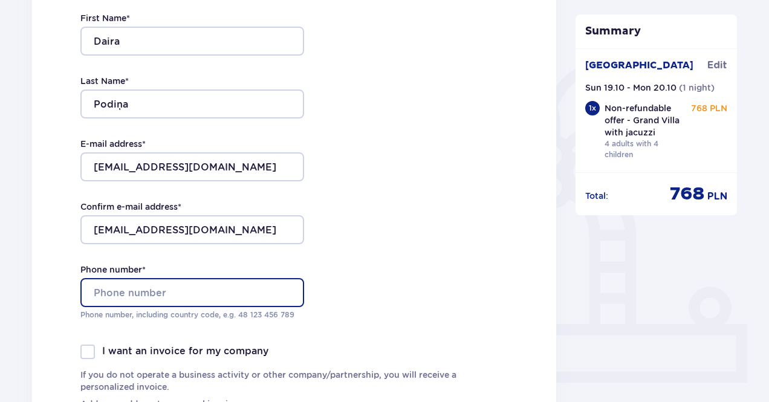
click at [145, 295] on input "Phone number *" at bounding box center [192, 292] width 224 height 29
type input "+37126575000"
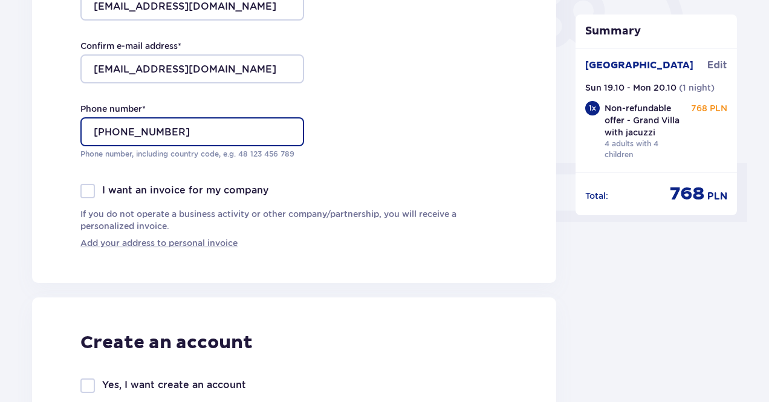
scroll to position [484, 0]
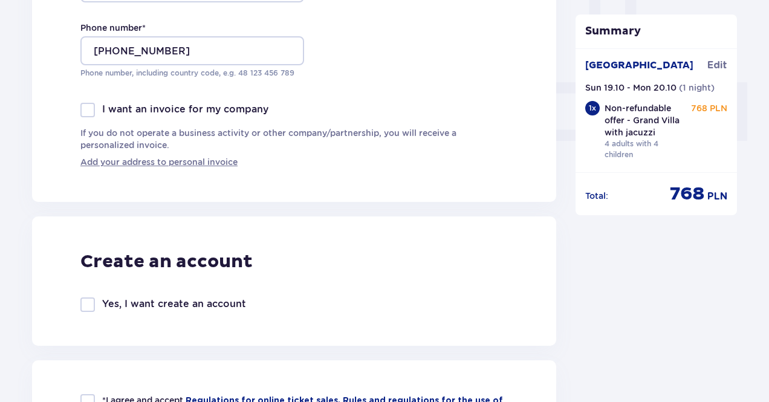
click at [91, 109] on div at bounding box center [87, 110] width 15 height 15
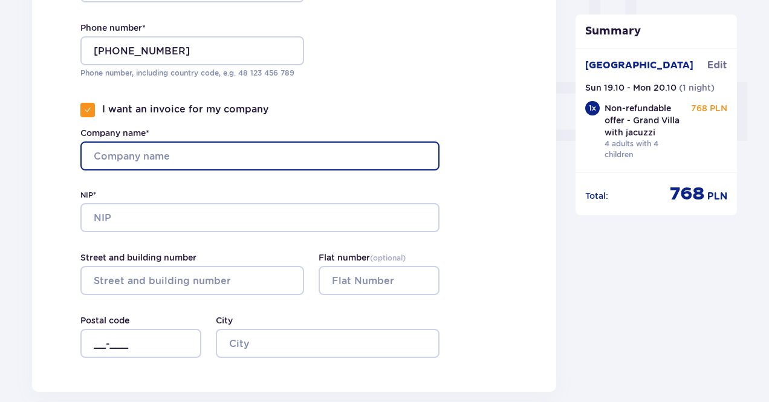
click at [142, 155] on input "Company name*" at bounding box center [259, 156] width 359 height 29
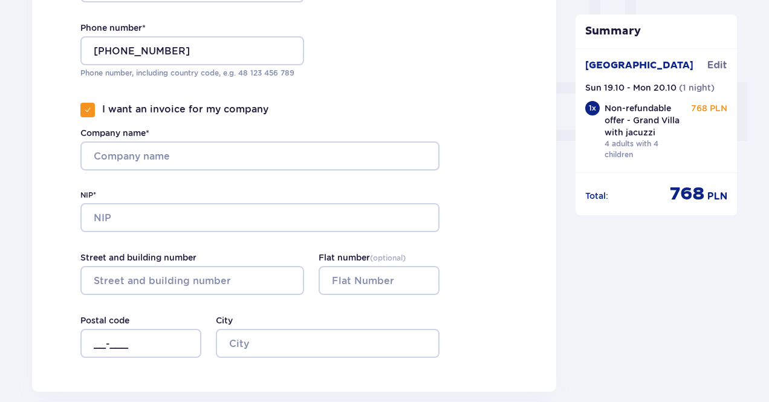
click at [87, 104] on div at bounding box center [87, 110] width 15 height 15
checkbox input "false"
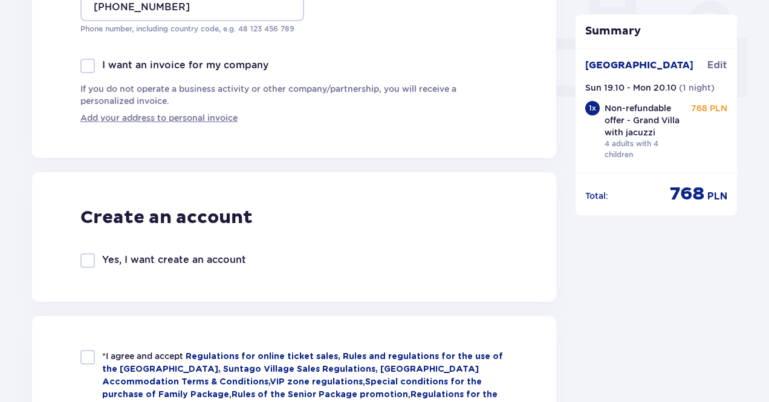
scroll to position [605, 0]
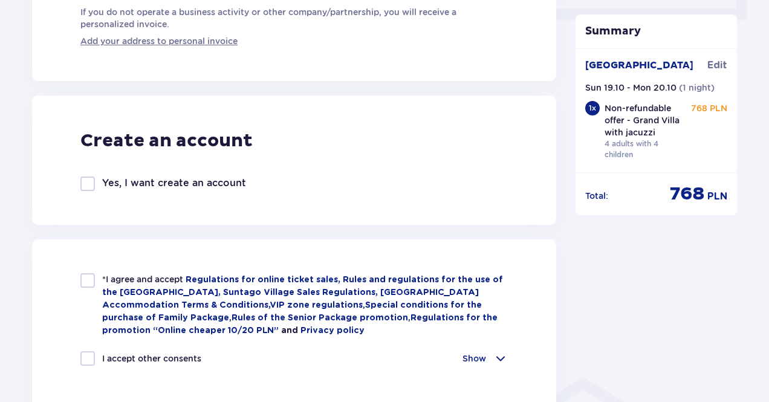
click at [90, 182] on div at bounding box center [87, 184] width 15 height 15
checkbox input "true"
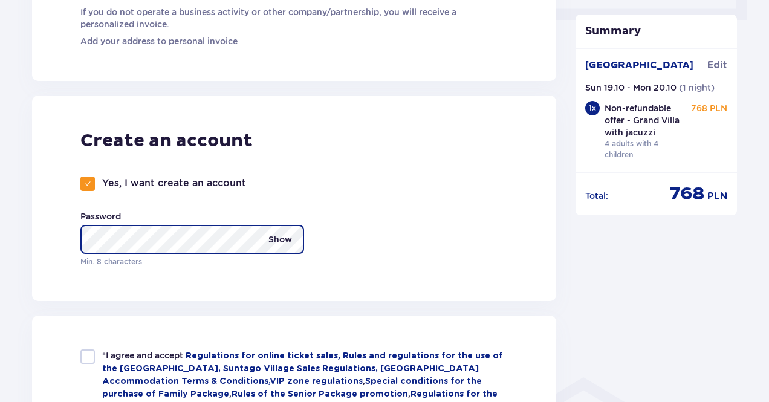
scroll to position [786, 0]
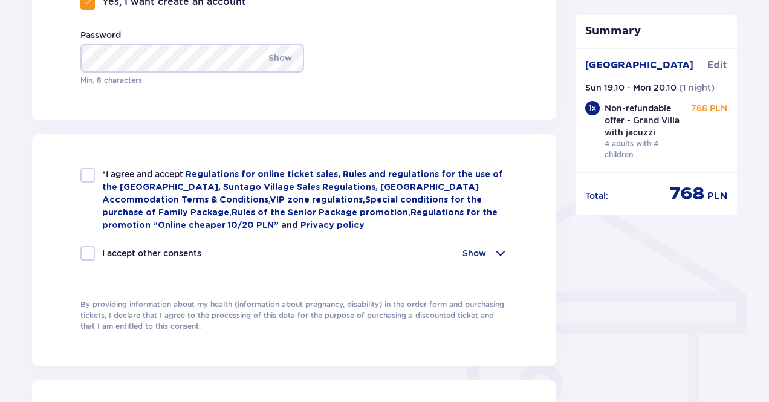
click at [87, 171] on div at bounding box center [87, 175] width 15 height 15
checkbox input "true"
click at [88, 251] on div at bounding box center [87, 253] width 15 height 15
checkbox input "true"
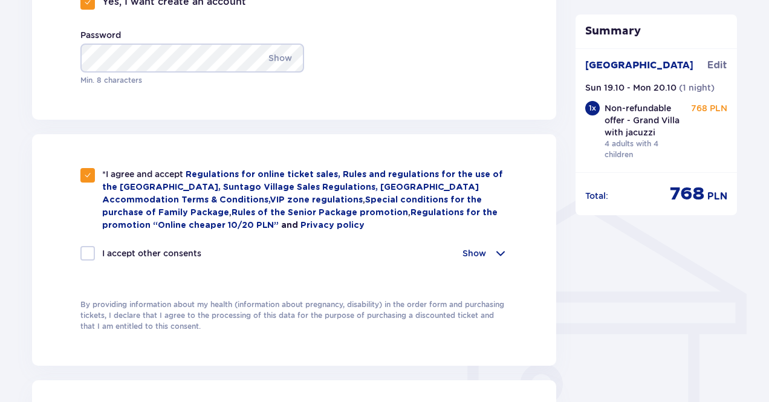
checkbox input "true"
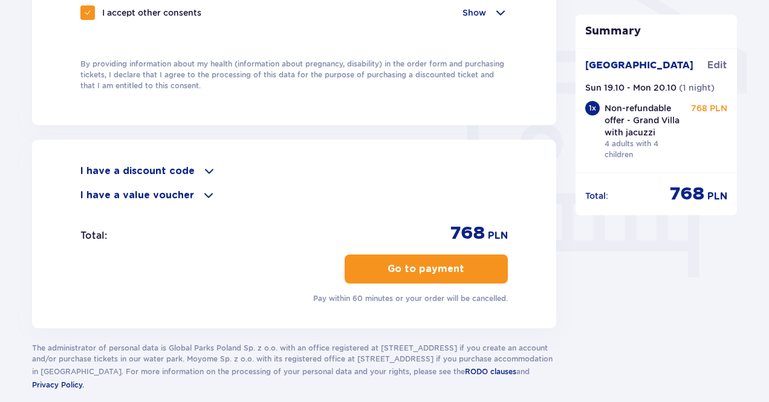
scroll to position [1028, 0]
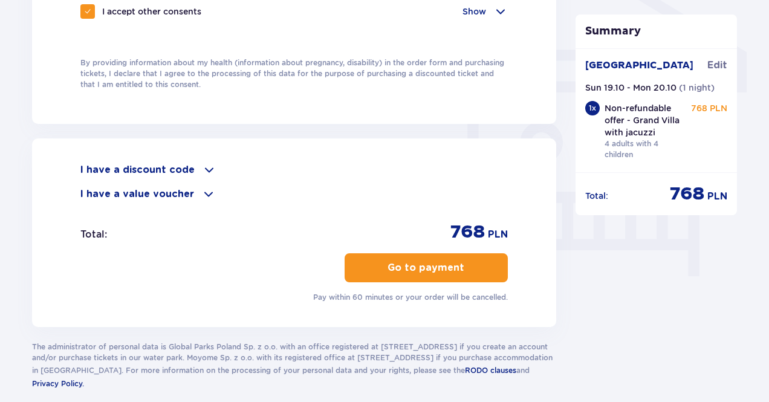
click at [437, 261] on p "Go to payment" at bounding box center [426, 267] width 77 height 13
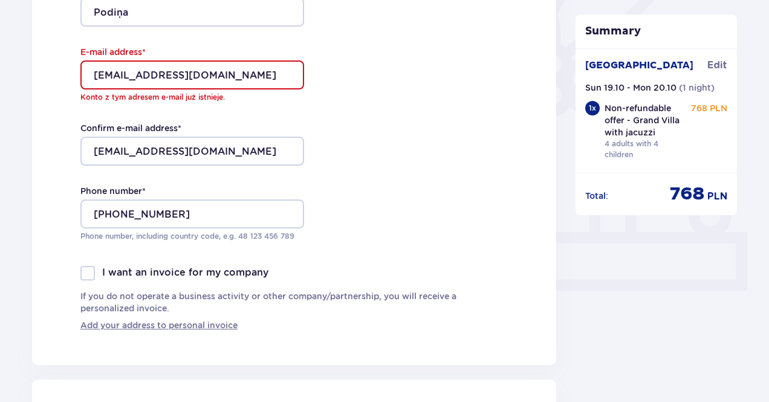
scroll to position [152, 0]
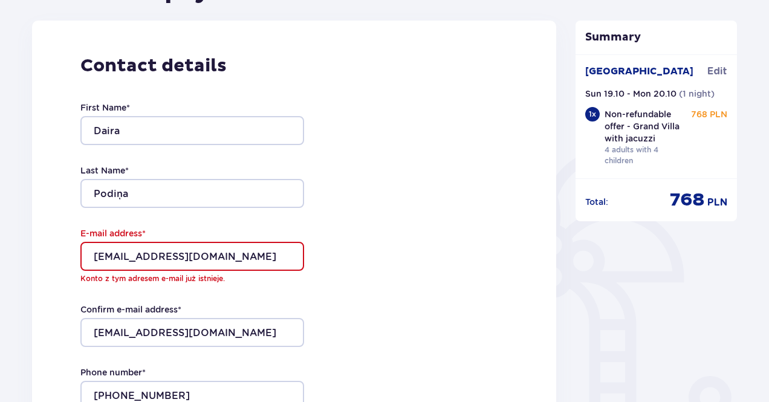
click at [218, 281] on p "Konto z tym adresem e-mail już istnieje." at bounding box center [192, 278] width 224 height 11
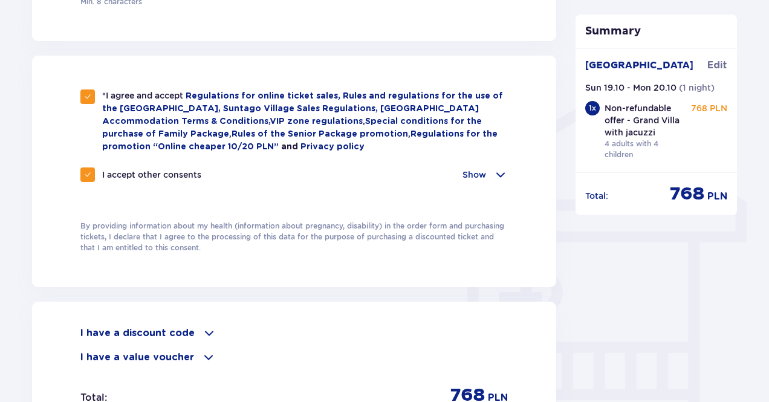
scroll to position [515, 0]
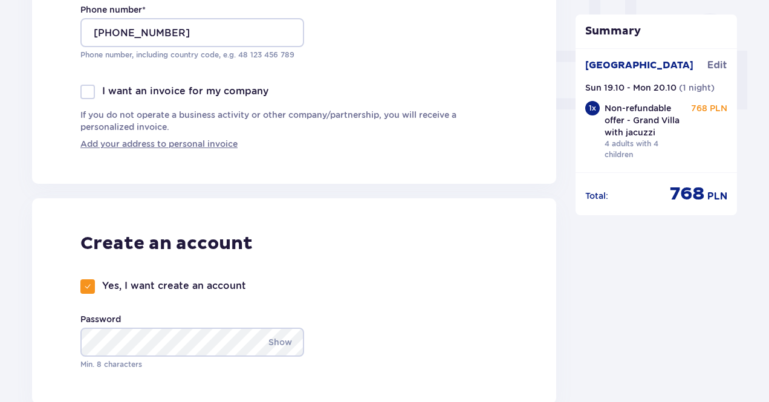
click at [86, 291] on div at bounding box center [87, 286] width 15 height 15
checkbox input "false"
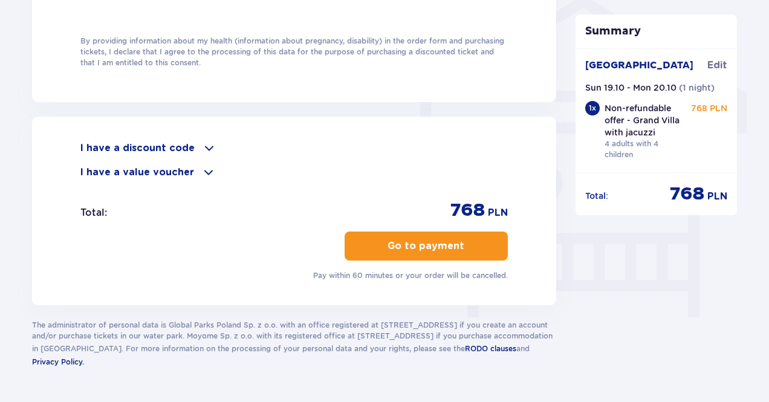
scroll to position [1020, 0]
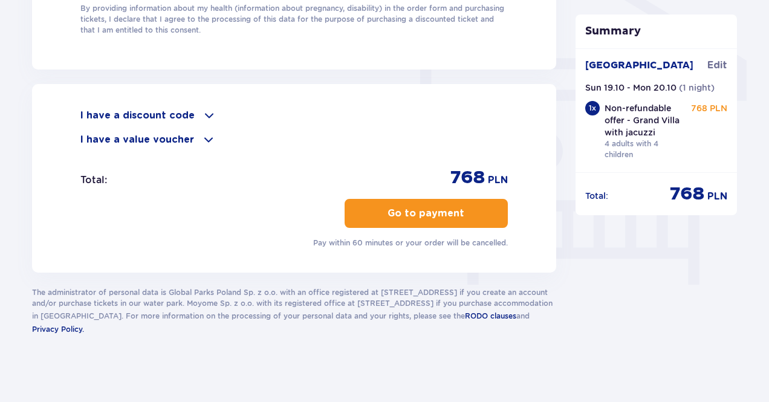
click at [445, 212] on p "Go to payment" at bounding box center [426, 213] width 77 height 13
